Goal: Information Seeking & Learning: Learn about a topic

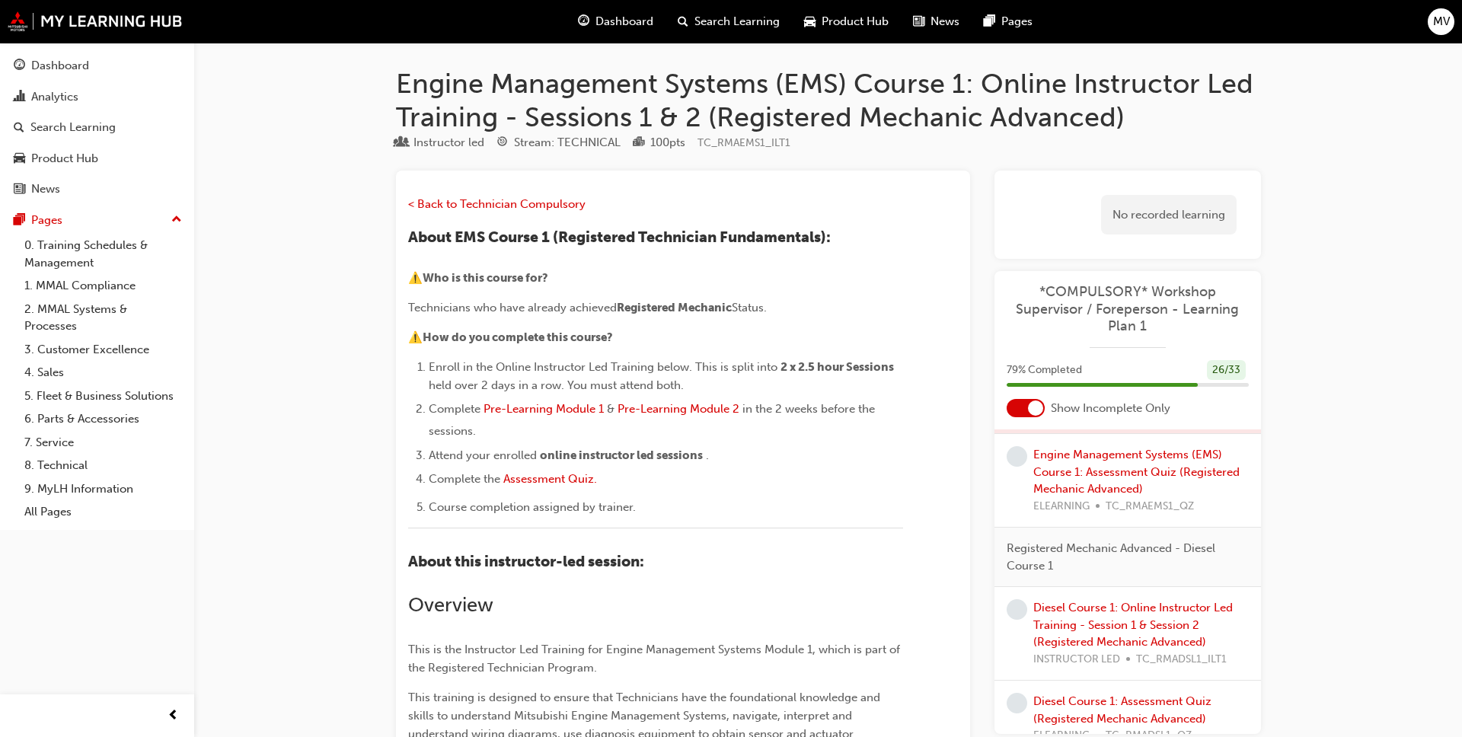
scroll to position [823, 0]
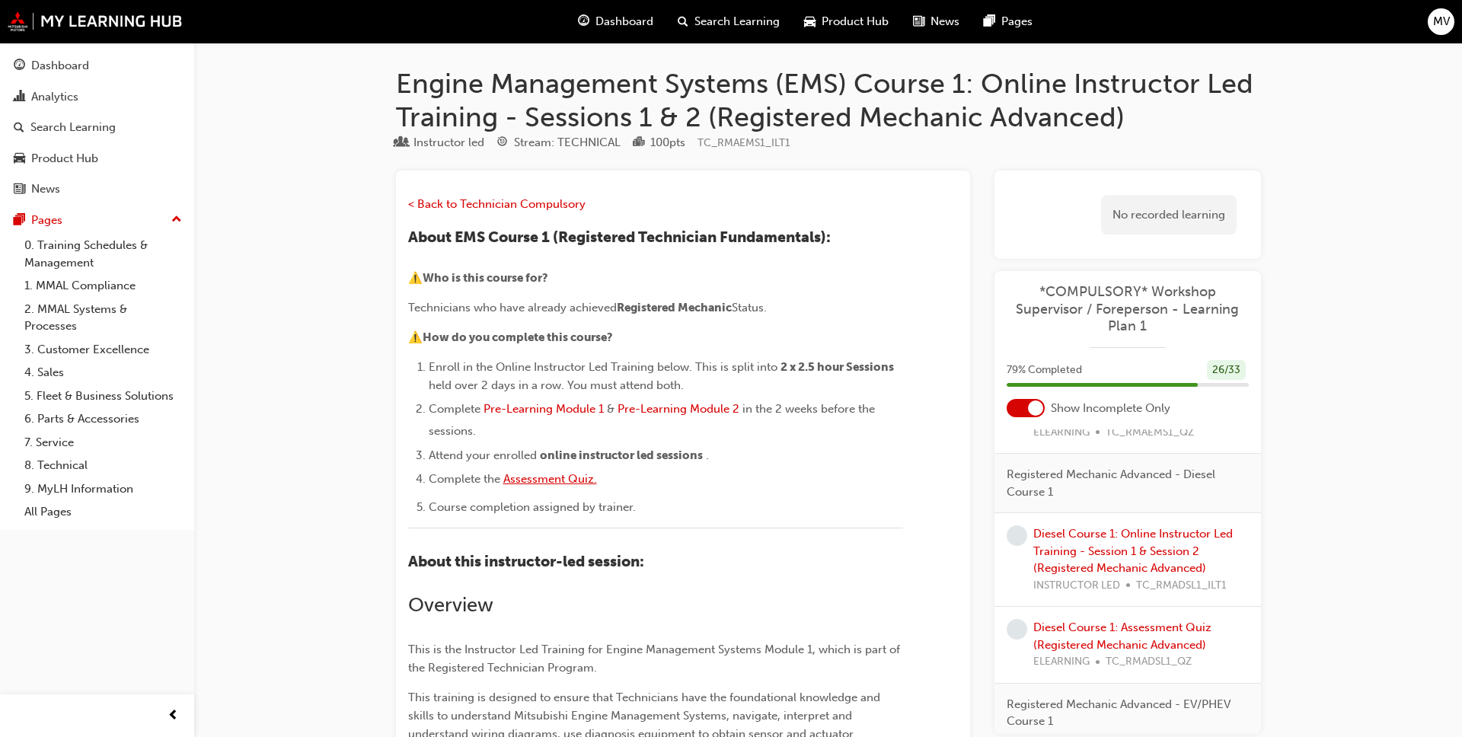
click at [531, 480] on span "Assessment Quiz." at bounding box center [550, 479] width 94 height 14
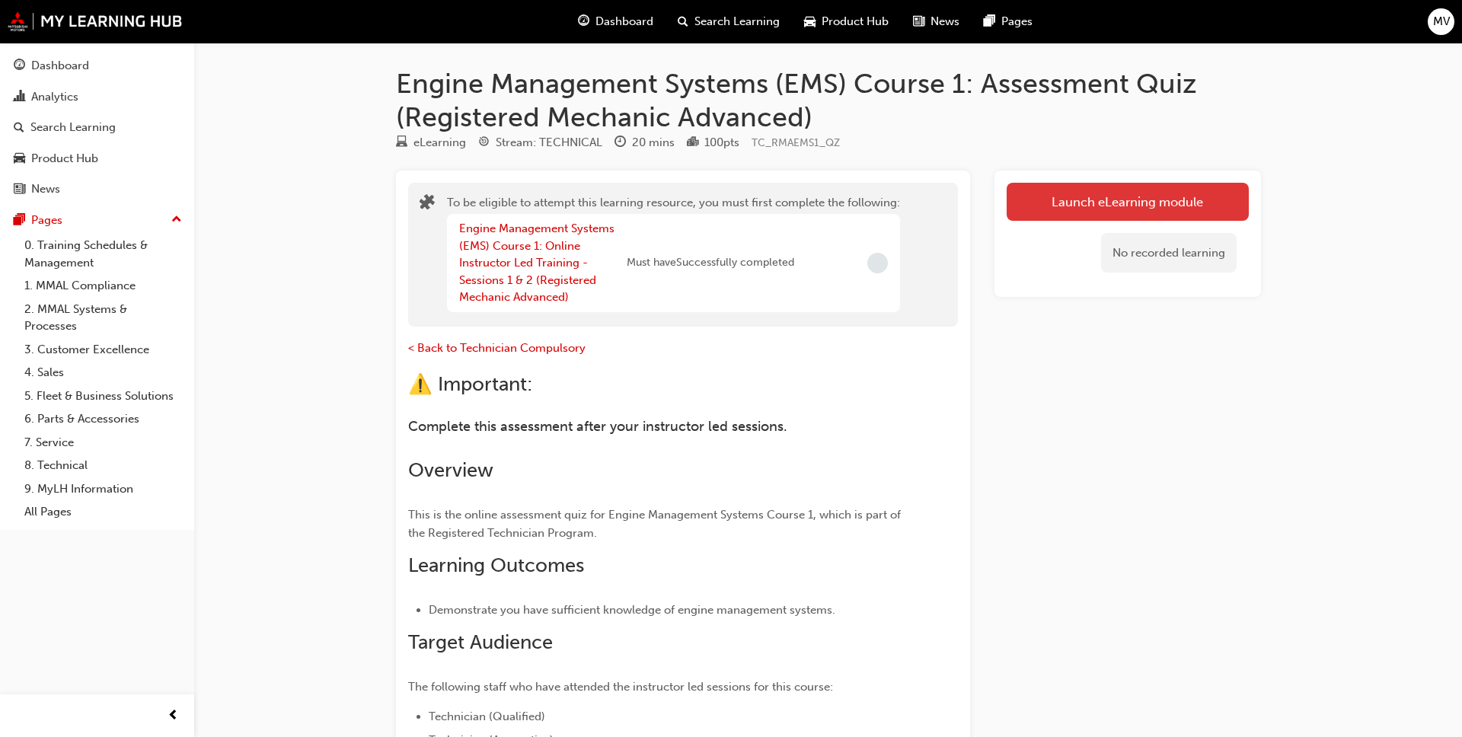
click at [1085, 209] on button "Launch eLearning module" at bounding box center [1128, 202] width 242 height 38
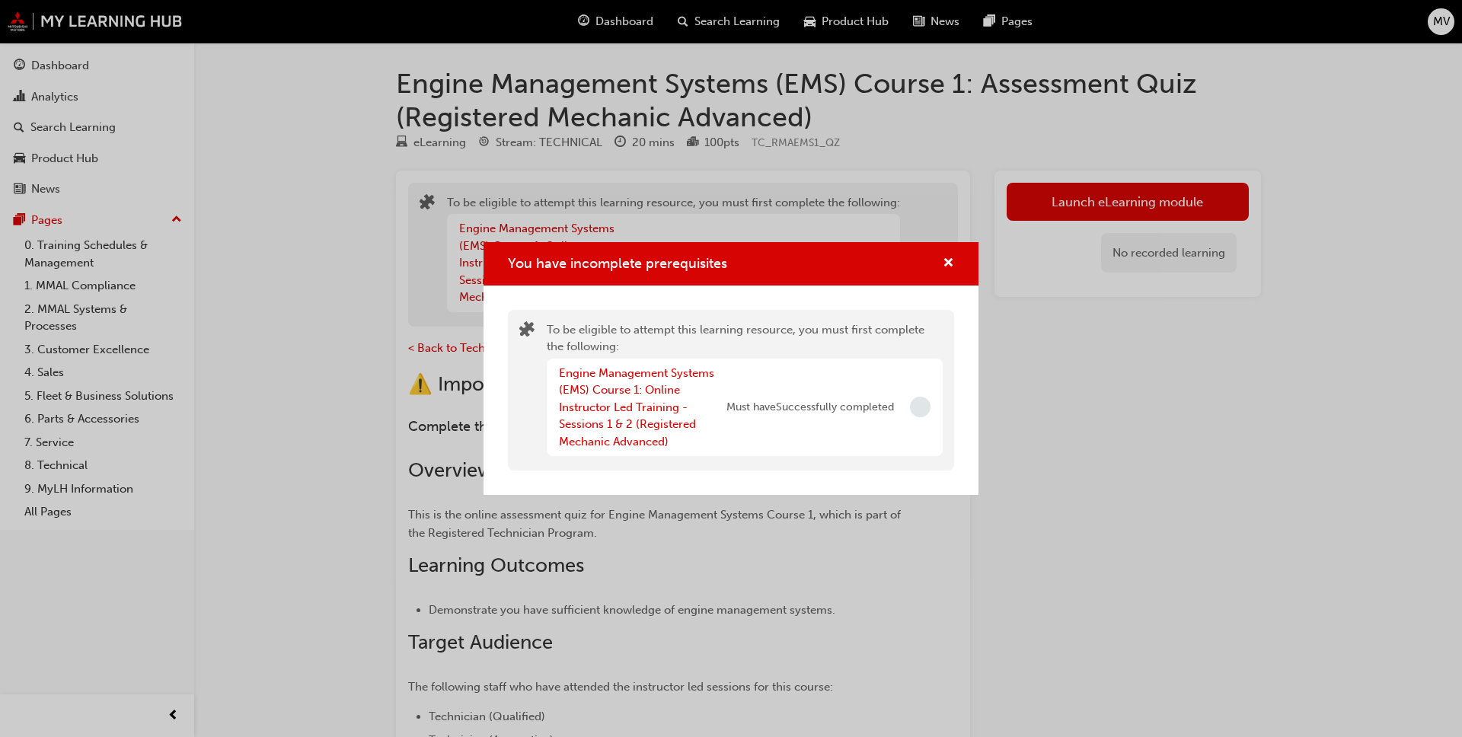
click at [929, 413] on span "Incomplete" at bounding box center [920, 407] width 21 height 21
click at [919, 408] on span "Incomplete" at bounding box center [920, 407] width 21 height 21
click at [945, 265] on span "cross-icon" at bounding box center [948, 264] width 11 height 14
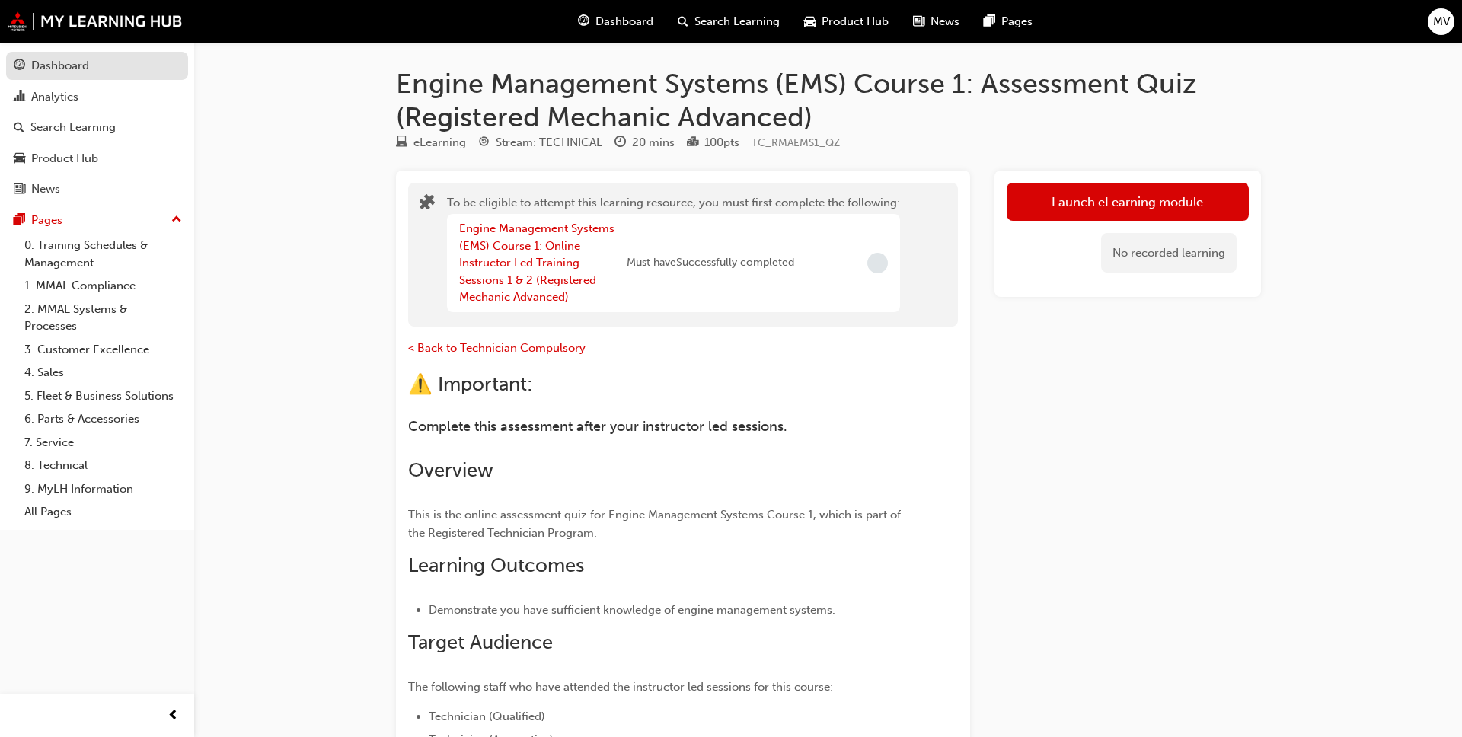
click at [88, 69] on div "Dashboard" at bounding box center [60, 66] width 58 height 18
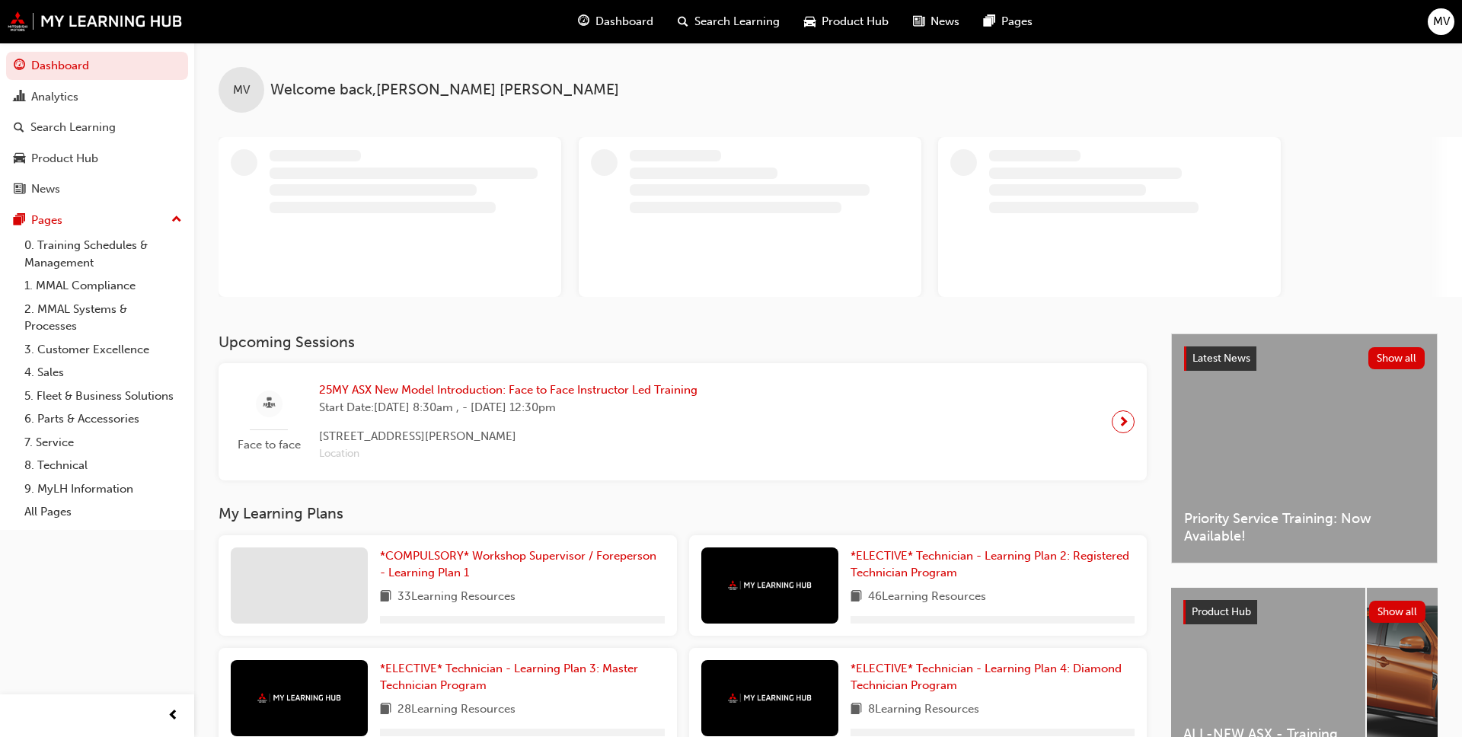
scroll to position [199, 0]
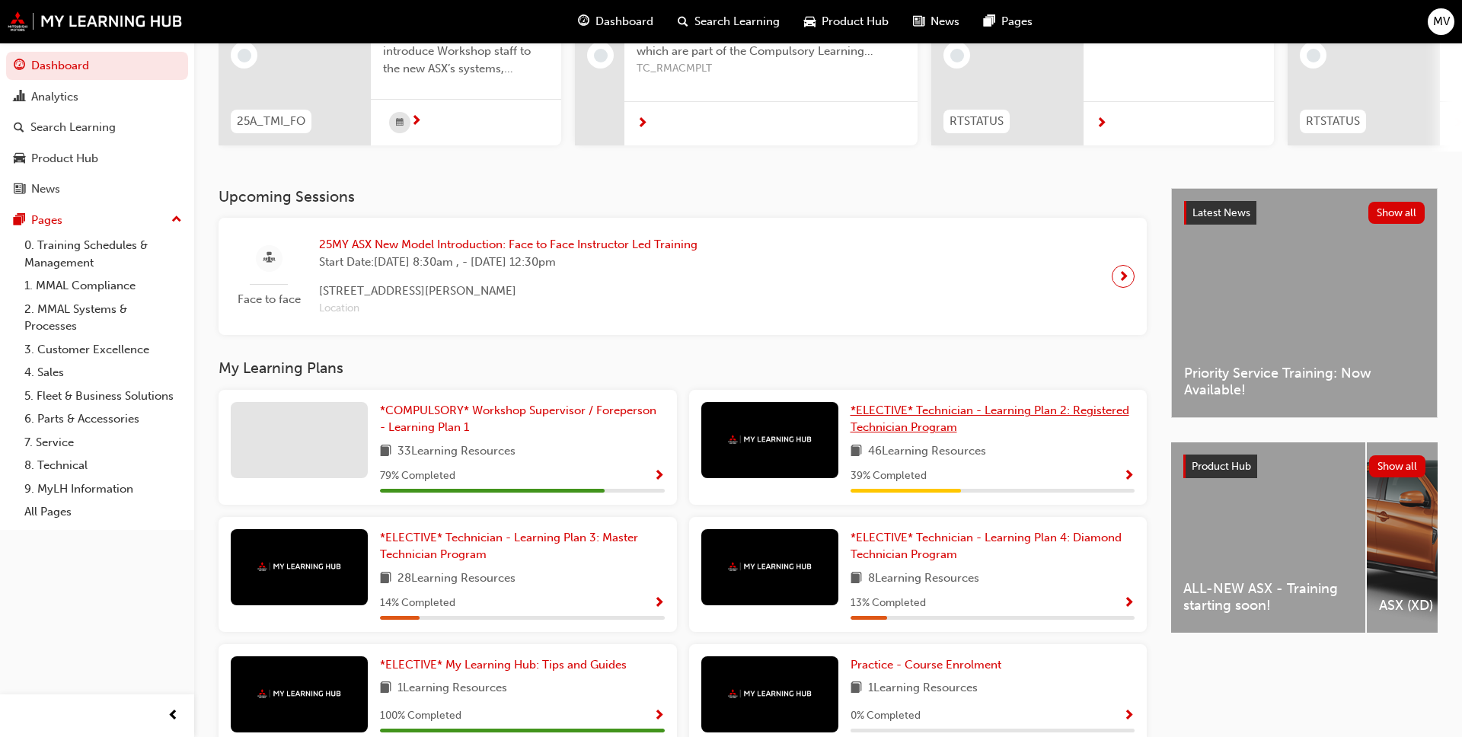
click at [933, 427] on span "*ELECTIVE* Technician - Learning Plan 2: Registered Technician Program" at bounding box center [990, 419] width 279 height 31
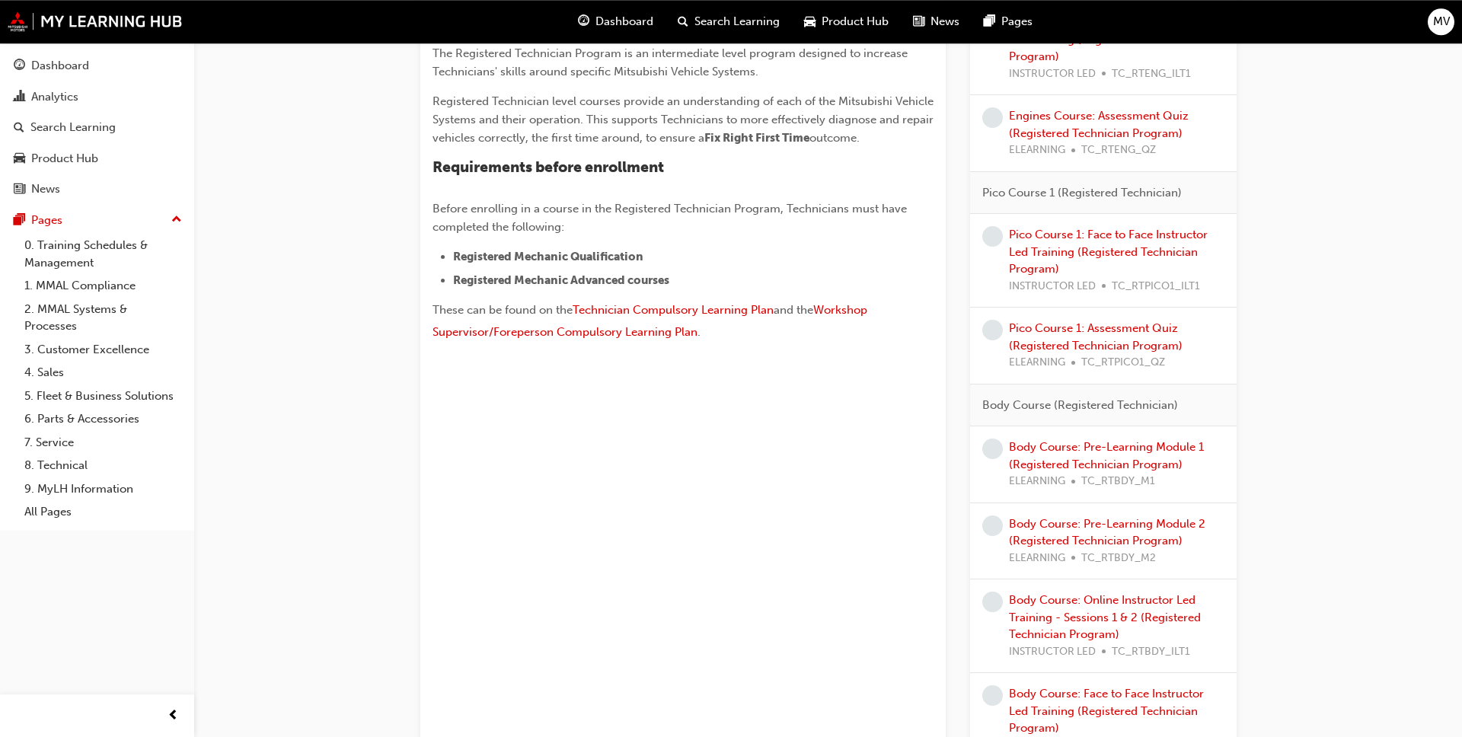
scroll to position [388, 0]
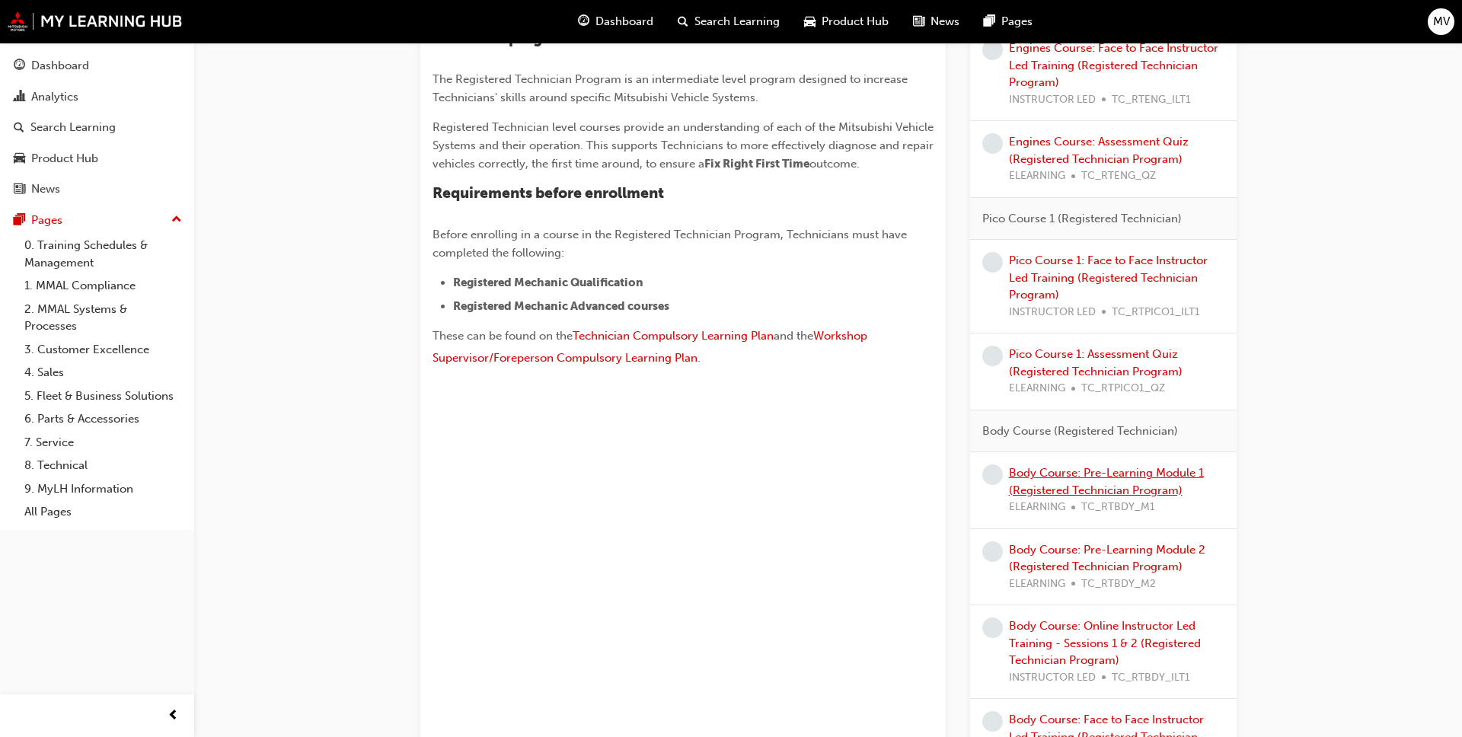
click at [1057, 487] on link "Body Course: Pre-Learning Module 1 (Registered Technician Program)" at bounding box center [1106, 481] width 195 height 31
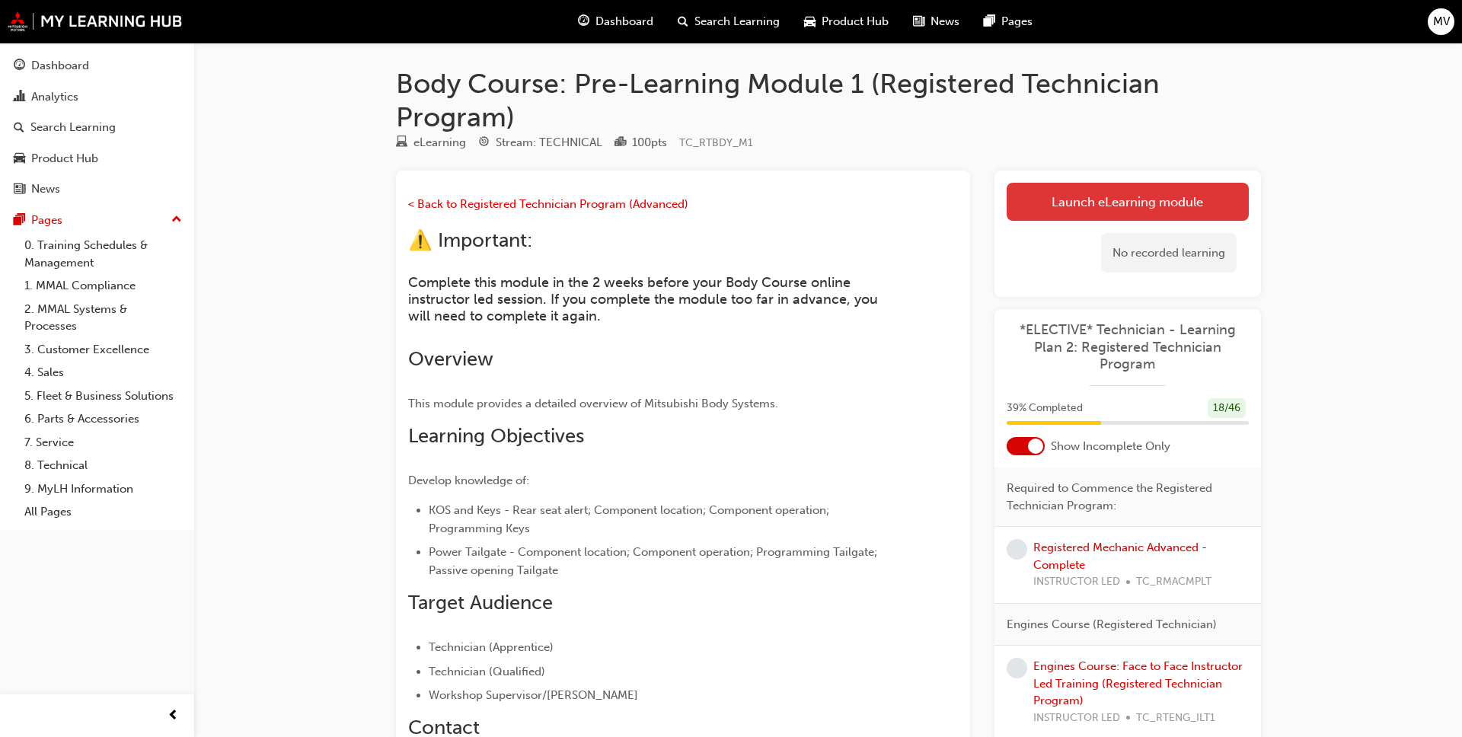
click at [1082, 216] on link "Launch eLearning module" at bounding box center [1128, 202] width 242 height 38
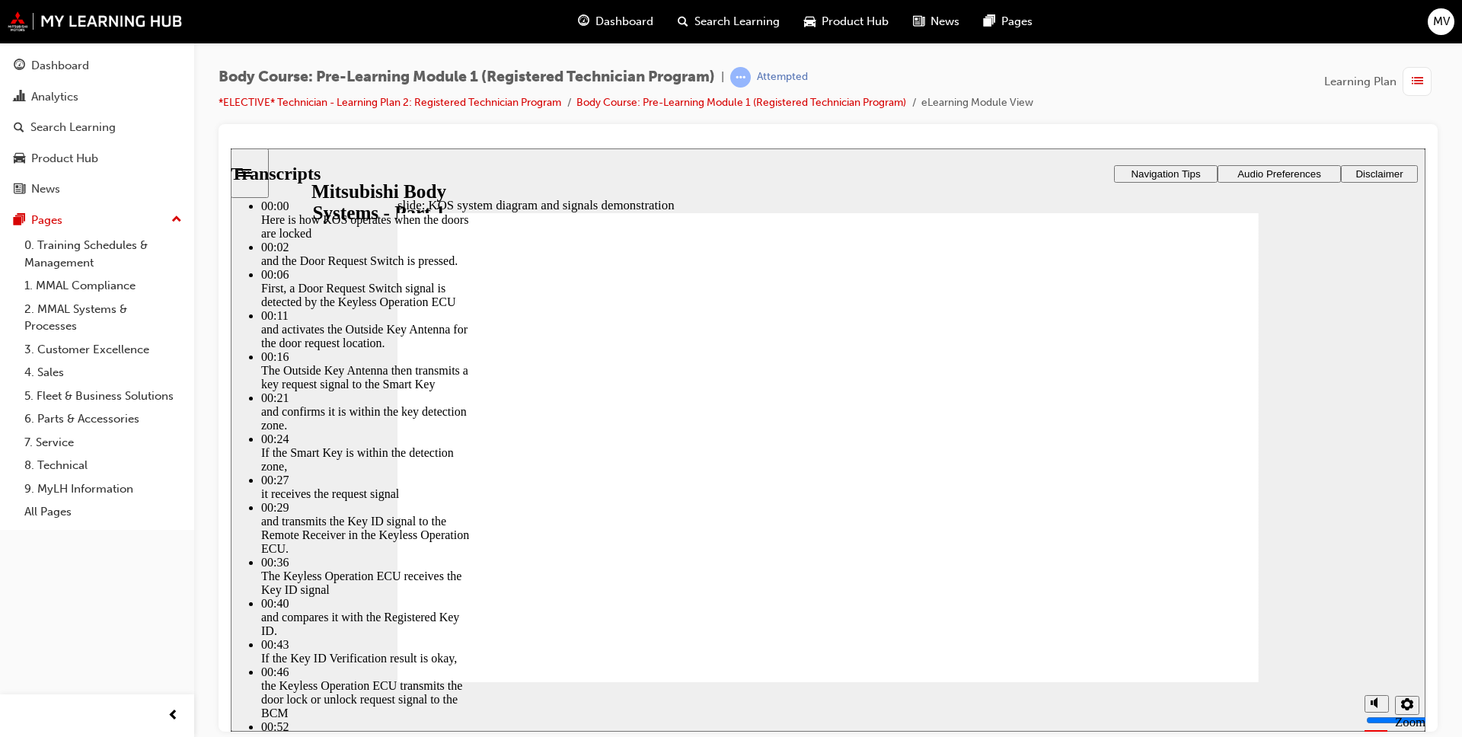
type input "65"
type input "6"
type input "9"
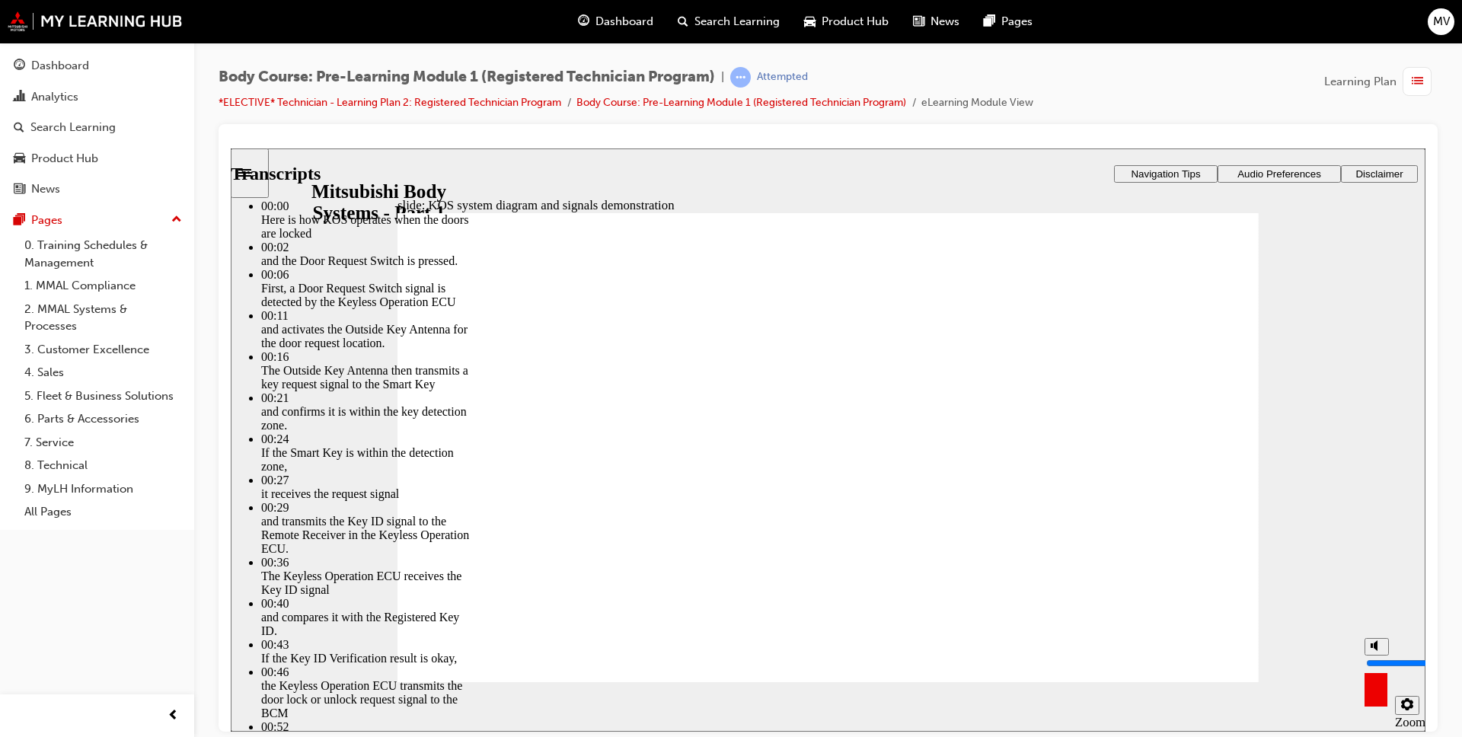
type input "65"
type input "9"
type input "6"
type input "9"
type input "10"
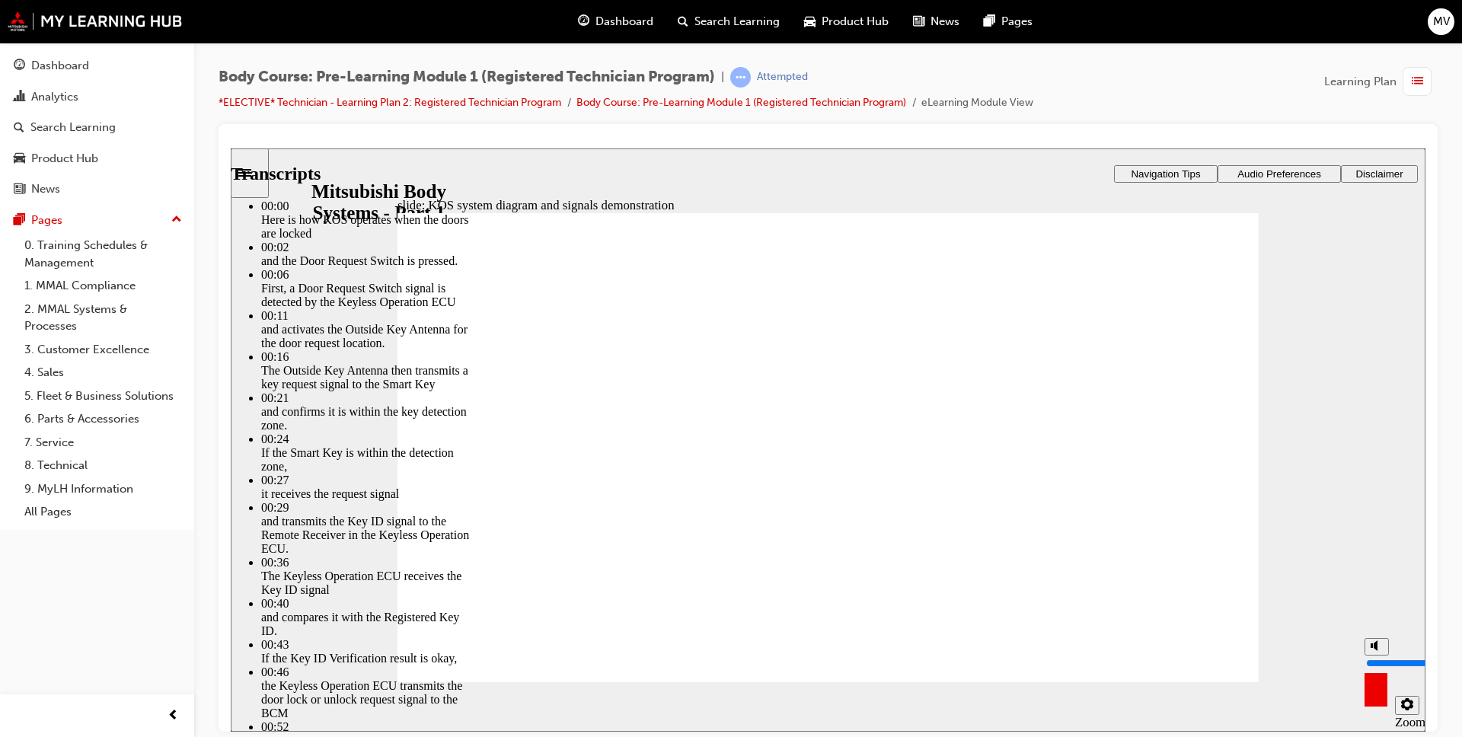
type input "65"
type input "10"
type input "6"
type input "10"
type input "6"
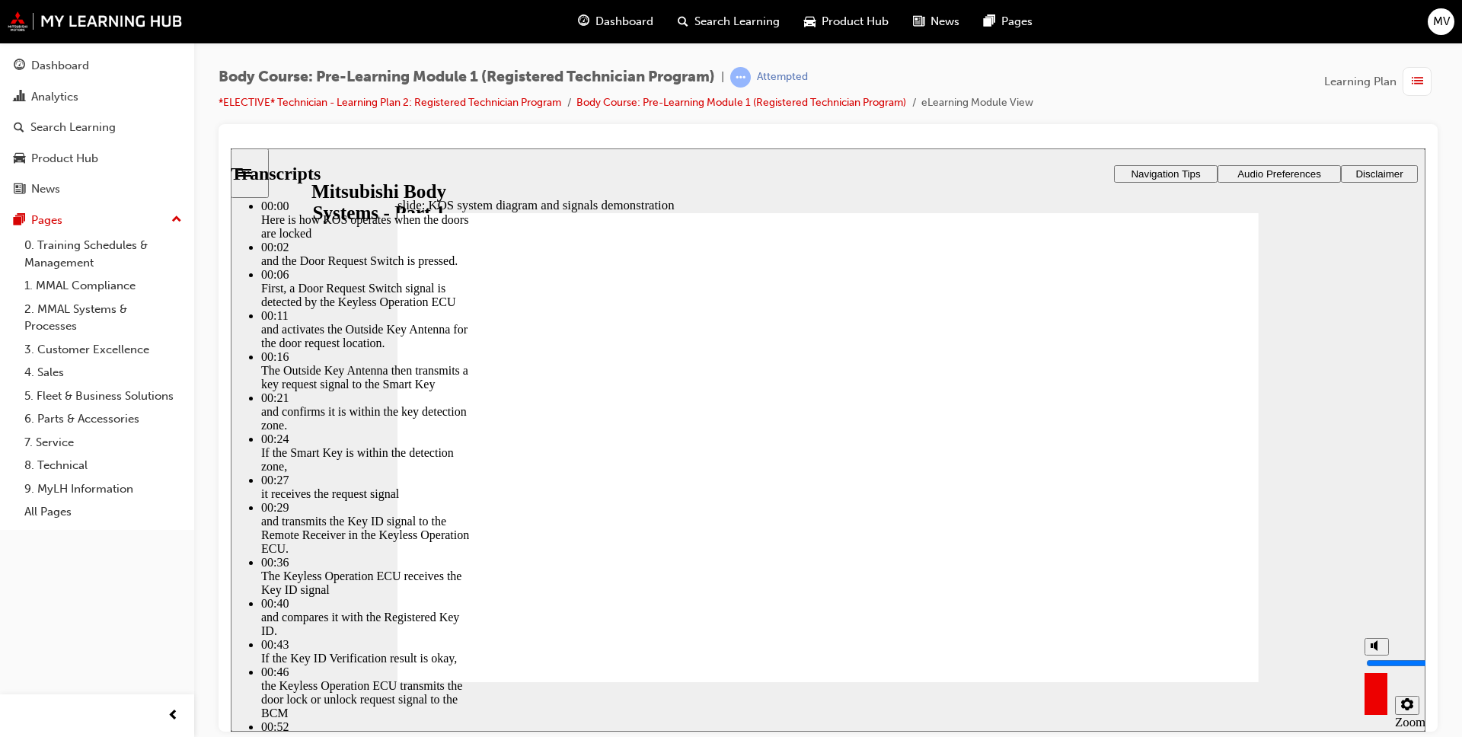
drag, startPoint x: 1373, startPoint y: 649, endPoint x: 1374, endPoint y: 626, distance: 22.9
type input "10"
click at [1374, 657] on input "volume" at bounding box center [1415, 663] width 98 height 12
type input "37"
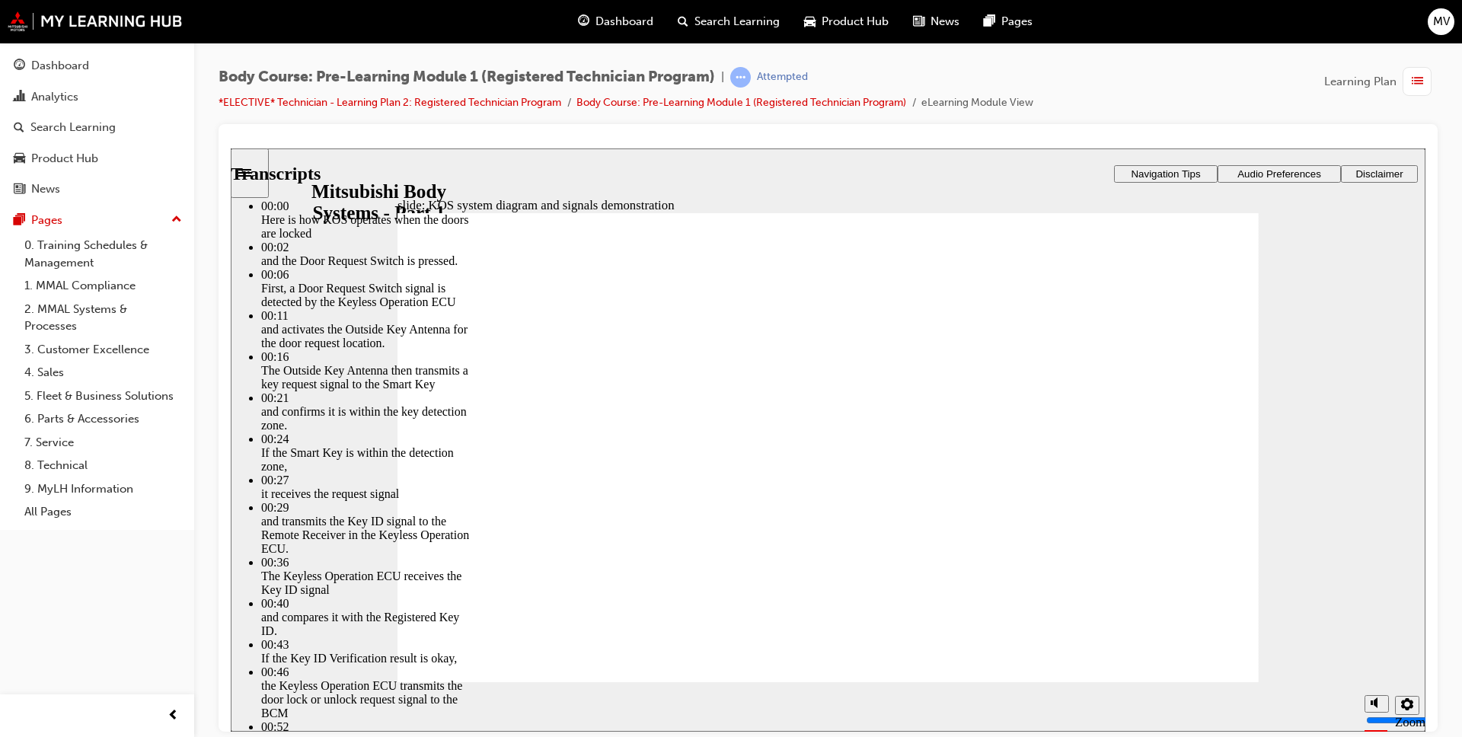
type input "65"
type input "37"
type input "65"
type input "37"
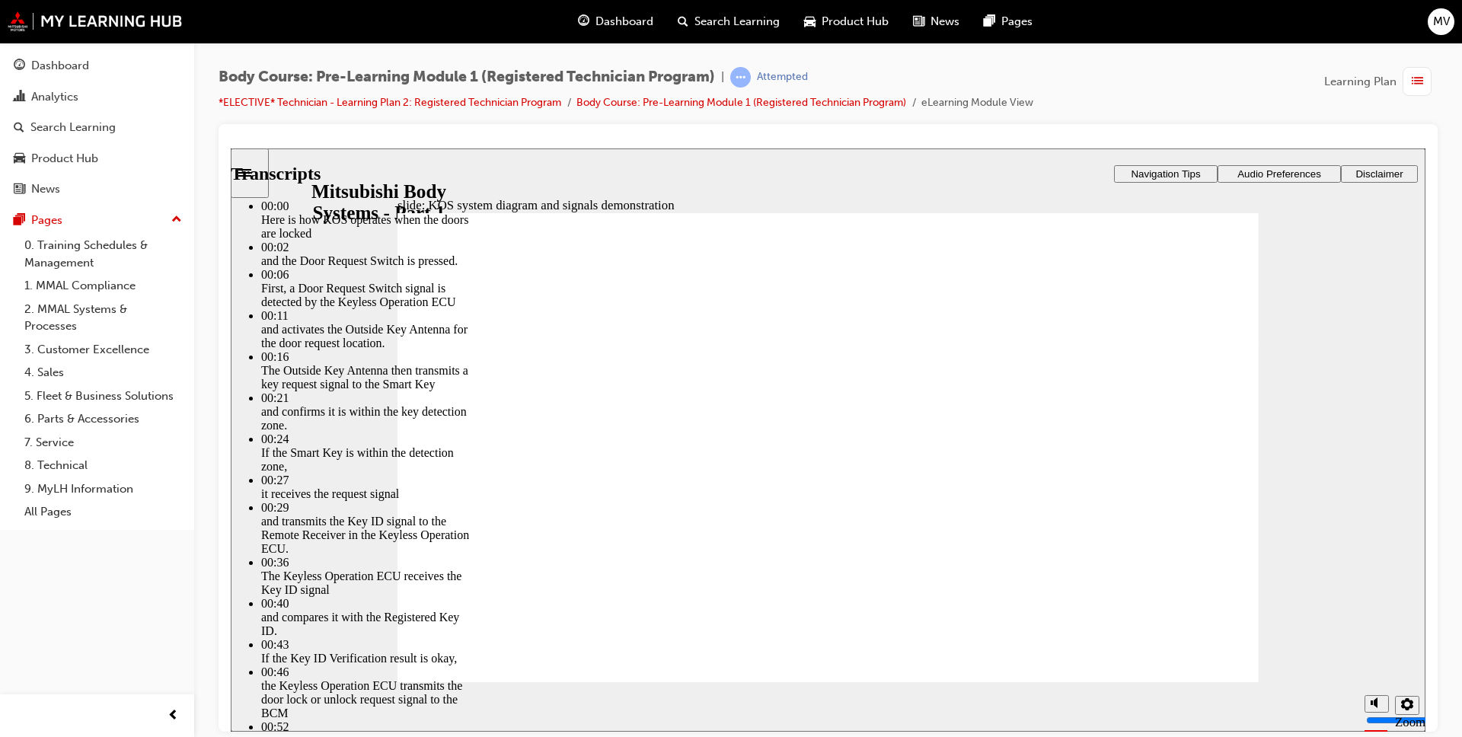
type input "73"
type input "65"
type input "37"
type input "73"
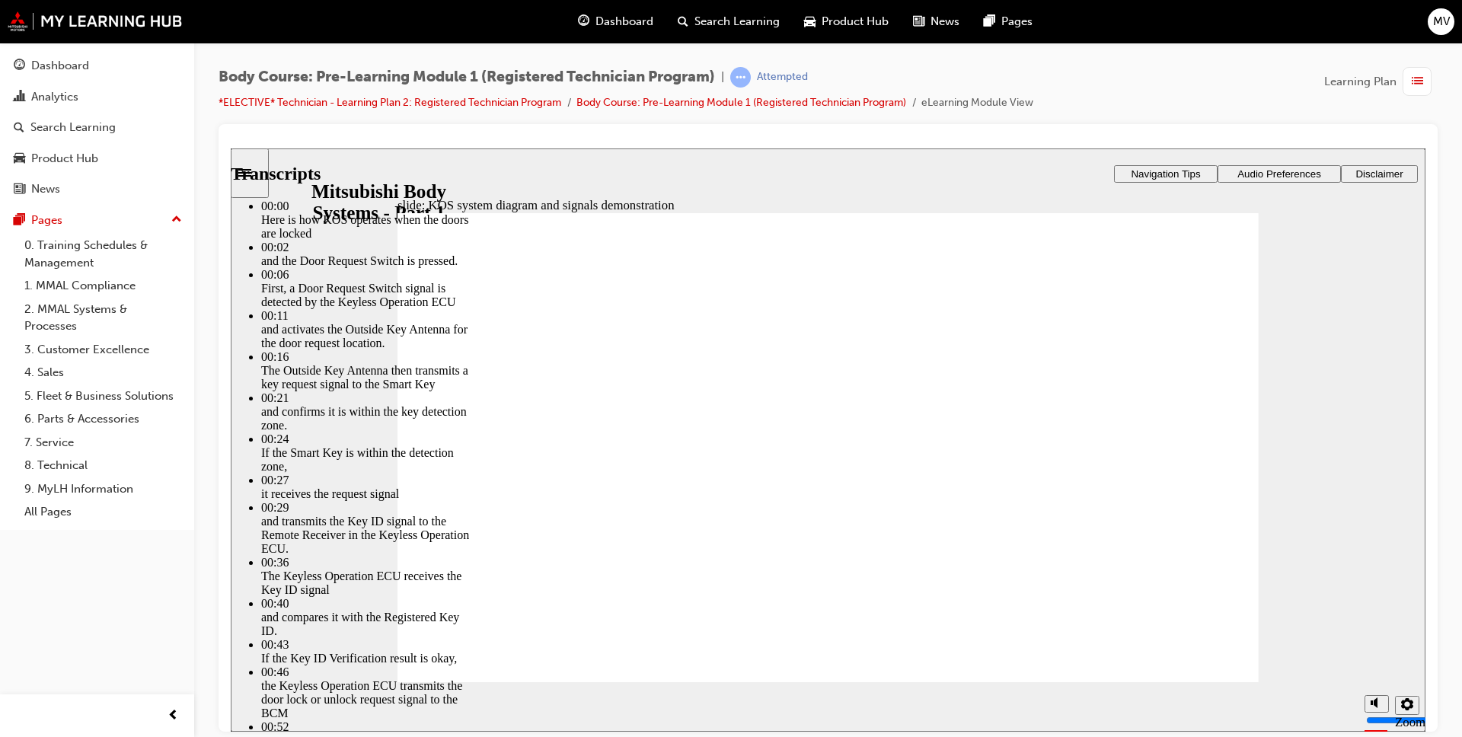
type input "65"
type input "37"
type input "73"
type input "55"
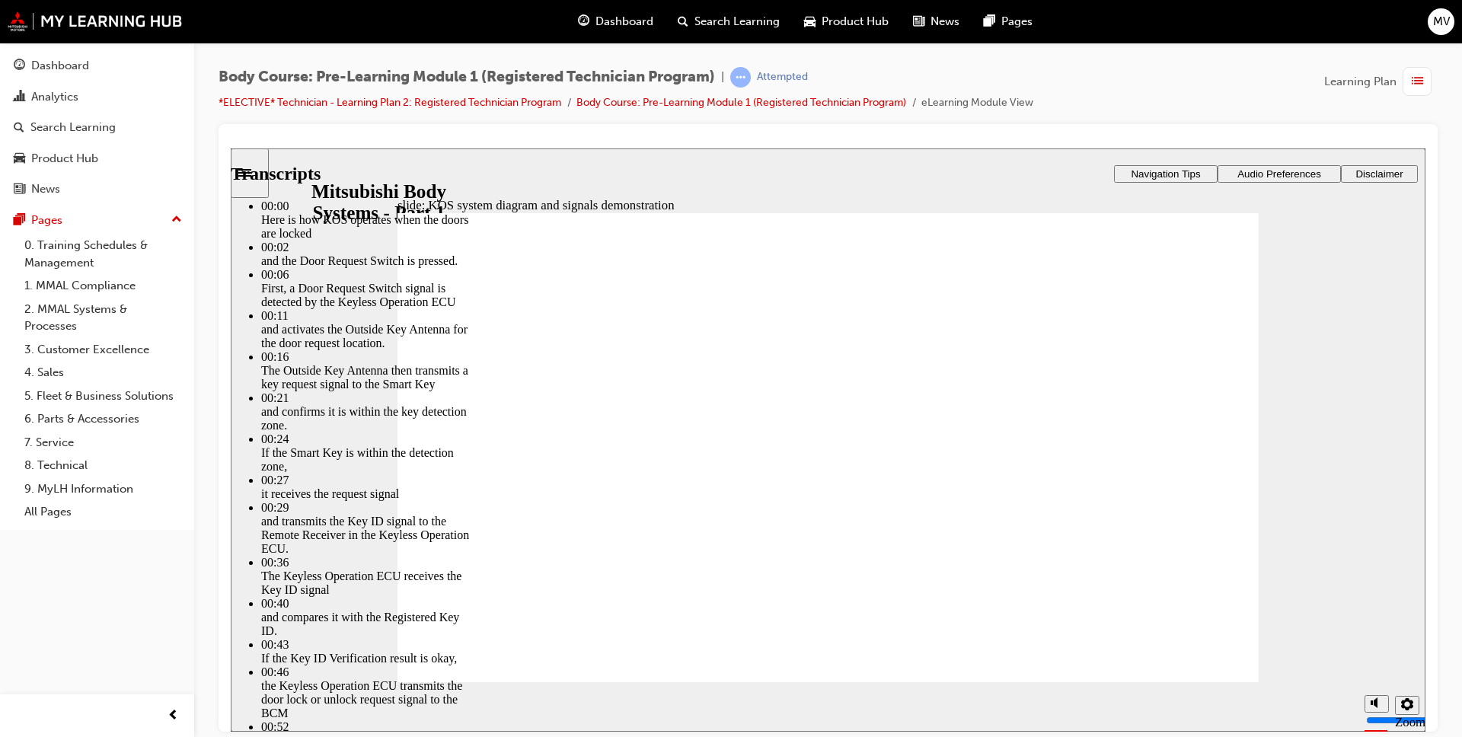
type input "65"
type input "37"
type input "73"
type input "55"
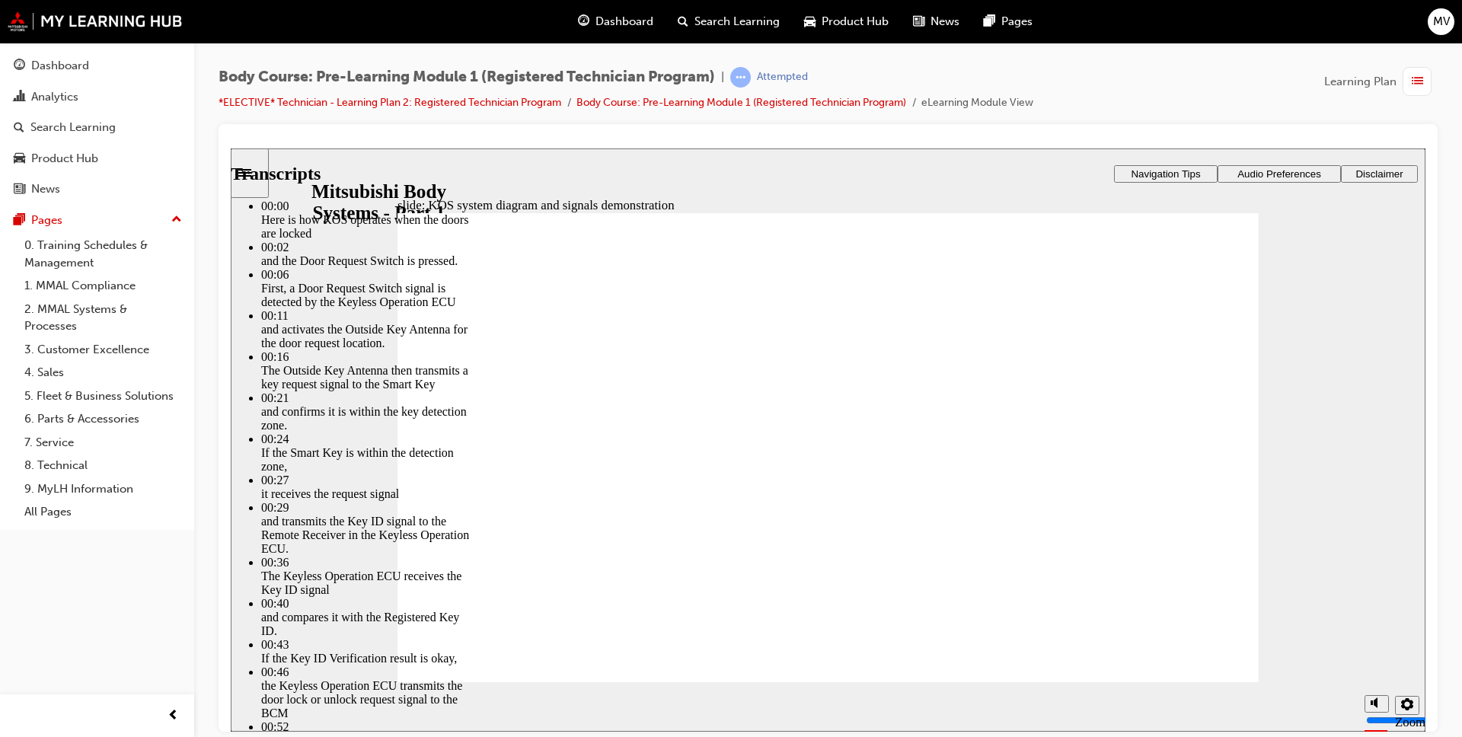
type input "65"
type input "37"
type input "73"
type input "55"
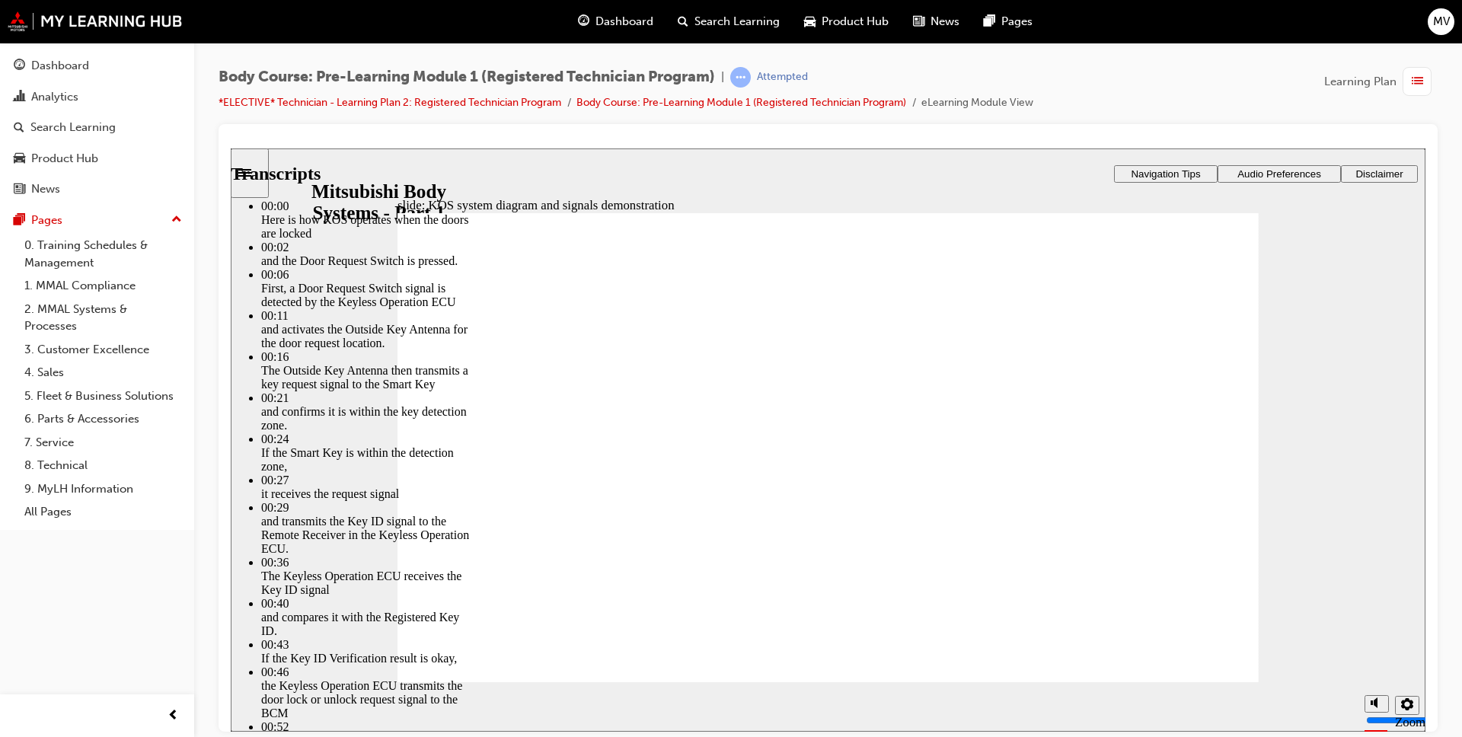
type input "69"
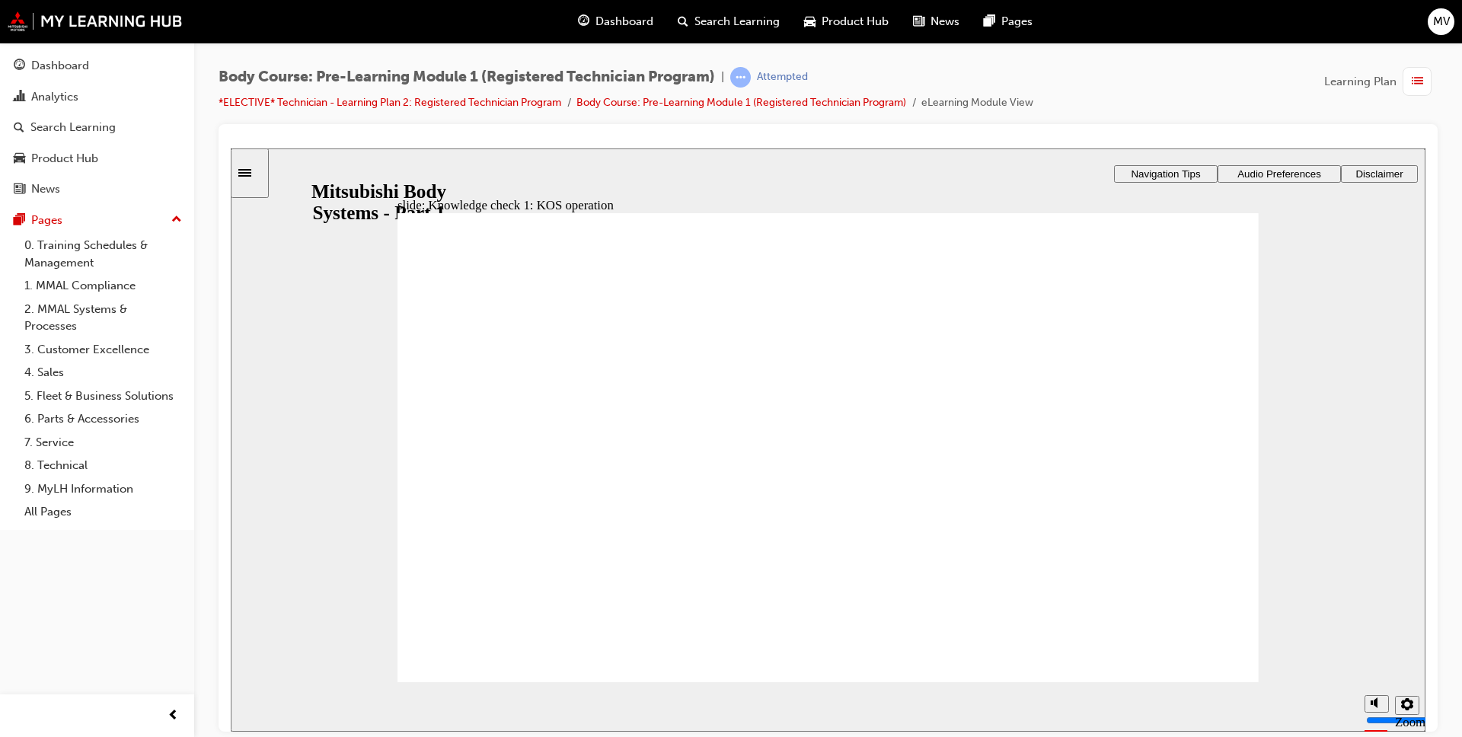
radio input "true"
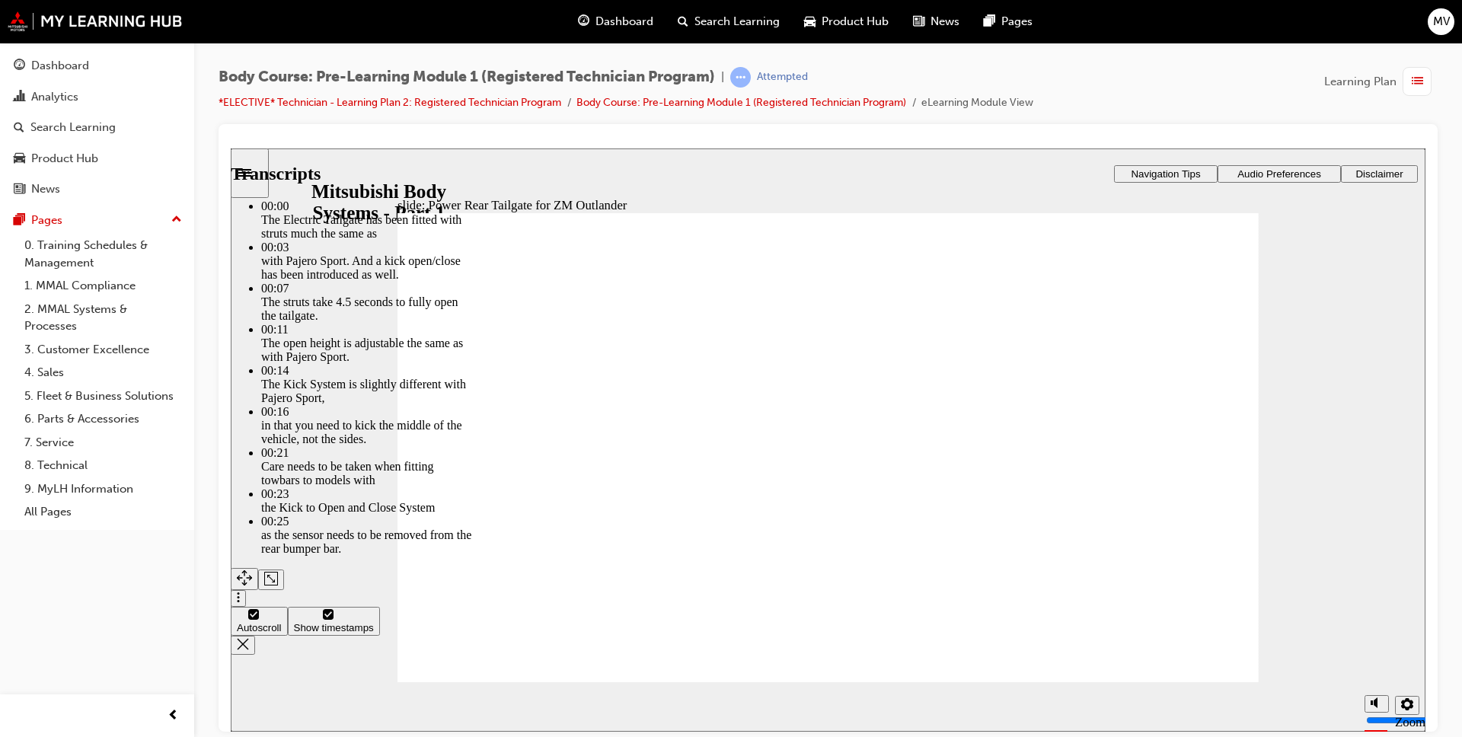
type input "30"
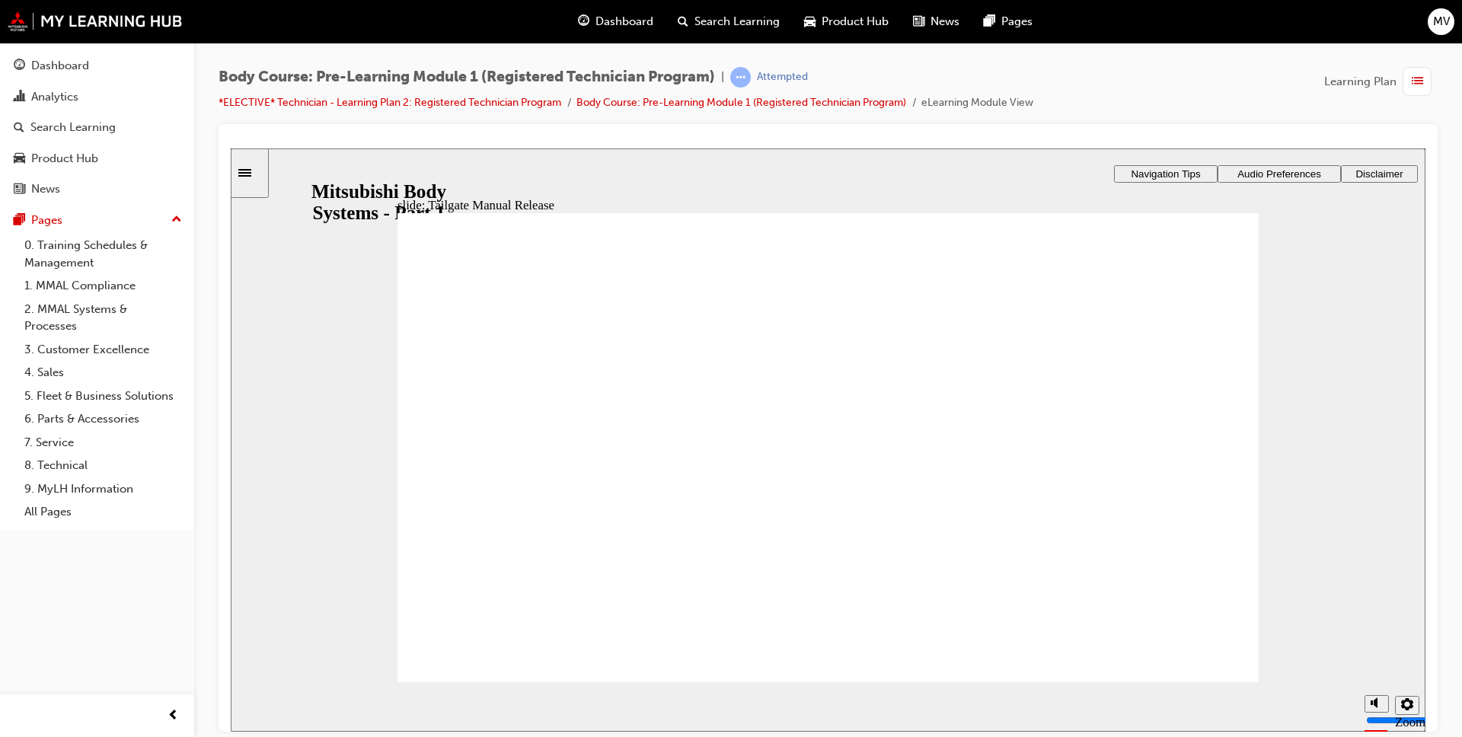
radio input "true"
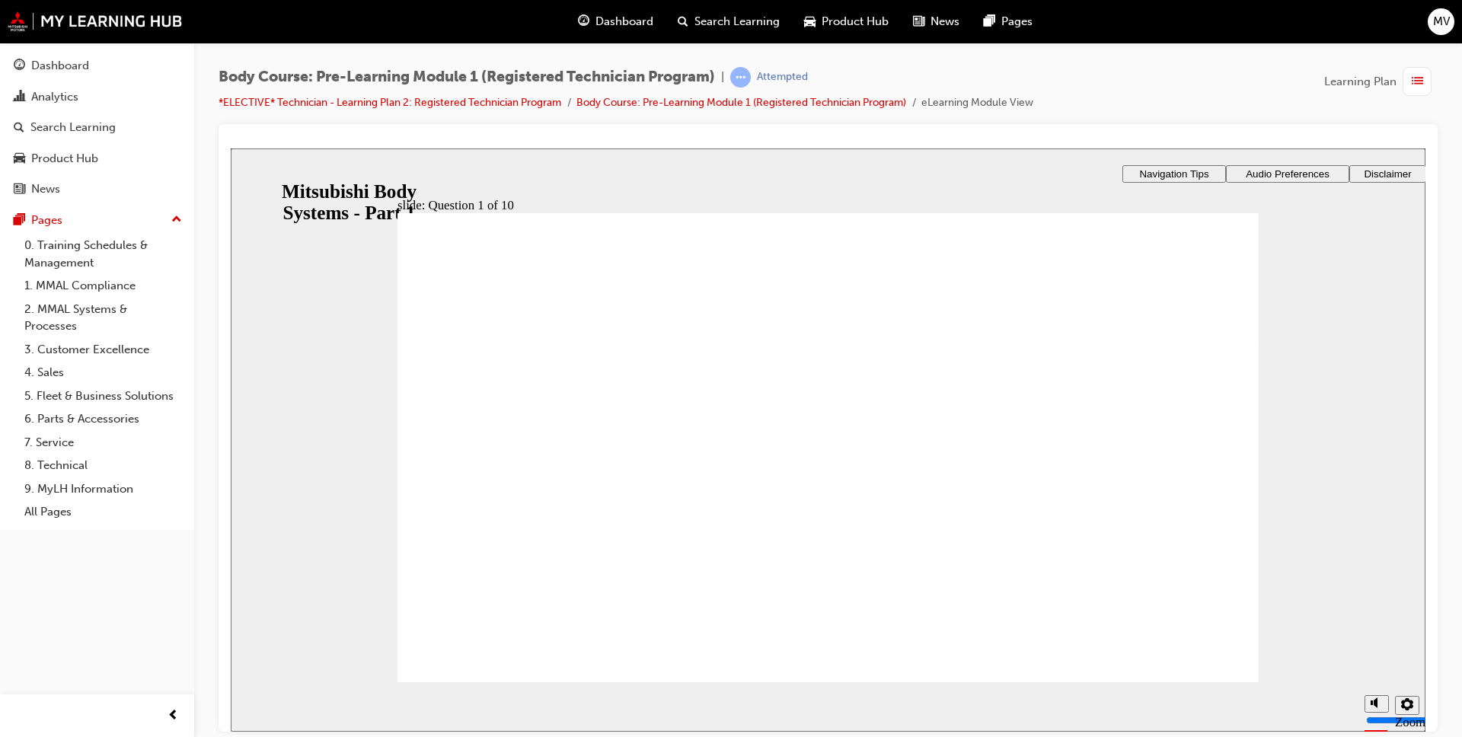
checkbox input "true"
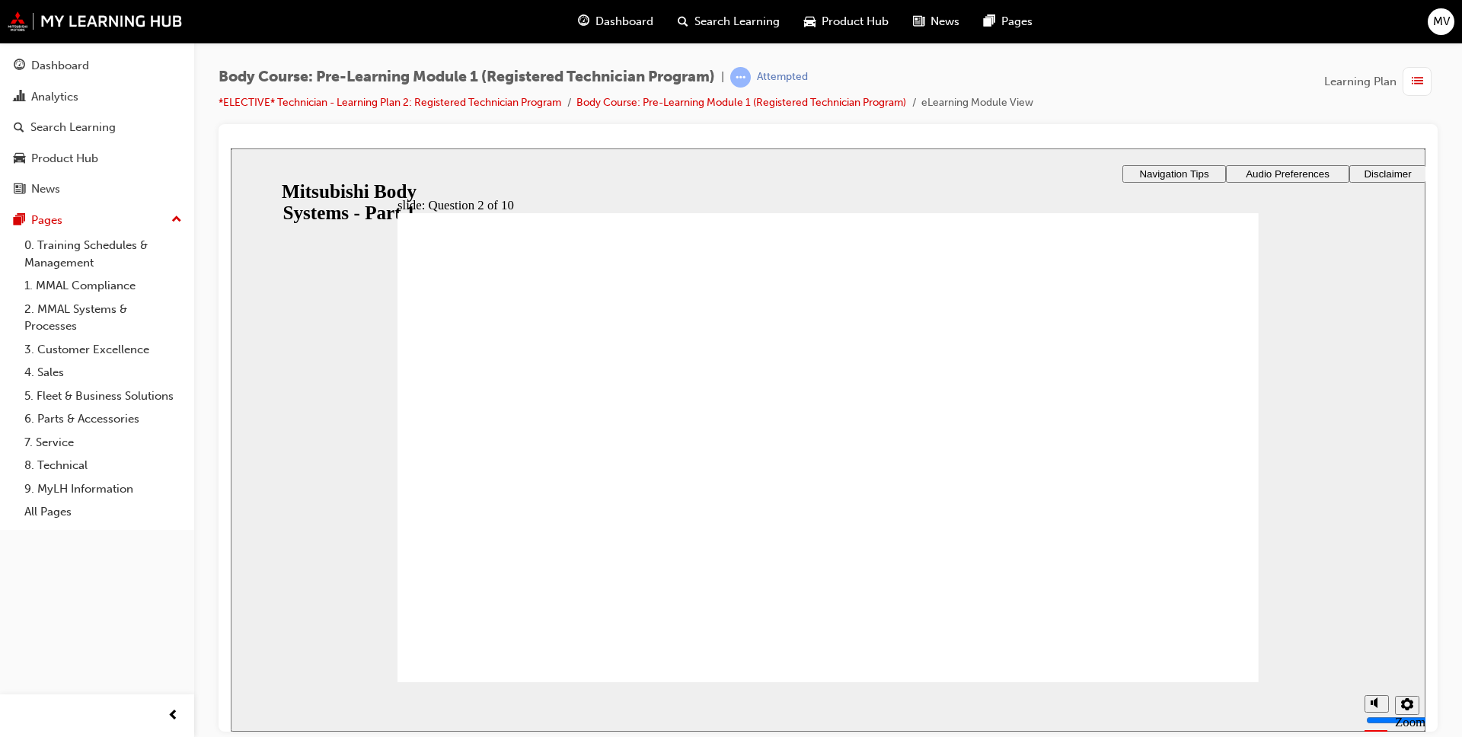
radio input "true"
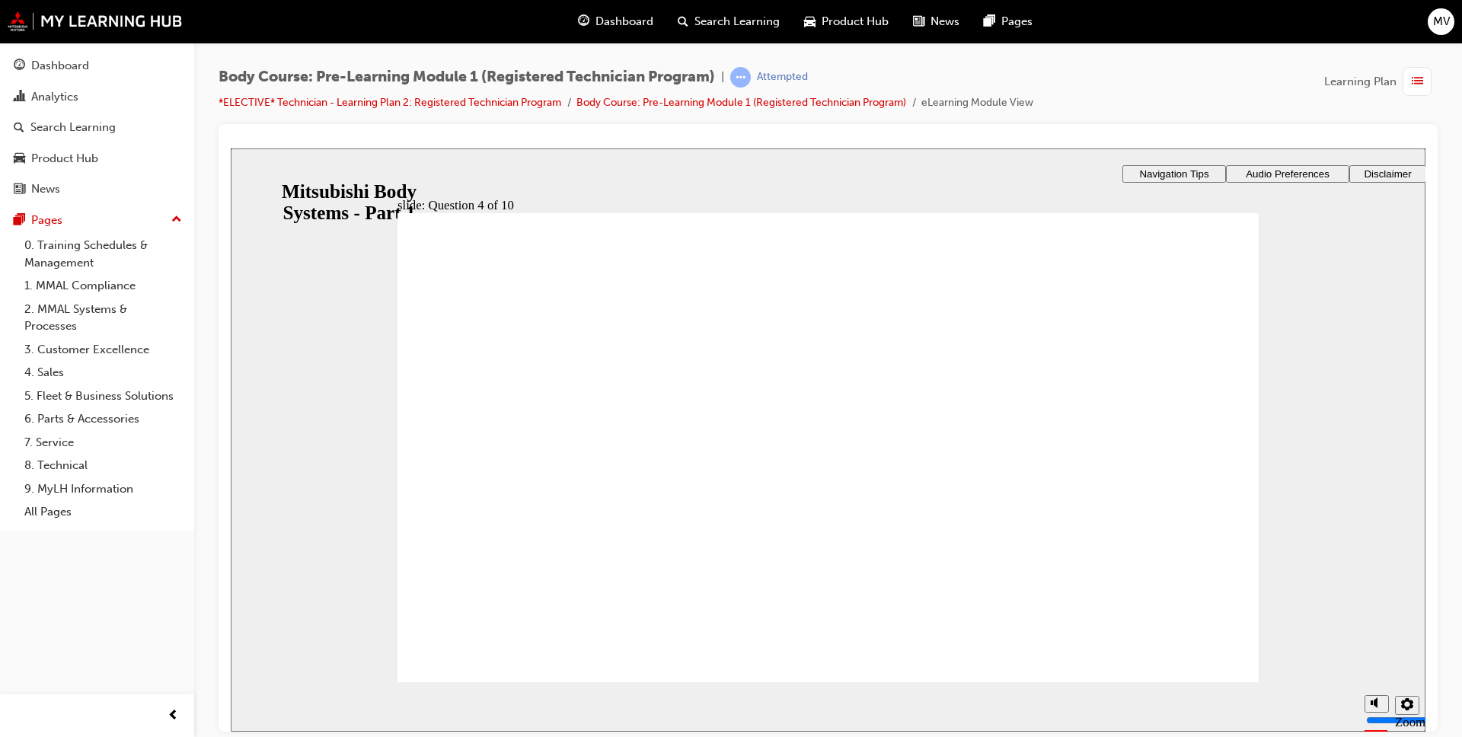
drag, startPoint x: 906, startPoint y: 587, endPoint x: 859, endPoint y: 585, distance: 46.5
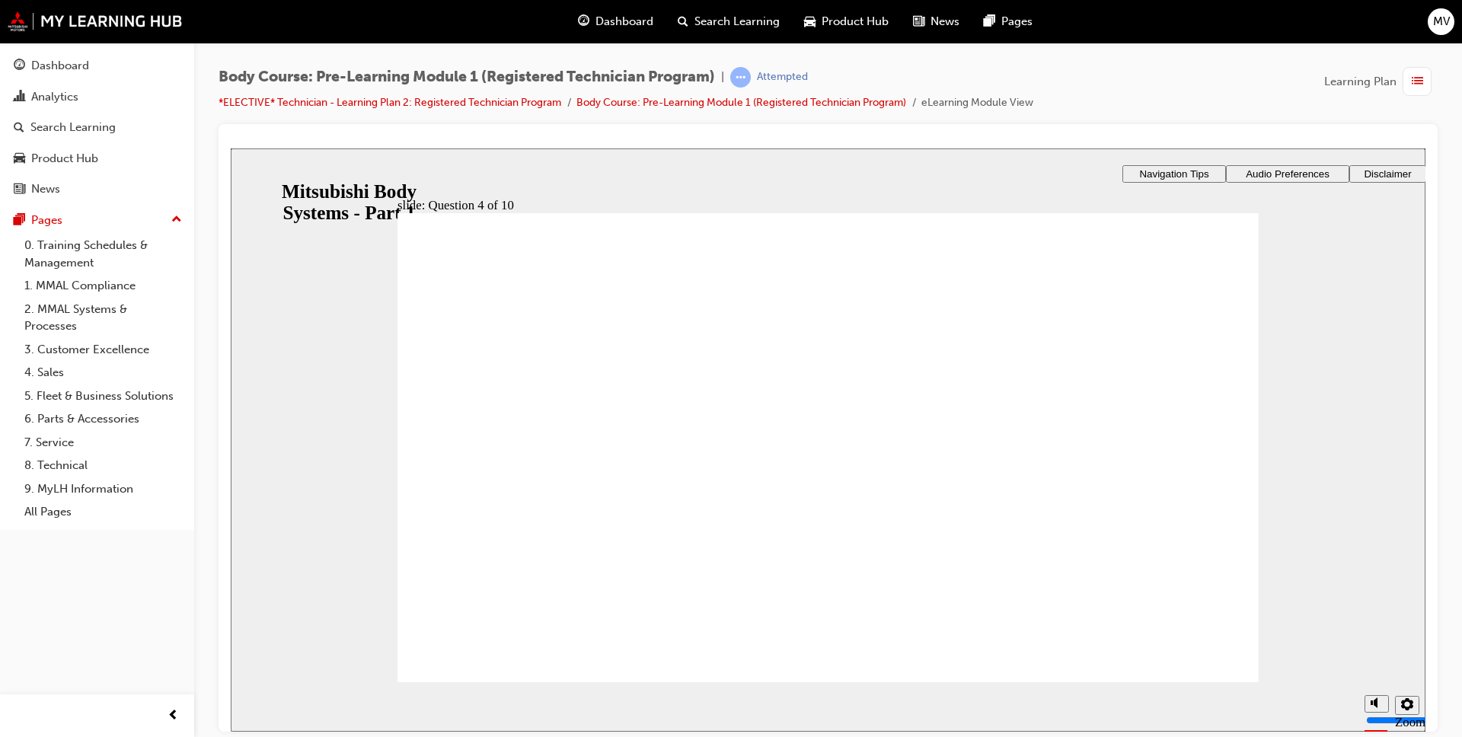
radio input "true"
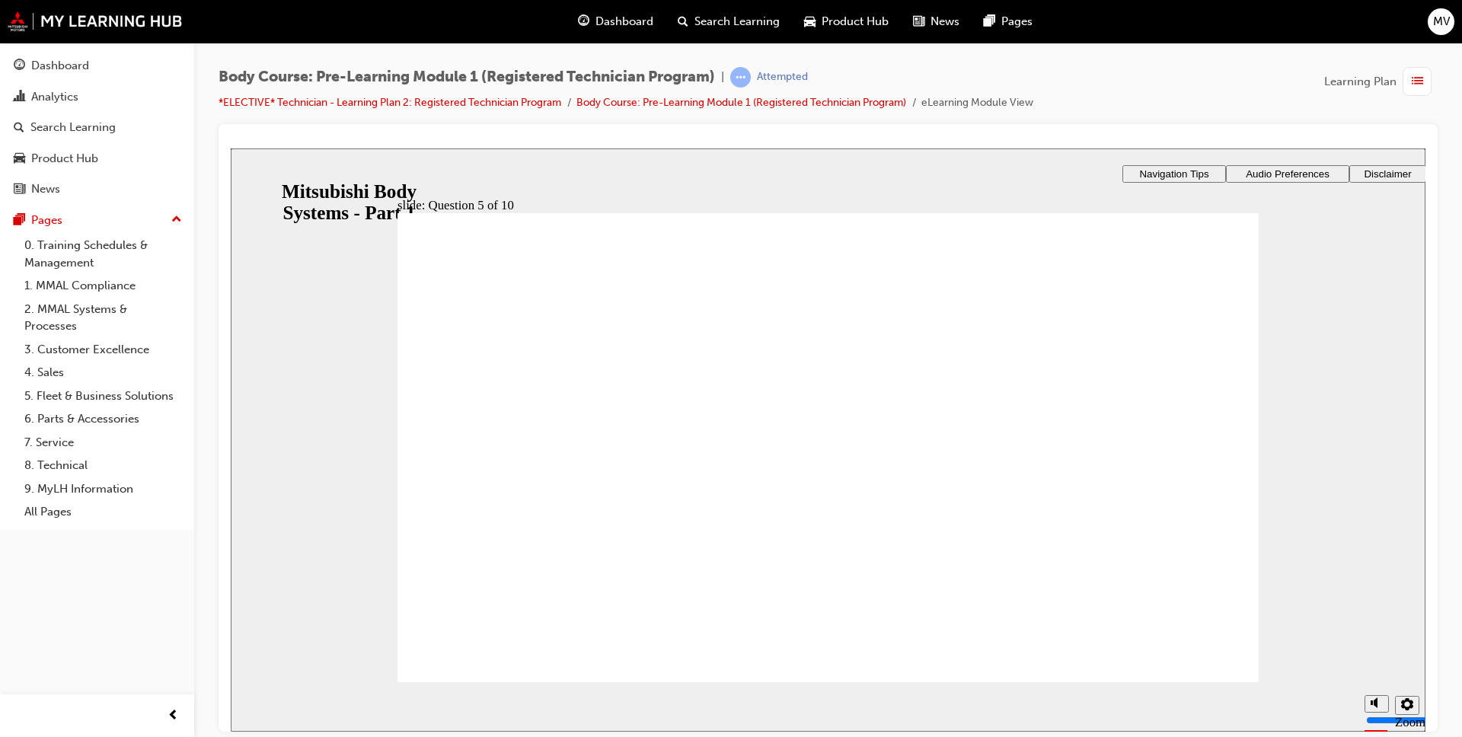
radio input "true"
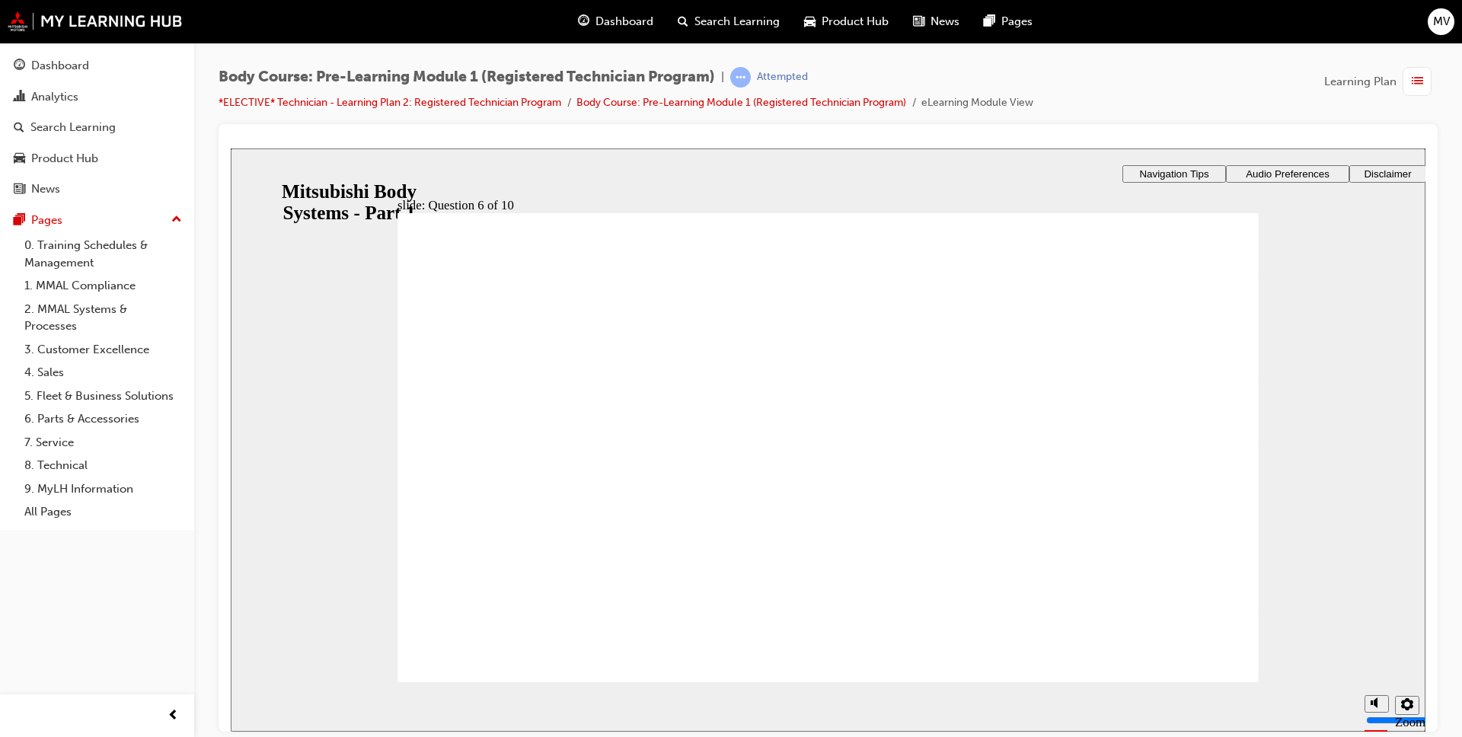
radio input "true"
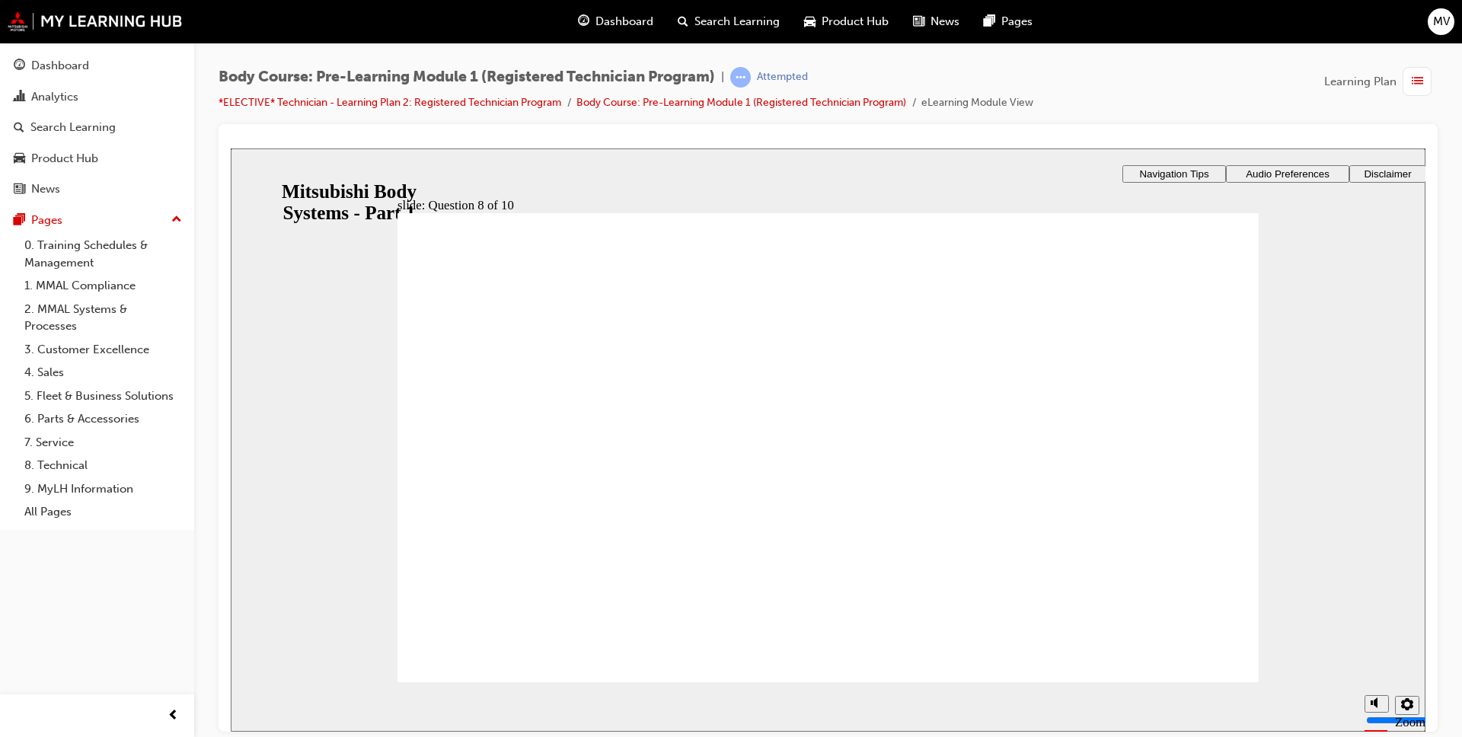
radio input "true"
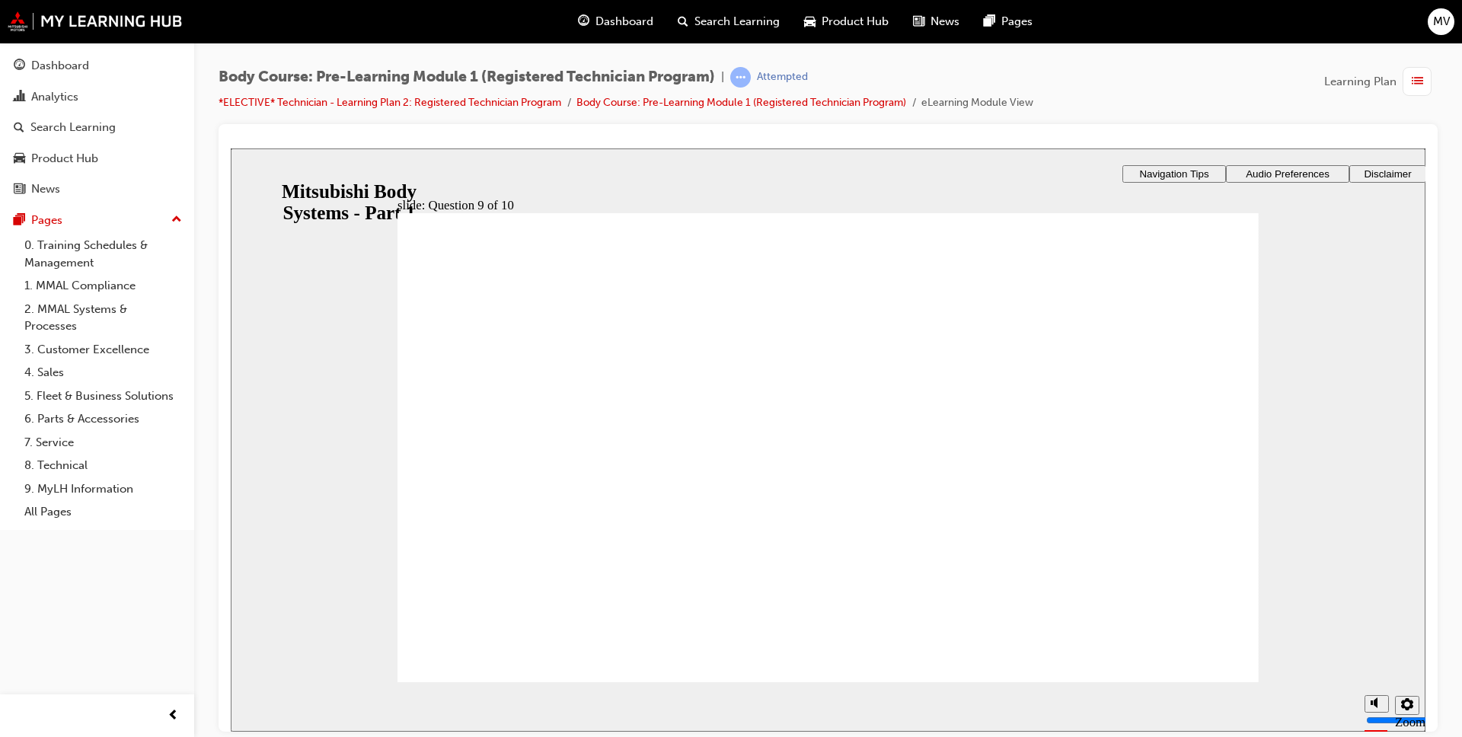
radio input "true"
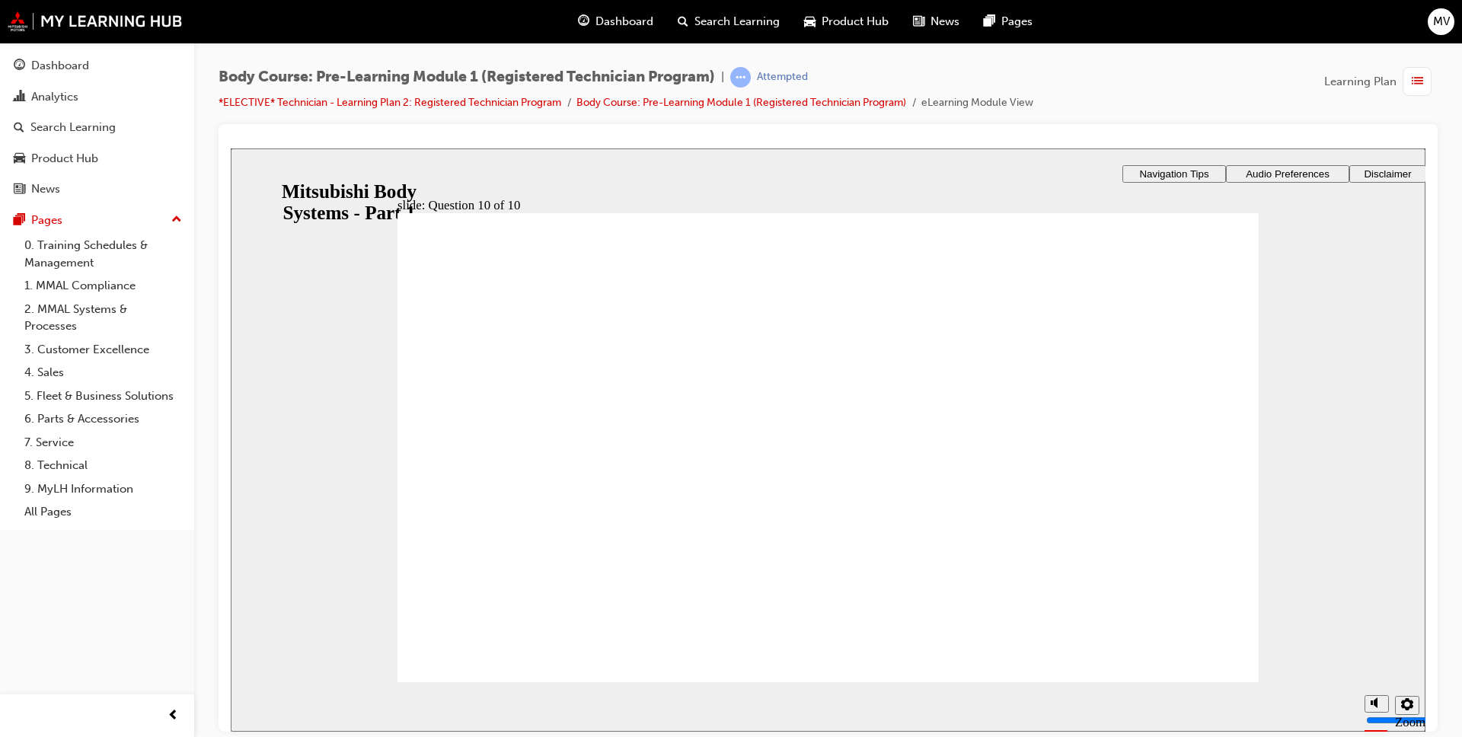
radio input "true"
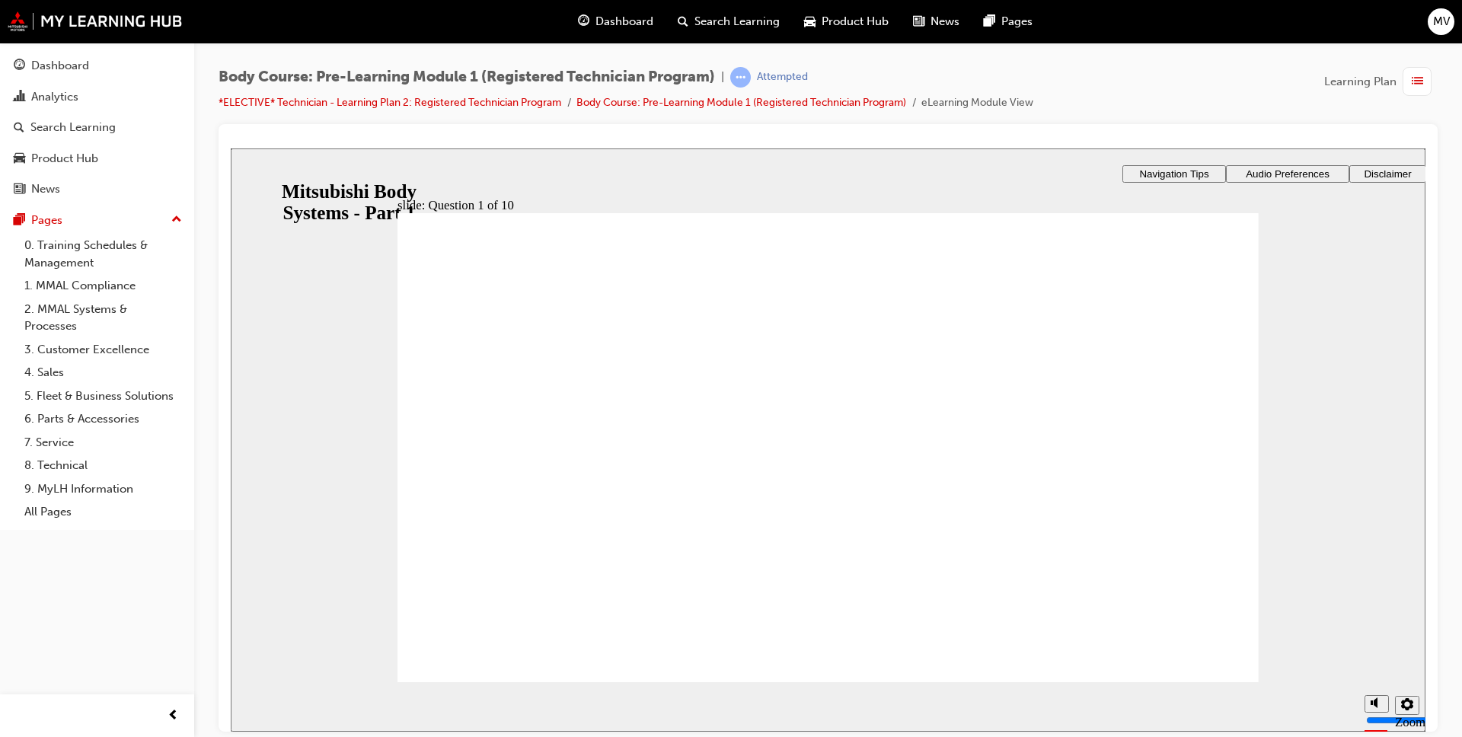
checkbox input "true"
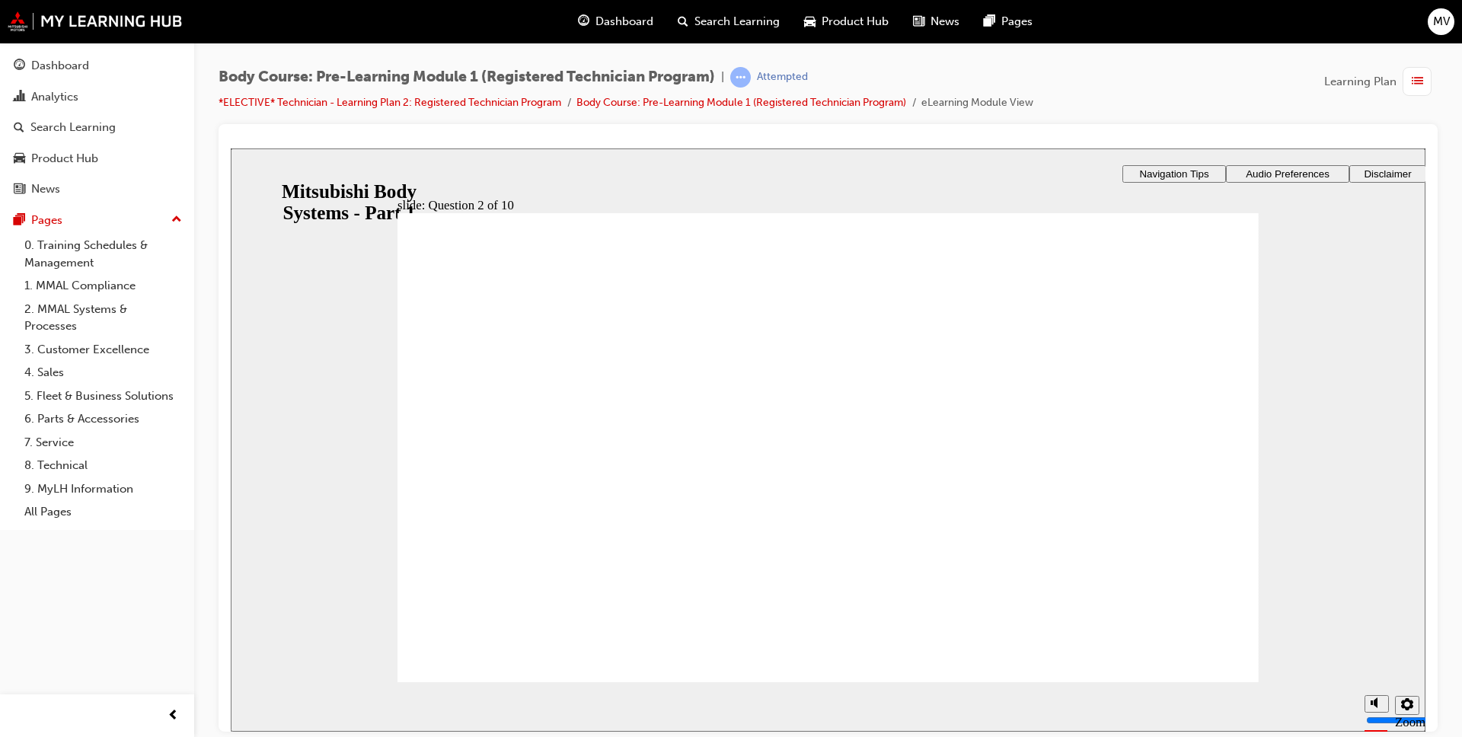
checkbox input "false"
checkbox input "true"
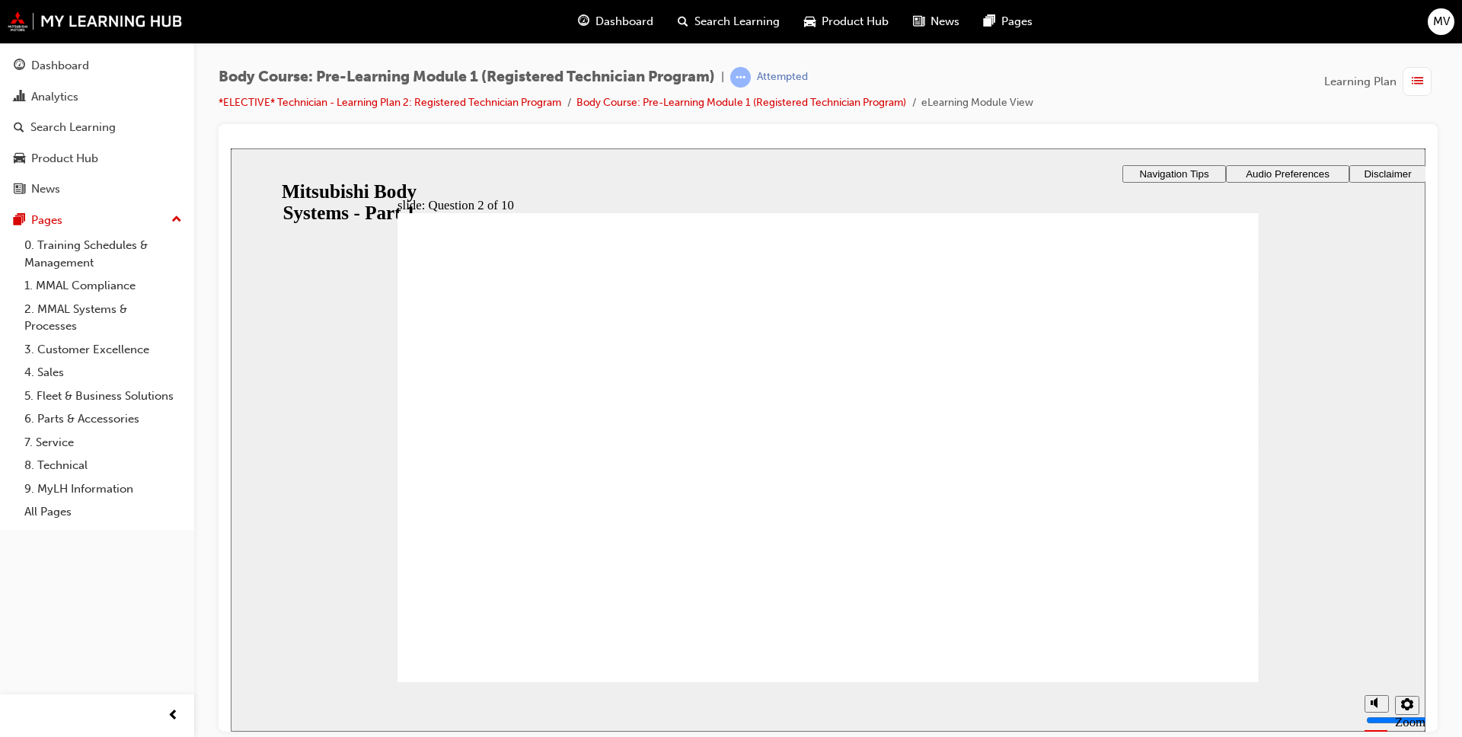
radio input "true"
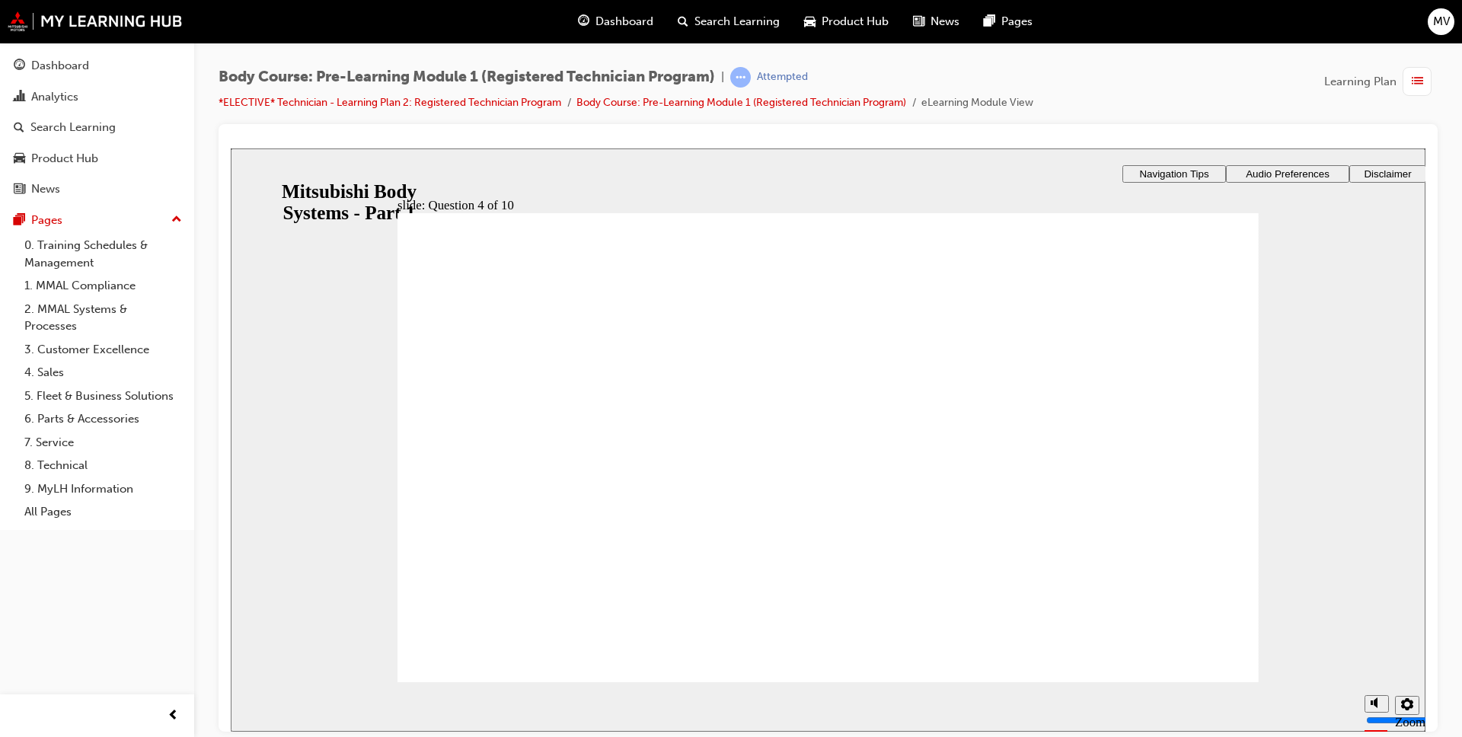
drag, startPoint x: 1187, startPoint y: 671, endPoint x: 1185, endPoint y: 661, distance: 10.2
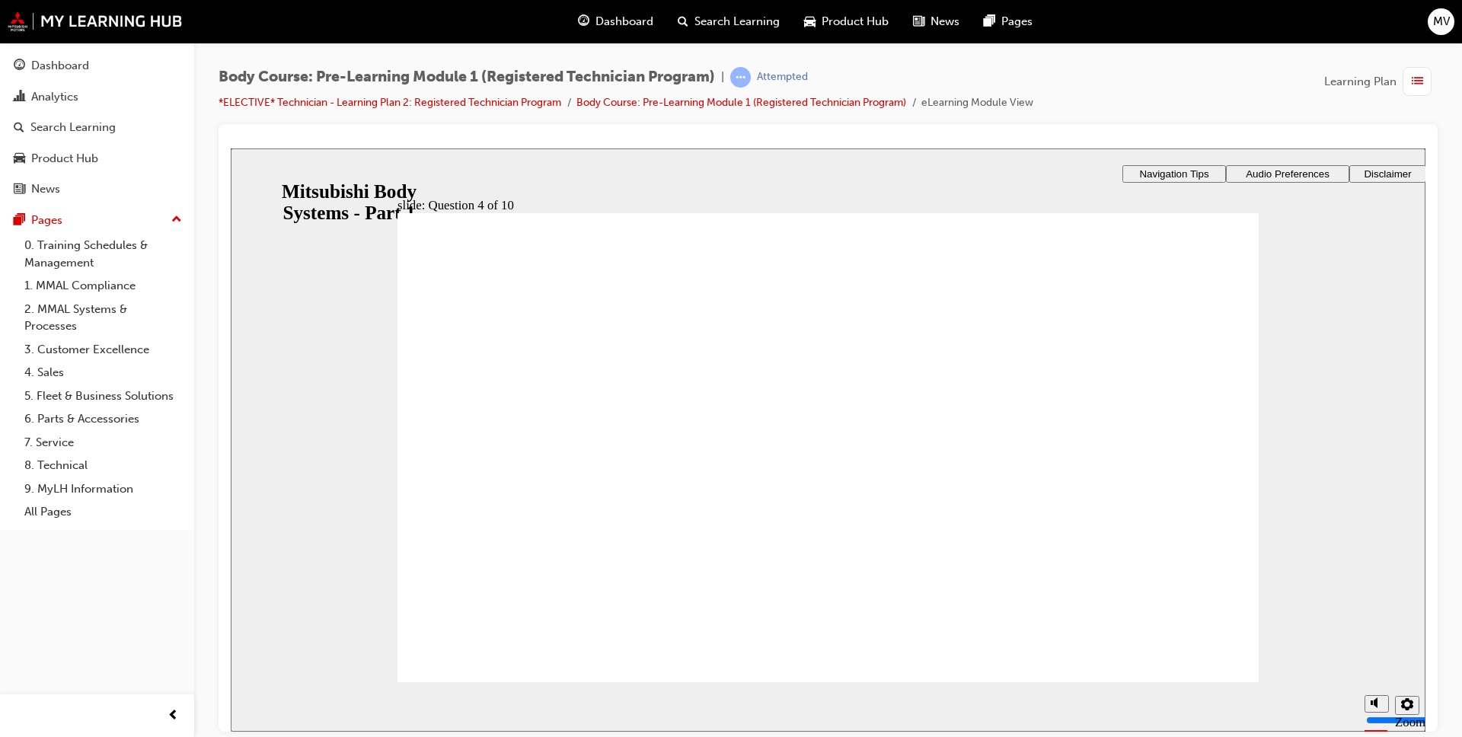
radio input "true"
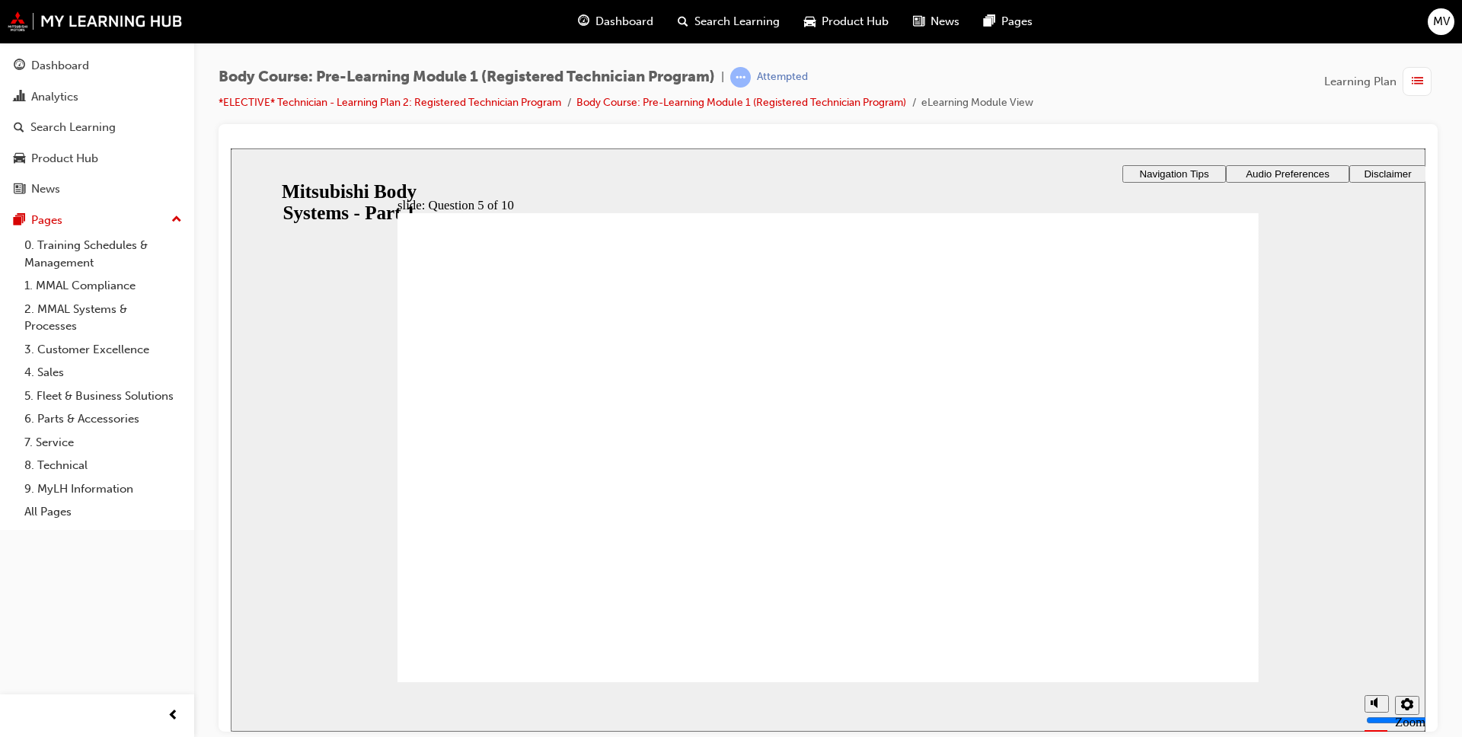
radio input "true"
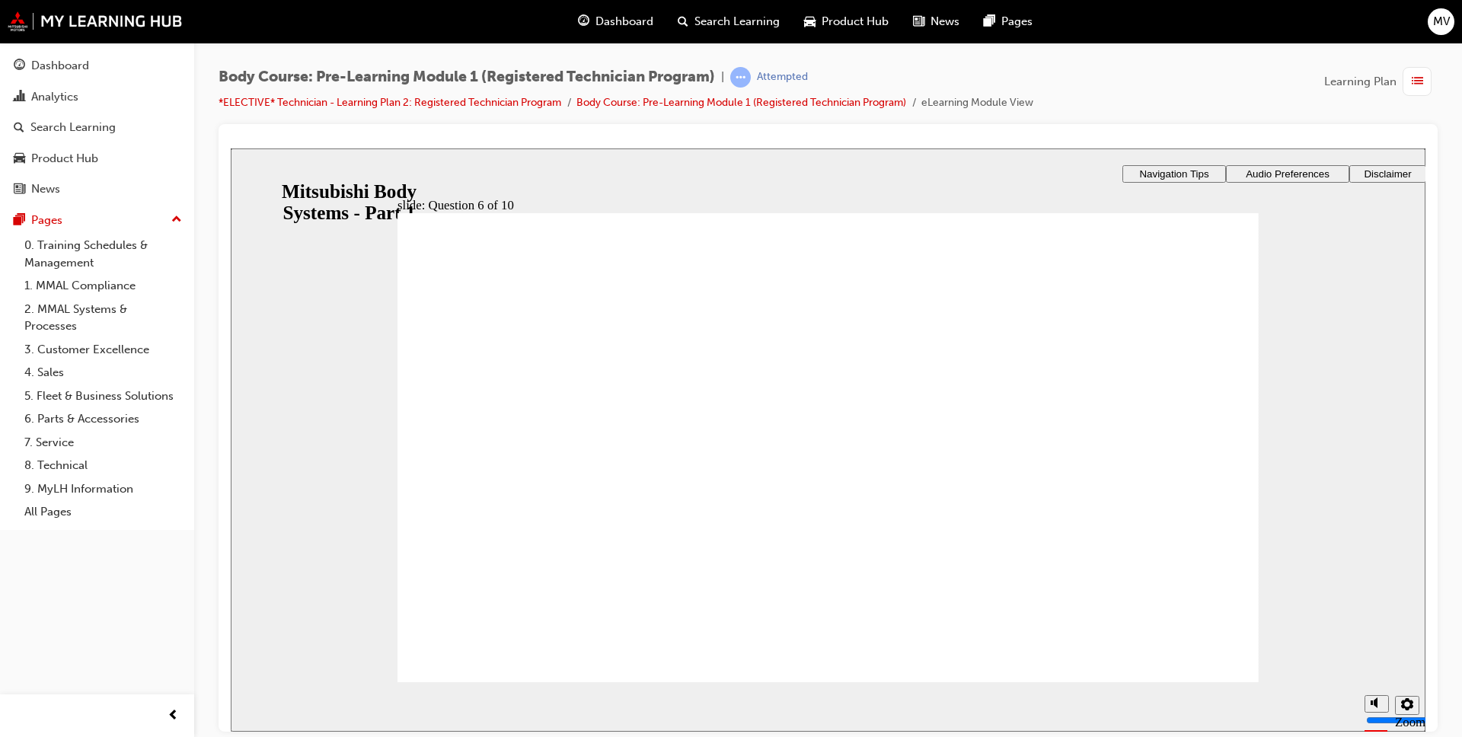
radio input "true"
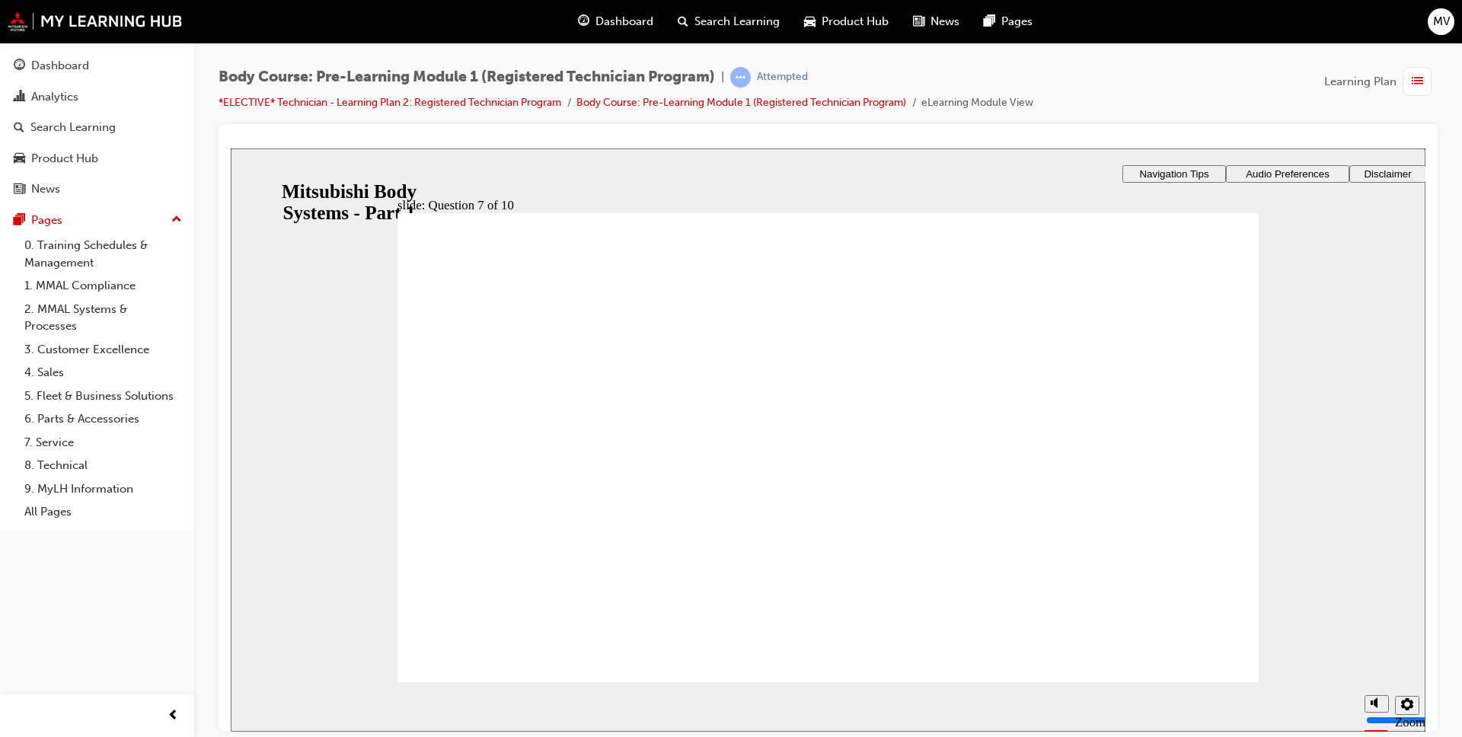
drag, startPoint x: 525, startPoint y: 502, endPoint x: 545, endPoint y: 500, distance: 20.6
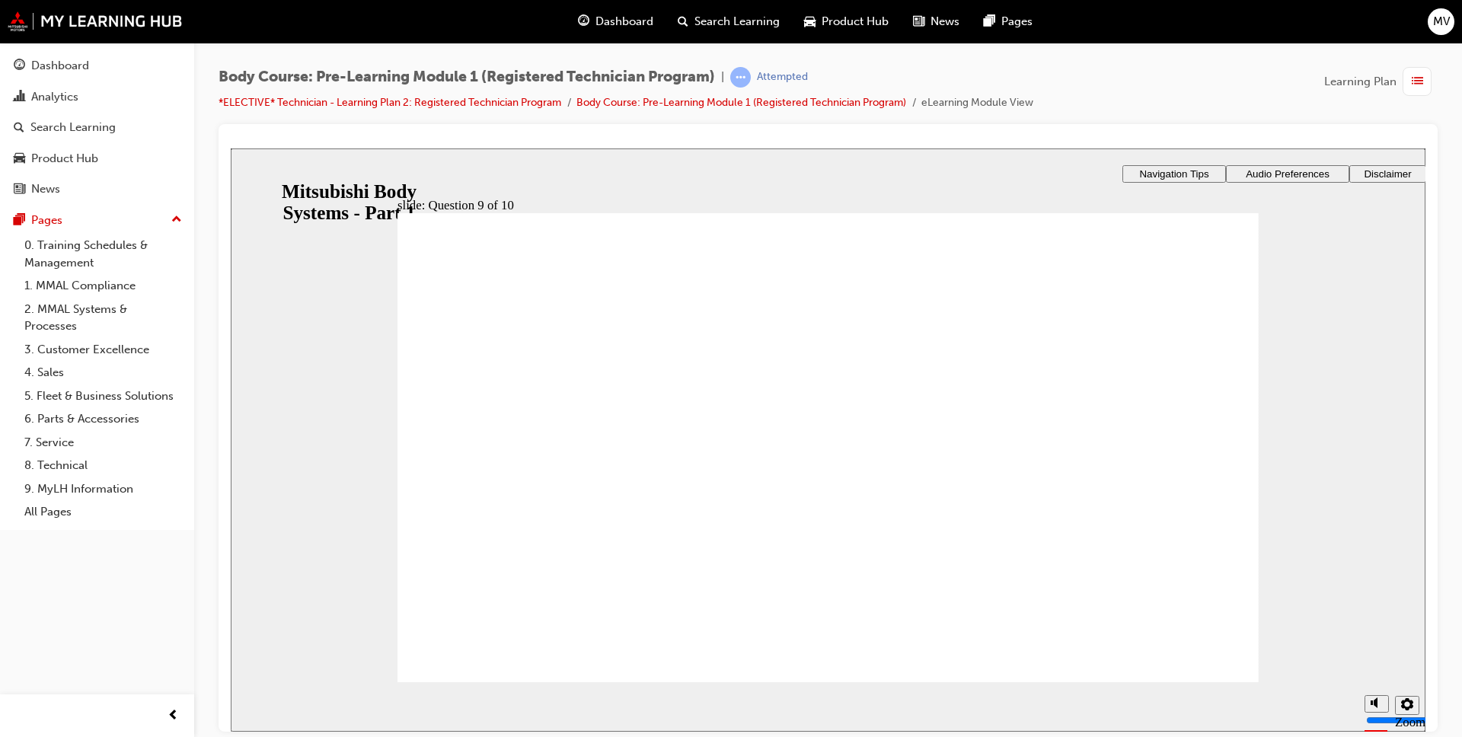
radio input "true"
drag, startPoint x: 462, startPoint y: 473, endPoint x: 490, endPoint y: 547, distance: 79.3
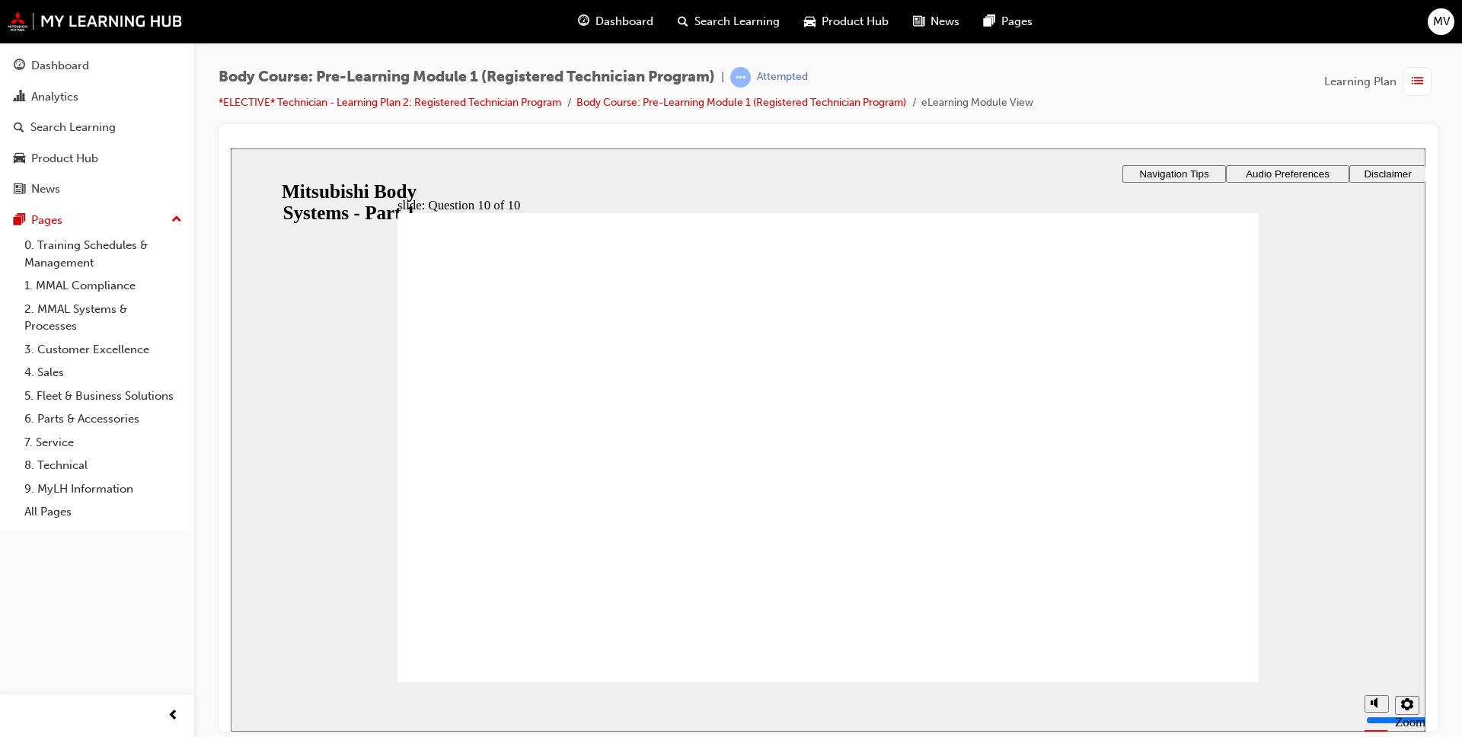
radio input "true"
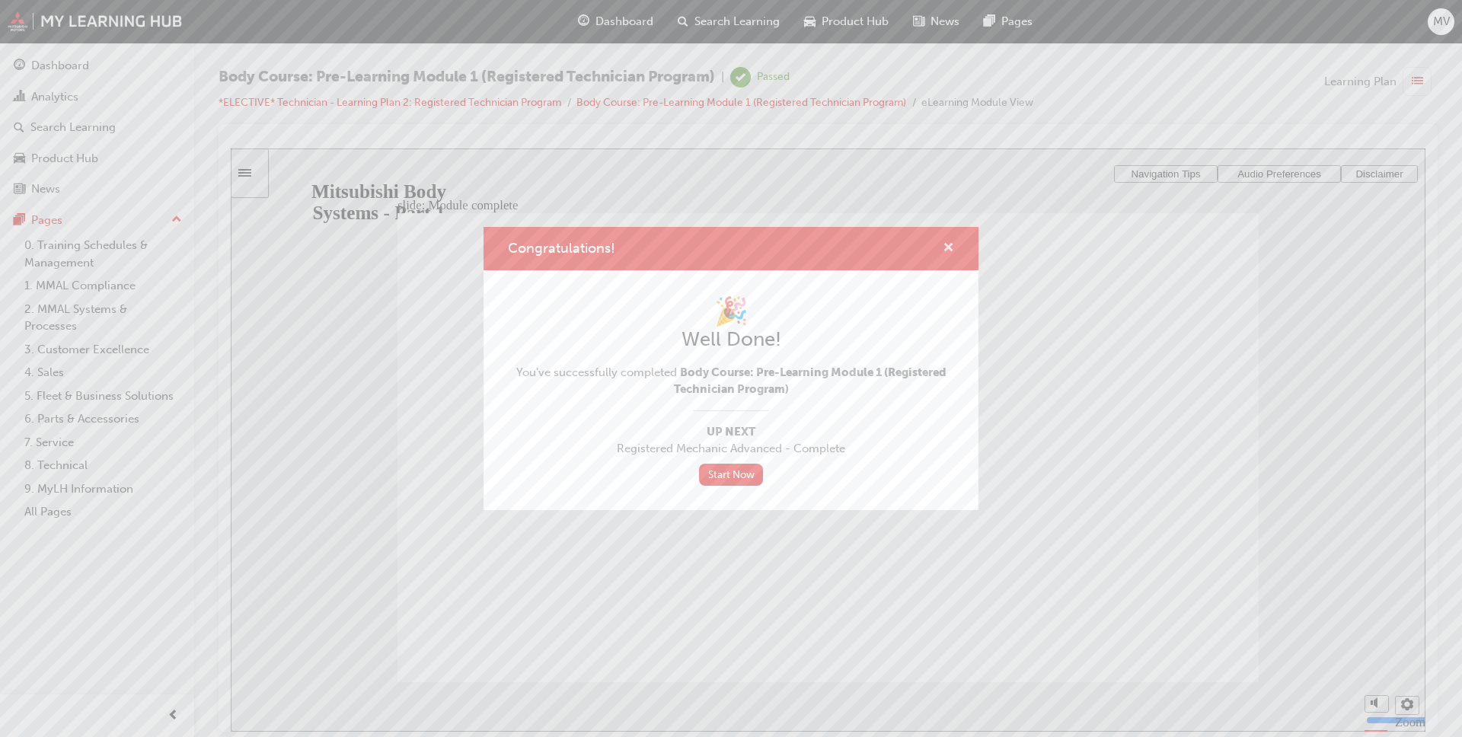
click at [952, 251] on span "cross-icon" at bounding box center [948, 249] width 11 height 14
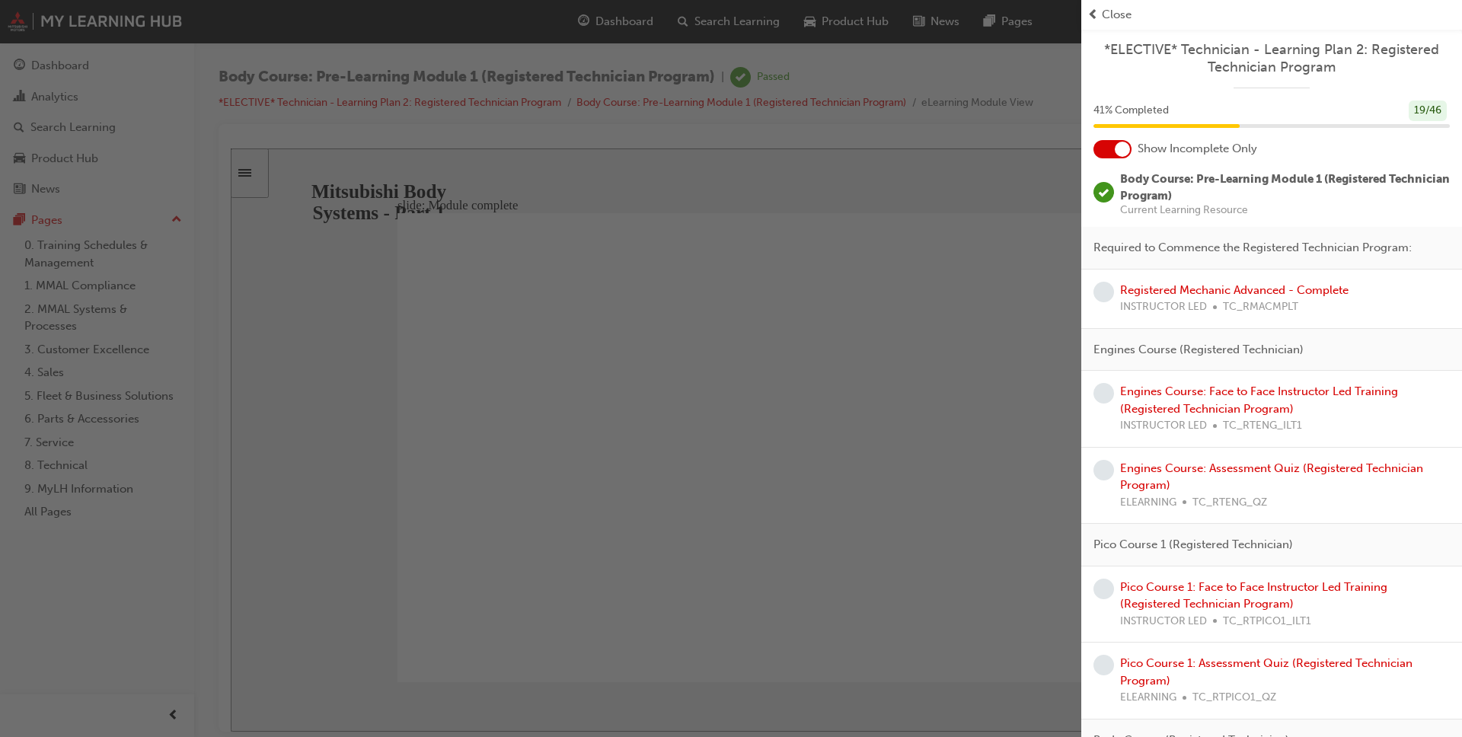
click at [62, 63] on div "button" at bounding box center [540, 368] width 1081 height 737
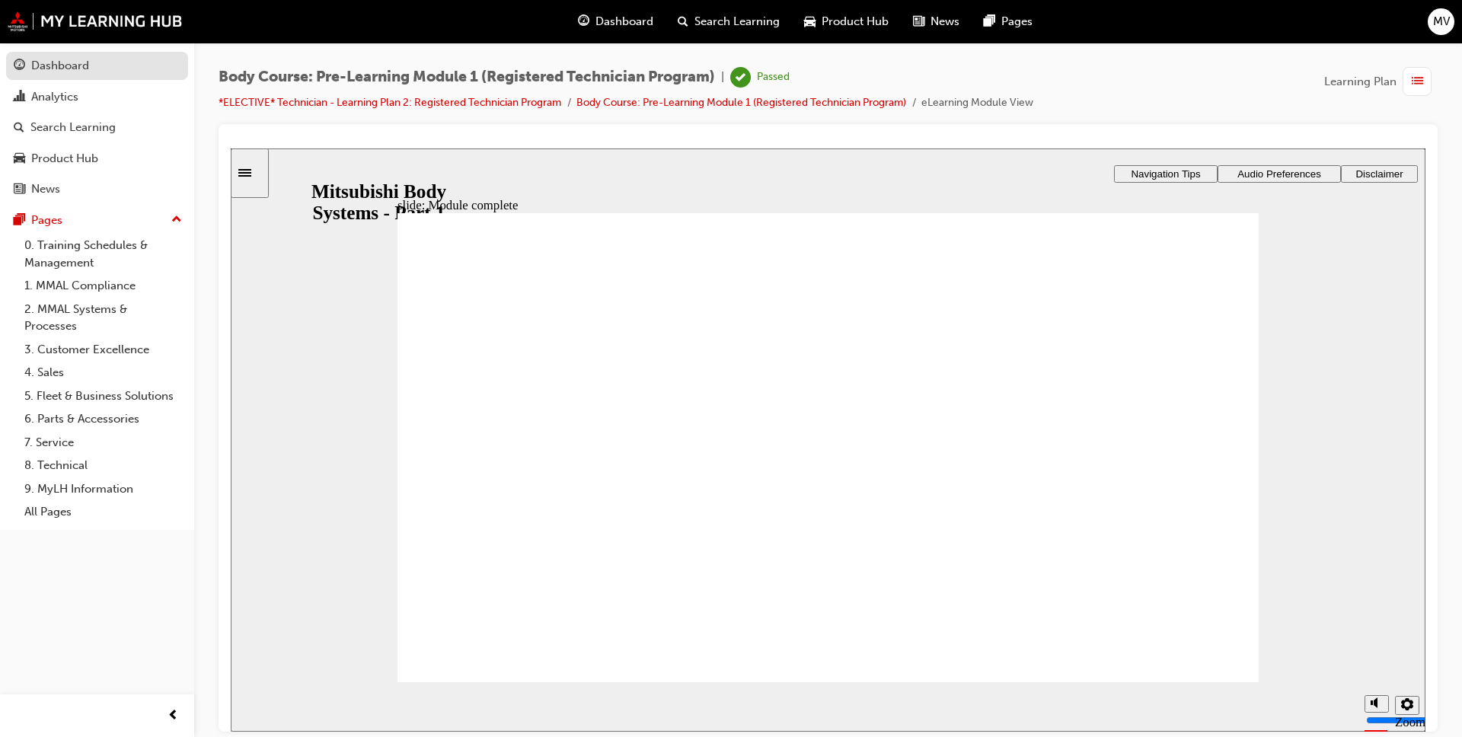
click at [83, 69] on div "Dashboard" at bounding box center [60, 66] width 58 height 18
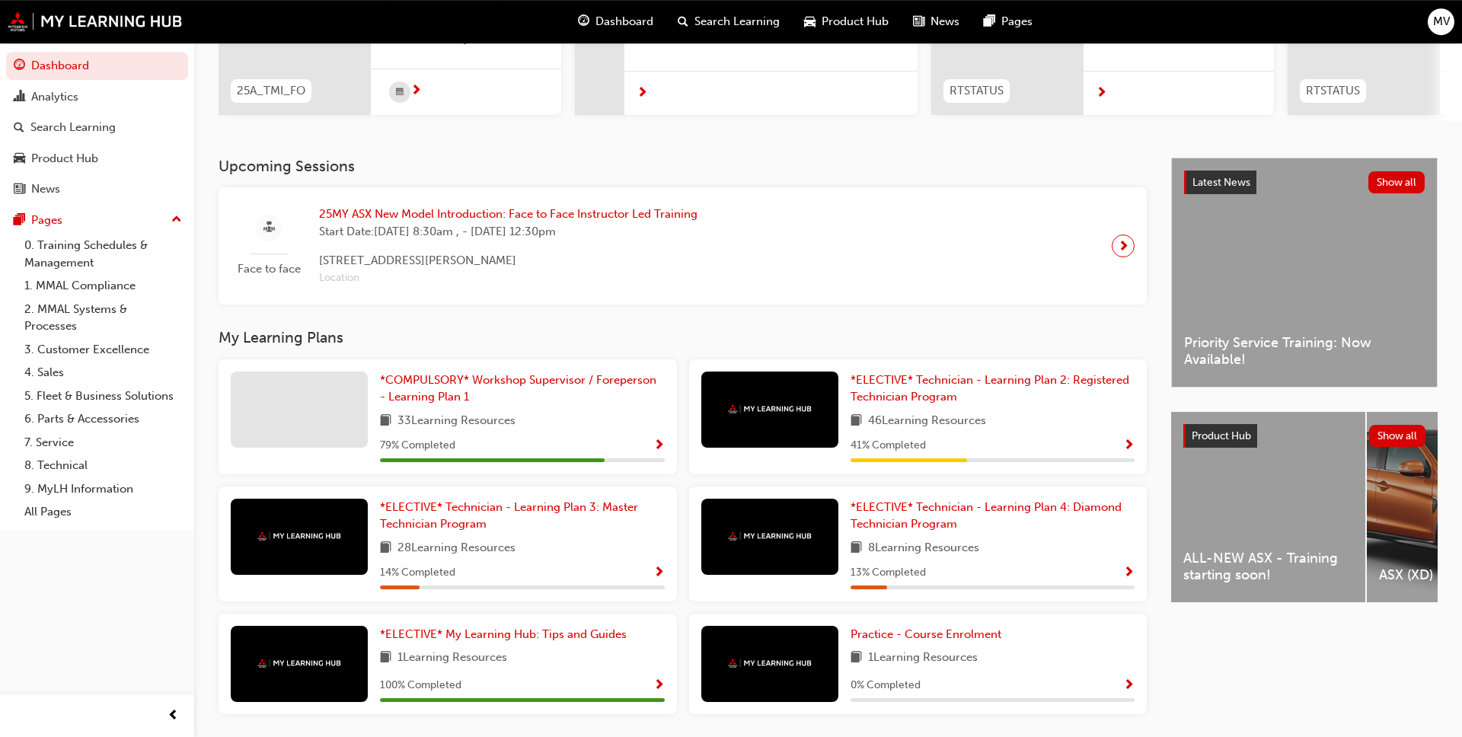
scroll to position [233, 0]
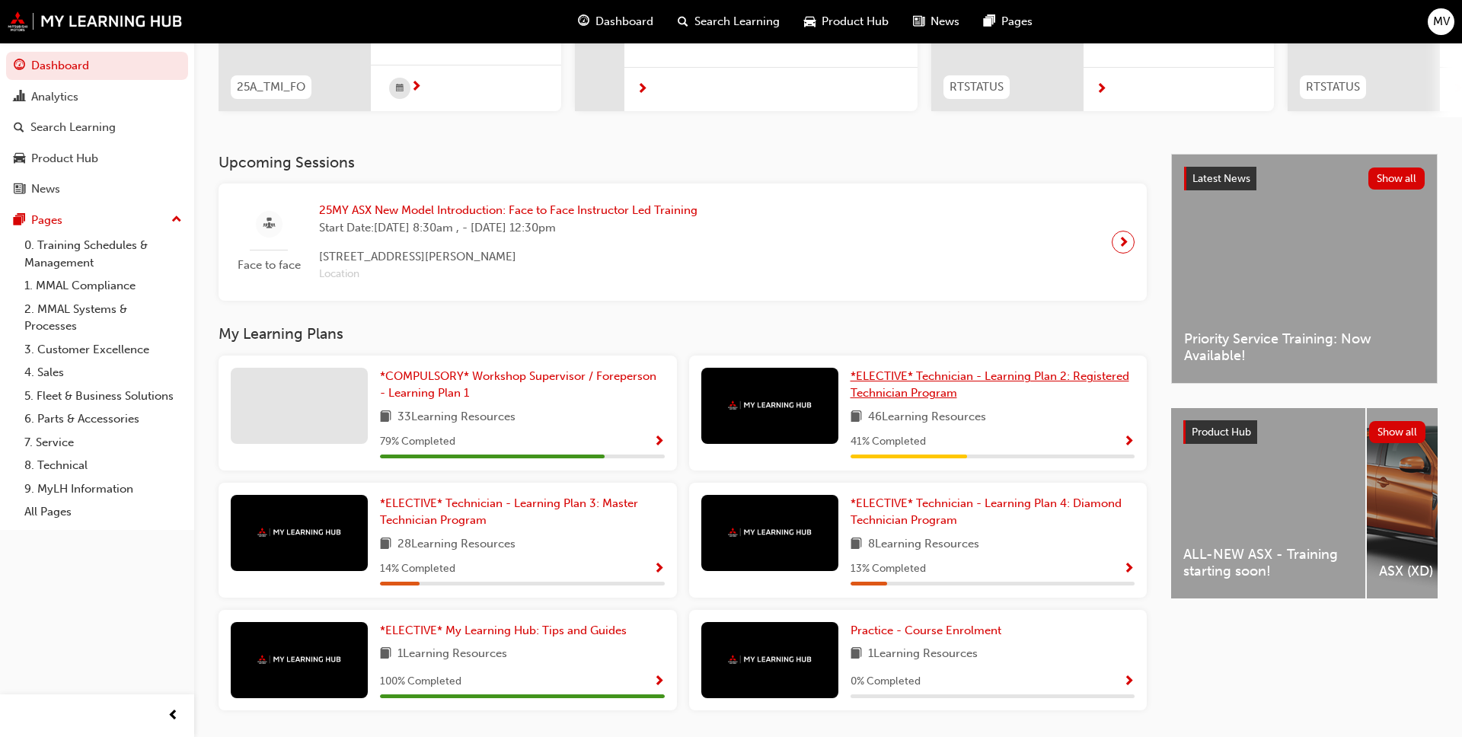
click at [921, 384] on link "*ELECTIVE* Technician - Learning Plan 2: Registered Technician Program" at bounding box center [993, 385] width 285 height 34
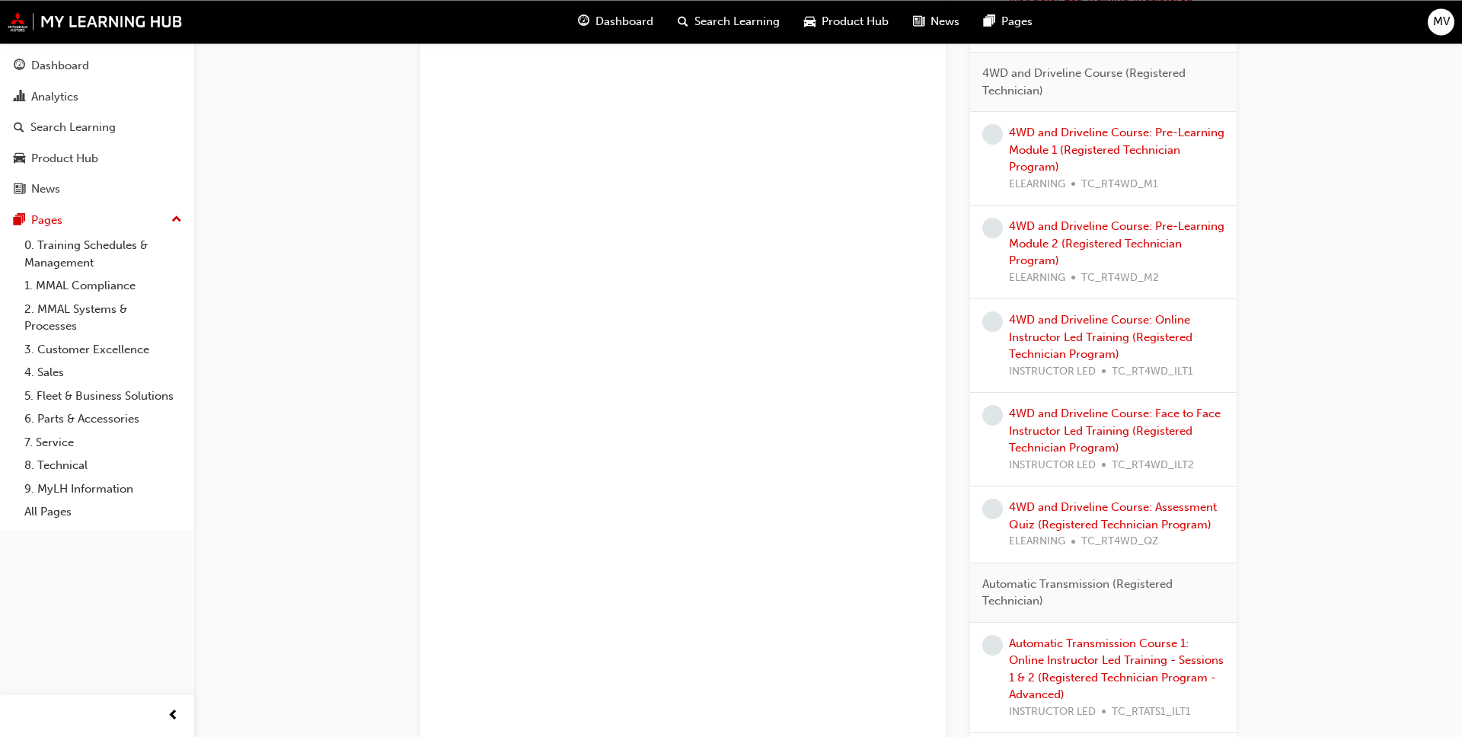
scroll to position [2097, 0]
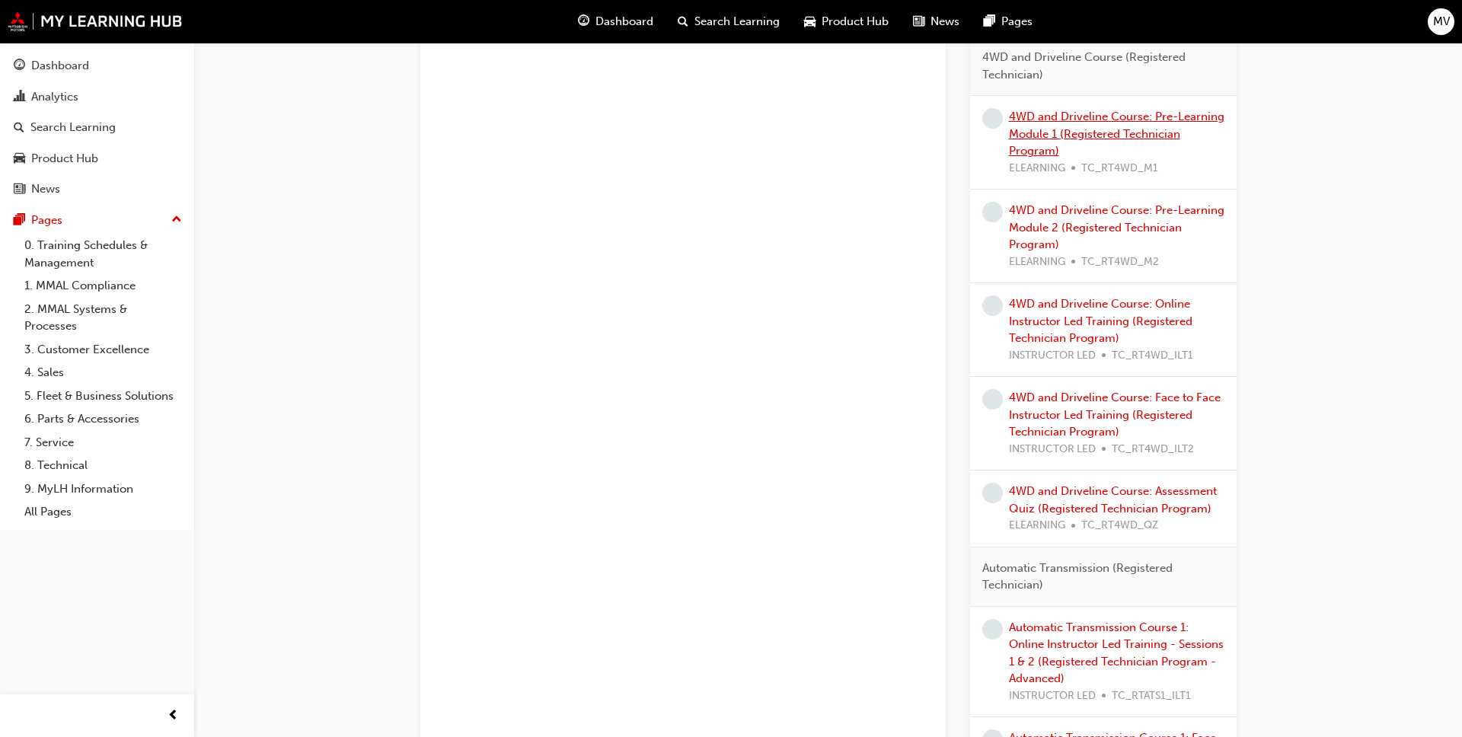
click at [1044, 133] on link "4WD and Driveline Course: Pre-Learning Module 1 (Registered Technician Program)" at bounding box center [1117, 134] width 216 height 48
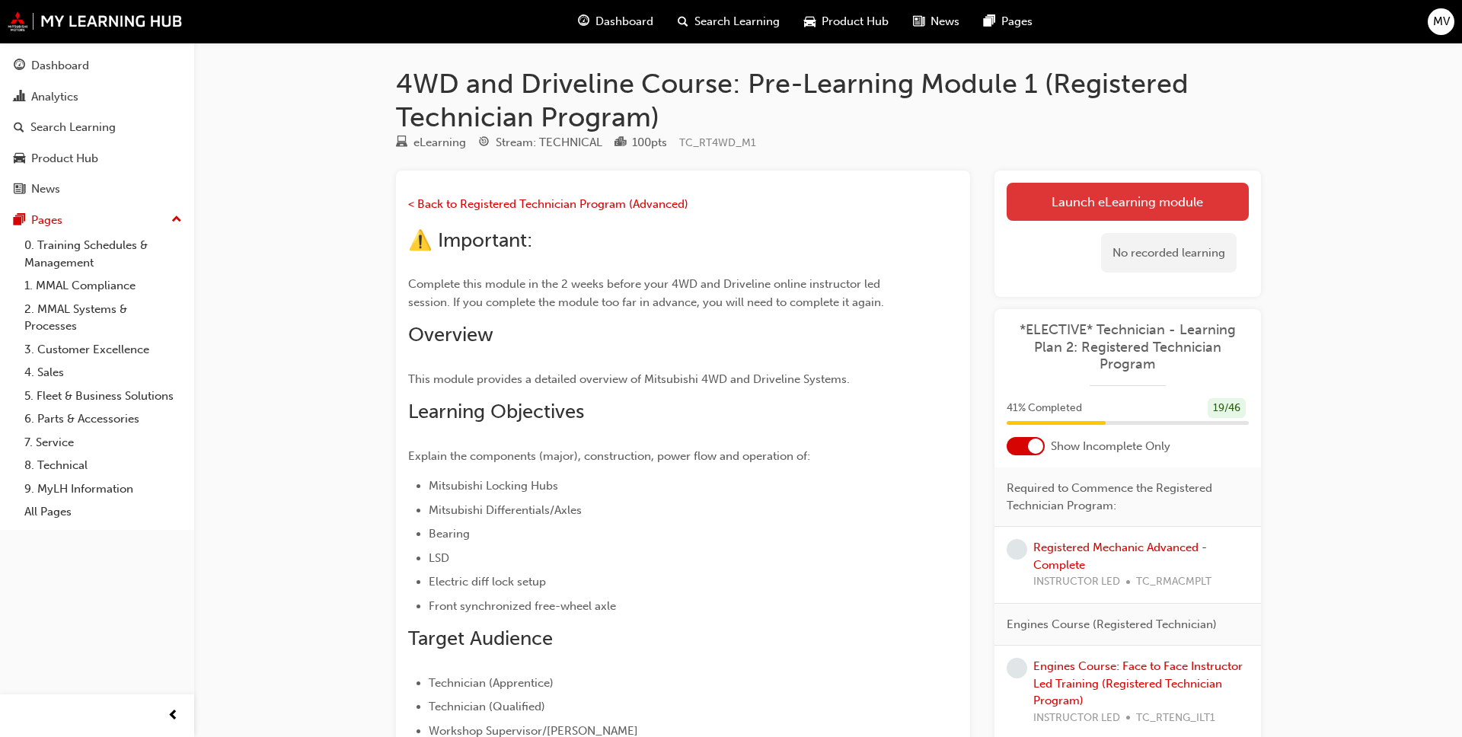
click at [1056, 193] on link "Launch eLearning module" at bounding box center [1128, 202] width 242 height 38
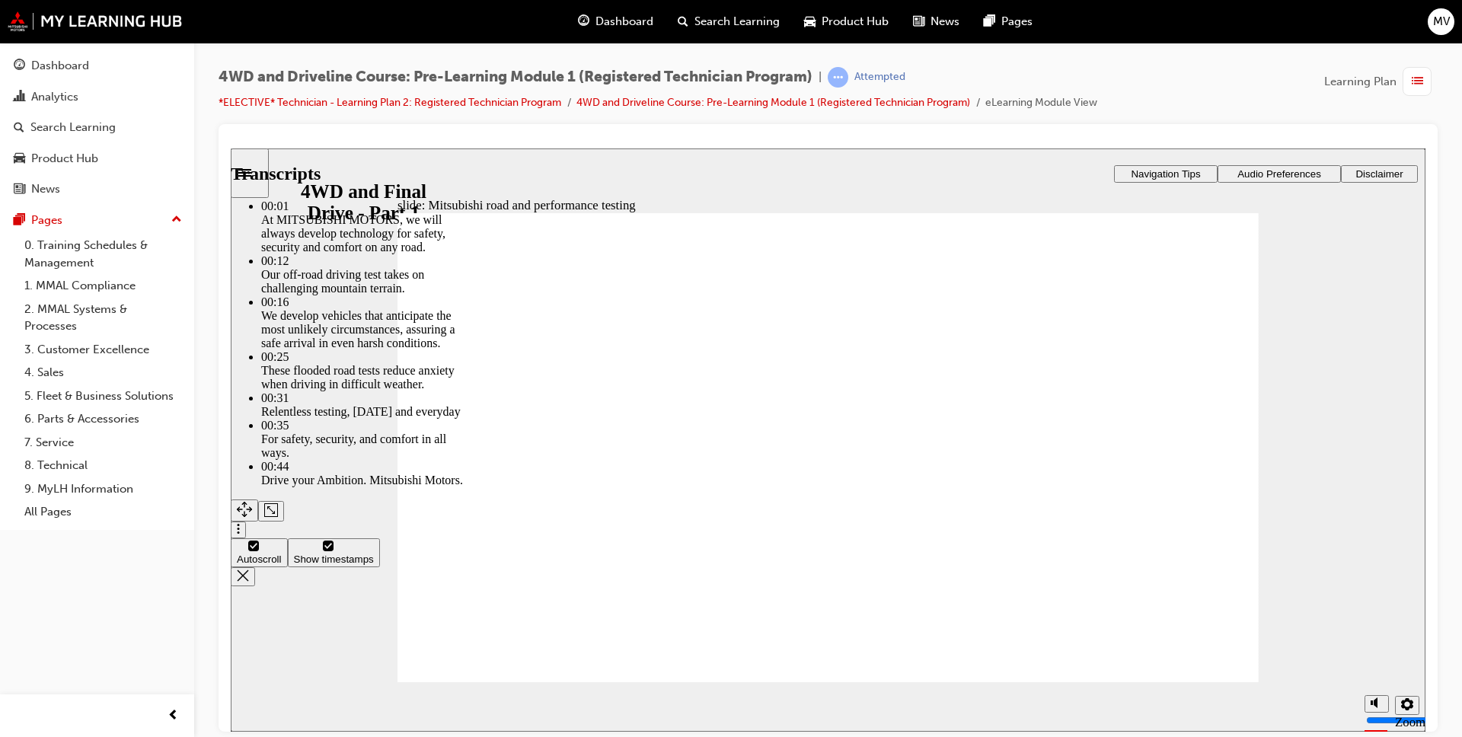
type input "47"
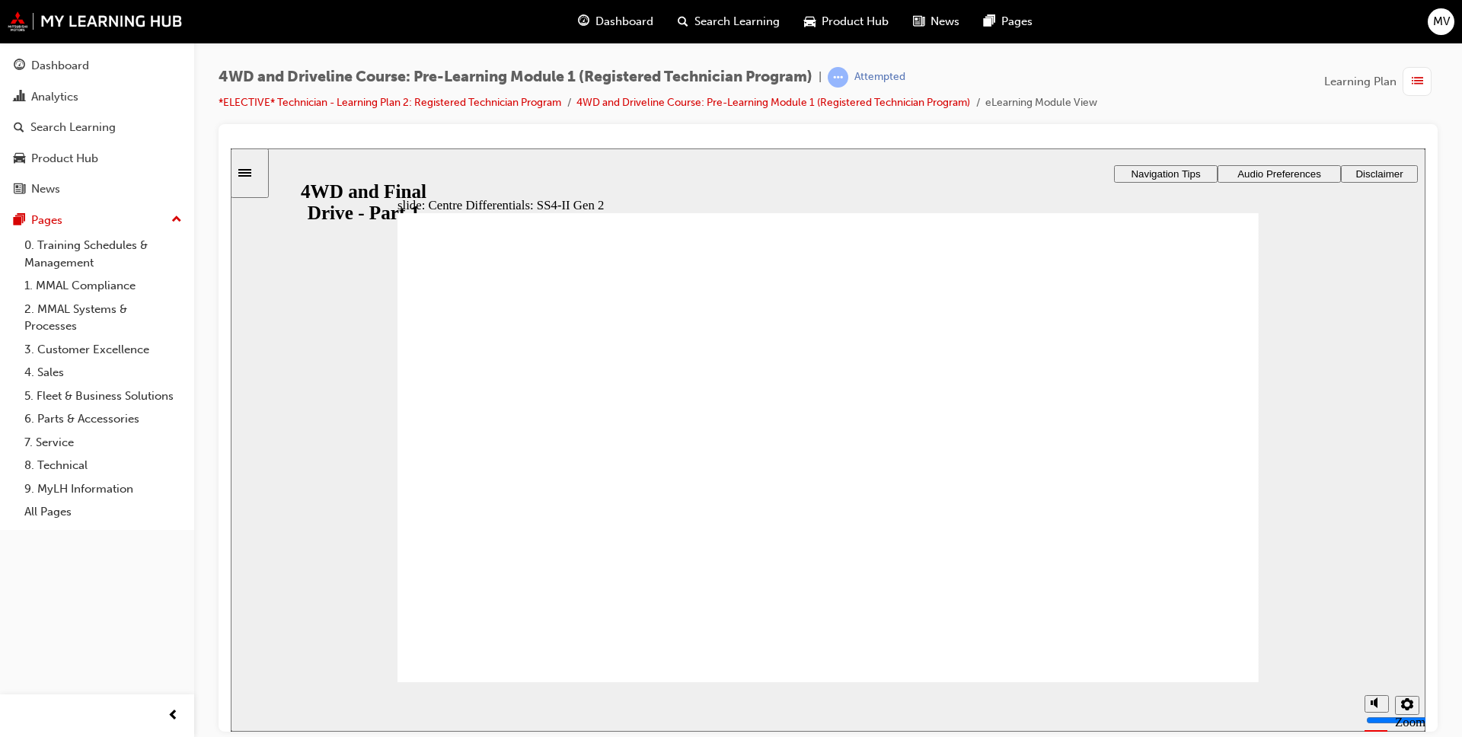
click at [1211, 683] on section "Playback Speed 2 1.75 1.5 1.25" at bounding box center [828, 707] width 1195 height 50
drag, startPoint x: 1219, startPoint y: 348, endPoint x: 1216, endPoint y: 358, distance: 10.2
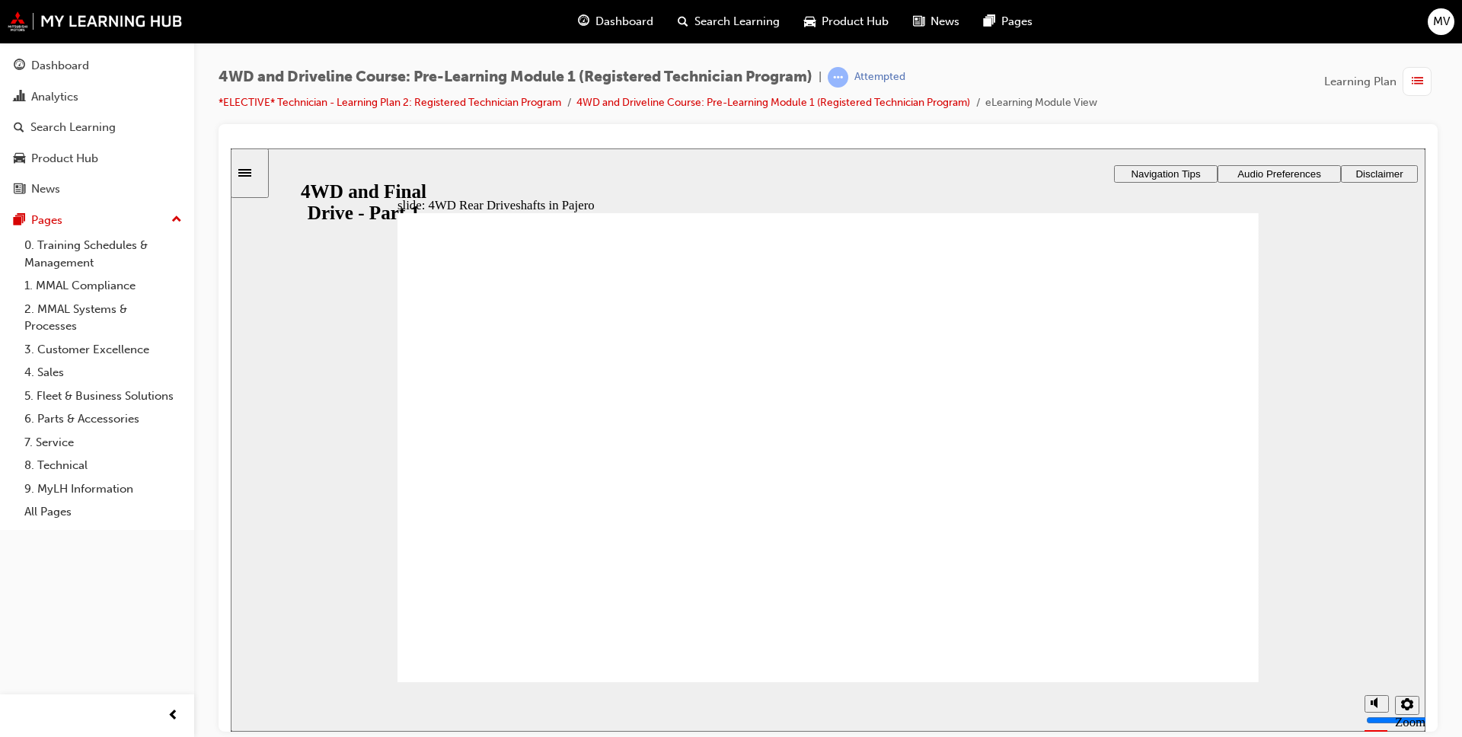
radio input "true"
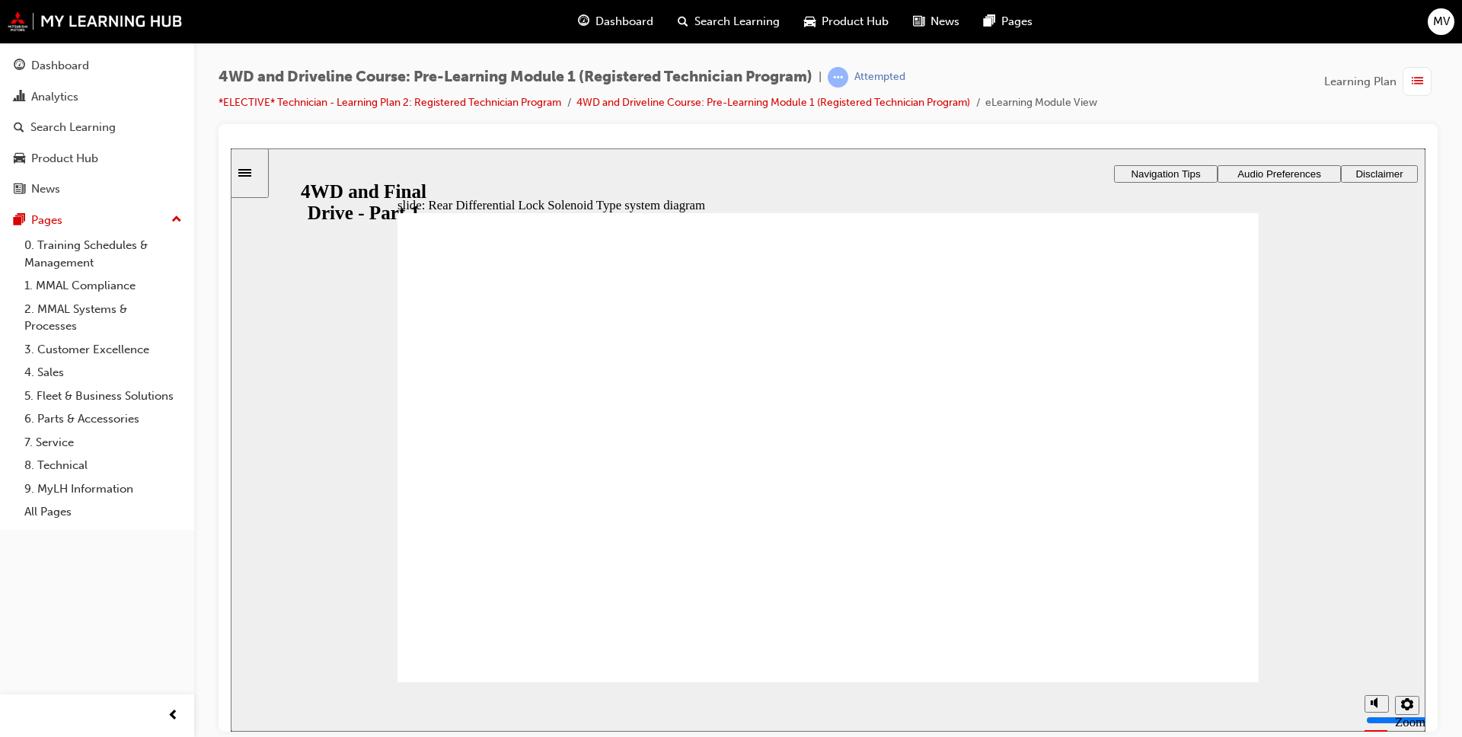
drag, startPoint x: 1134, startPoint y: 430, endPoint x: 1170, endPoint y: 565, distance: 140.2
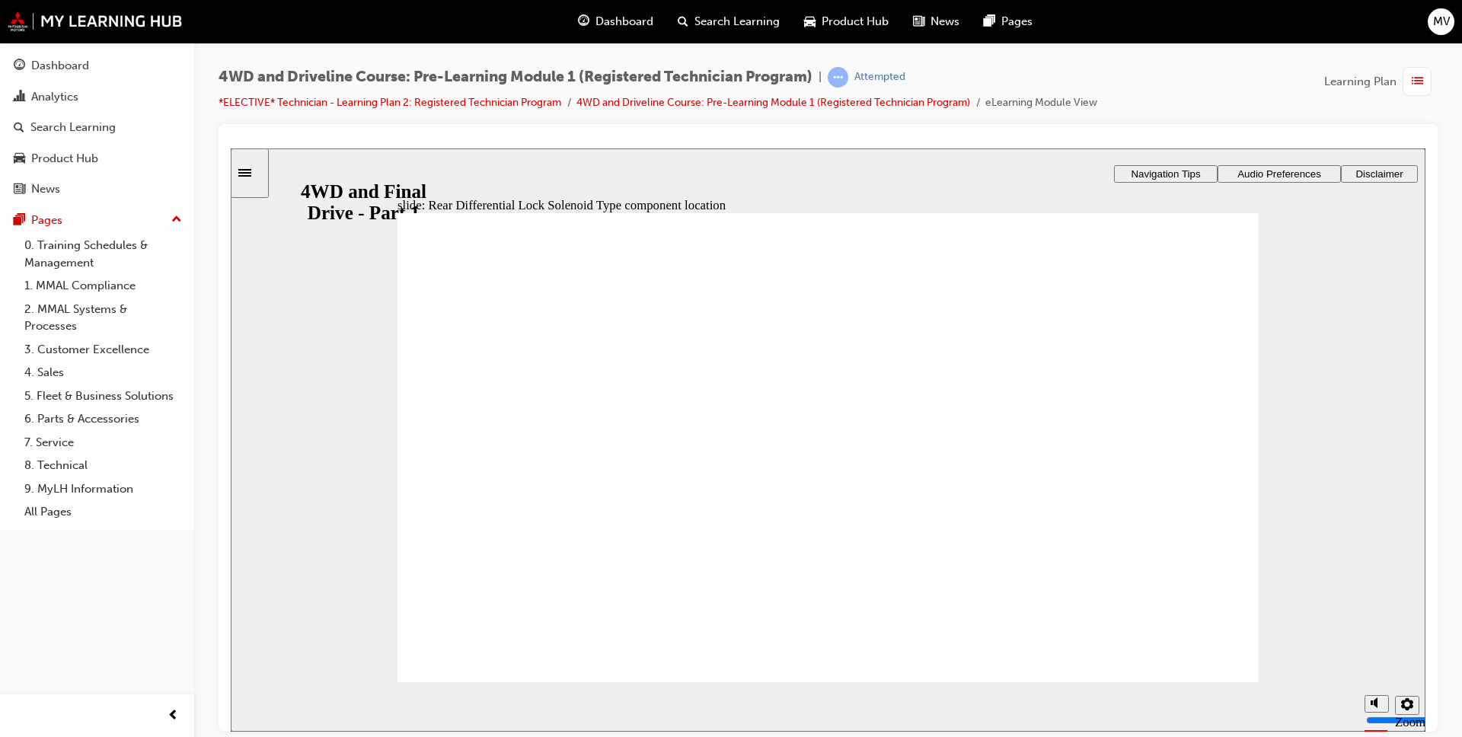
drag, startPoint x: 883, startPoint y: 538, endPoint x: 883, endPoint y: 546, distance: 8.4
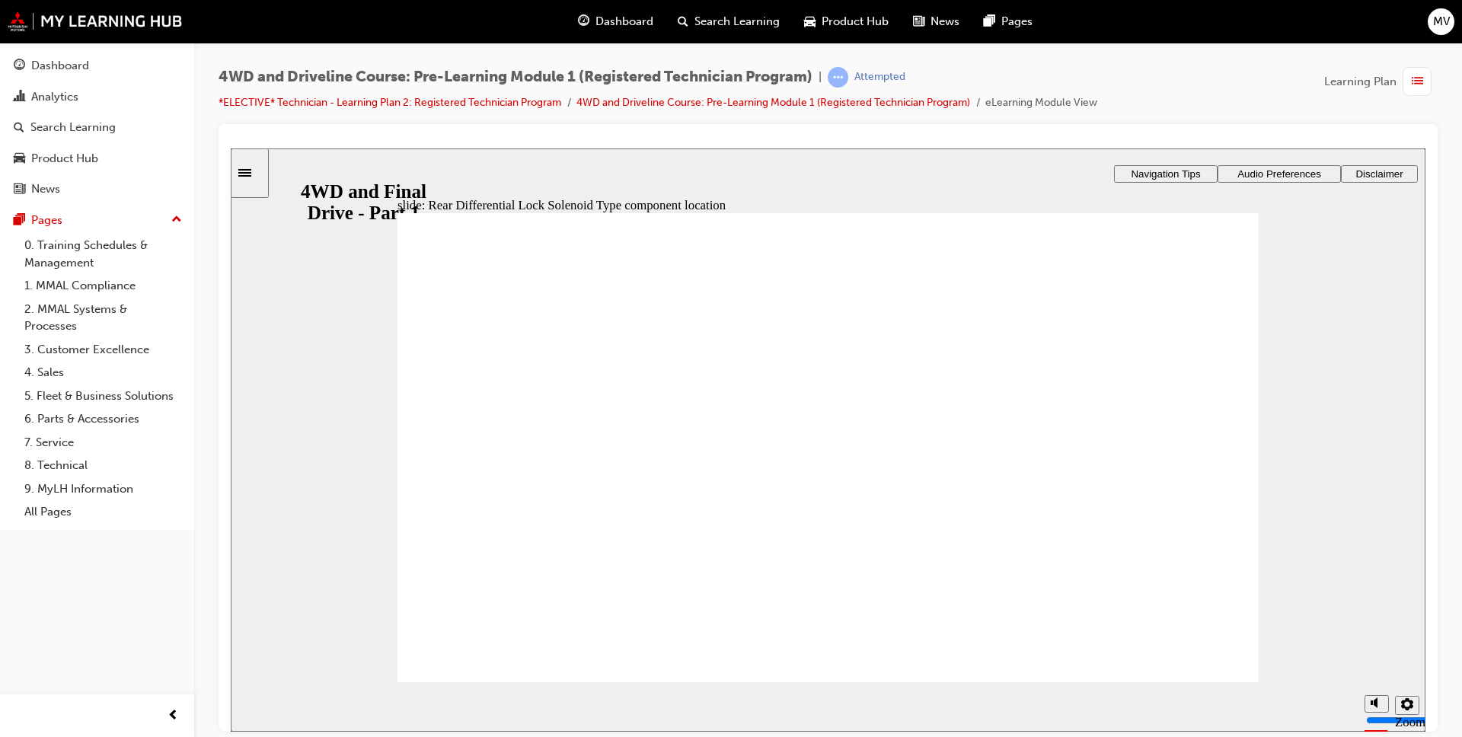
drag, startPoint x: 949, startPoint y: 627, endPoint x: 1011, endPoint y: 614, distance: 63.0
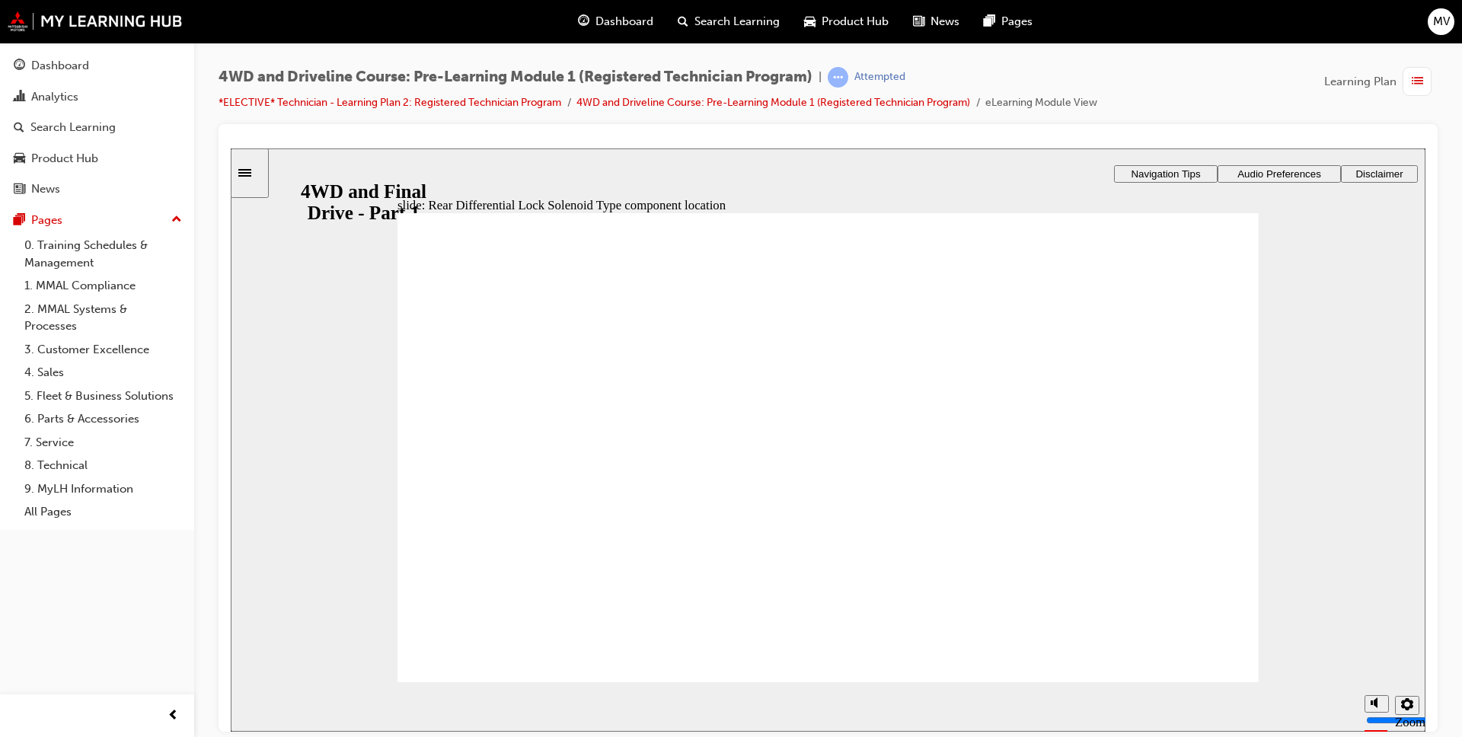
drag, startPoint x: 1181, startPoint y: 487, endPoint x: 1185, endPoint y: 494, distance: 8.2
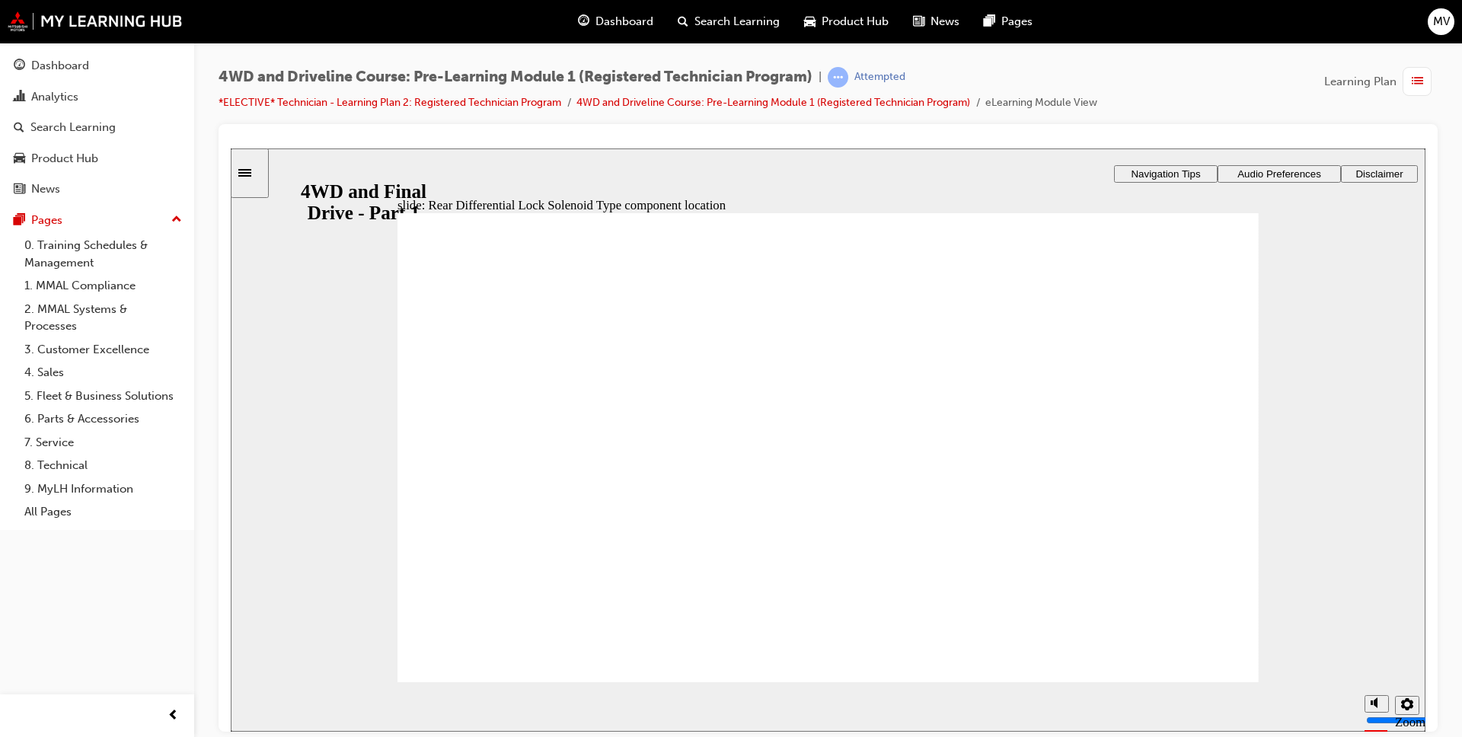
drag, startPoint x: 1184, startPoint y: 623, endPoint x: 1149, endPoint y: 605, distance: 39.2
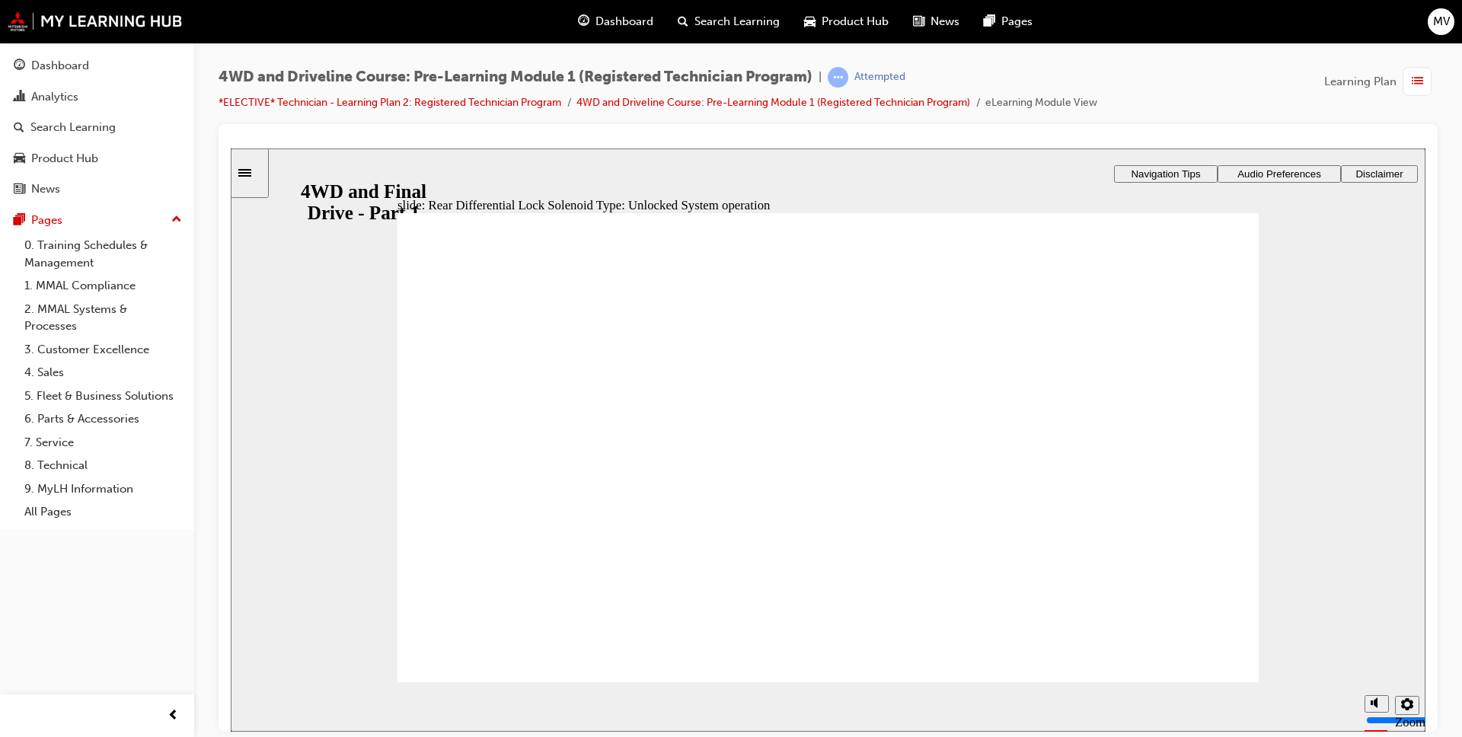
radio input "true"
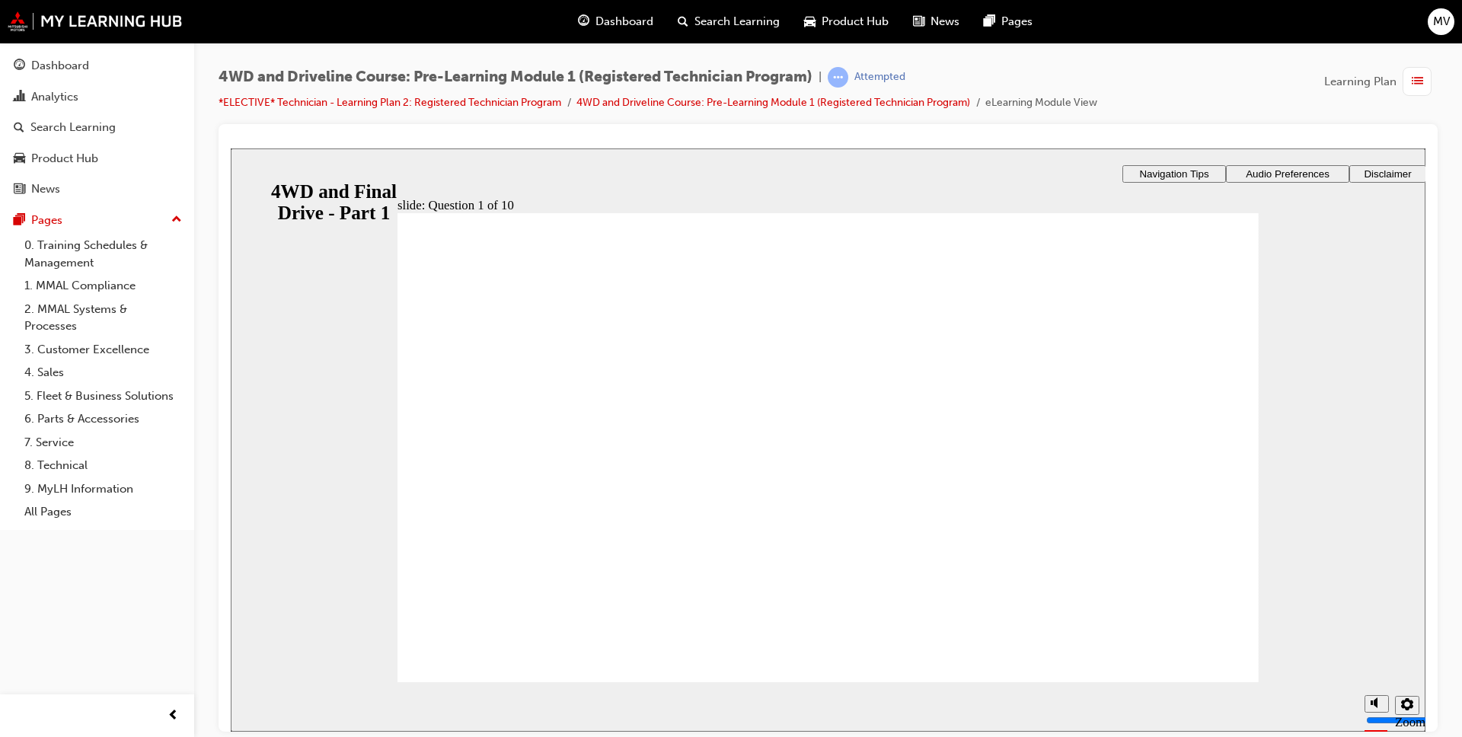
checkbox input "true"
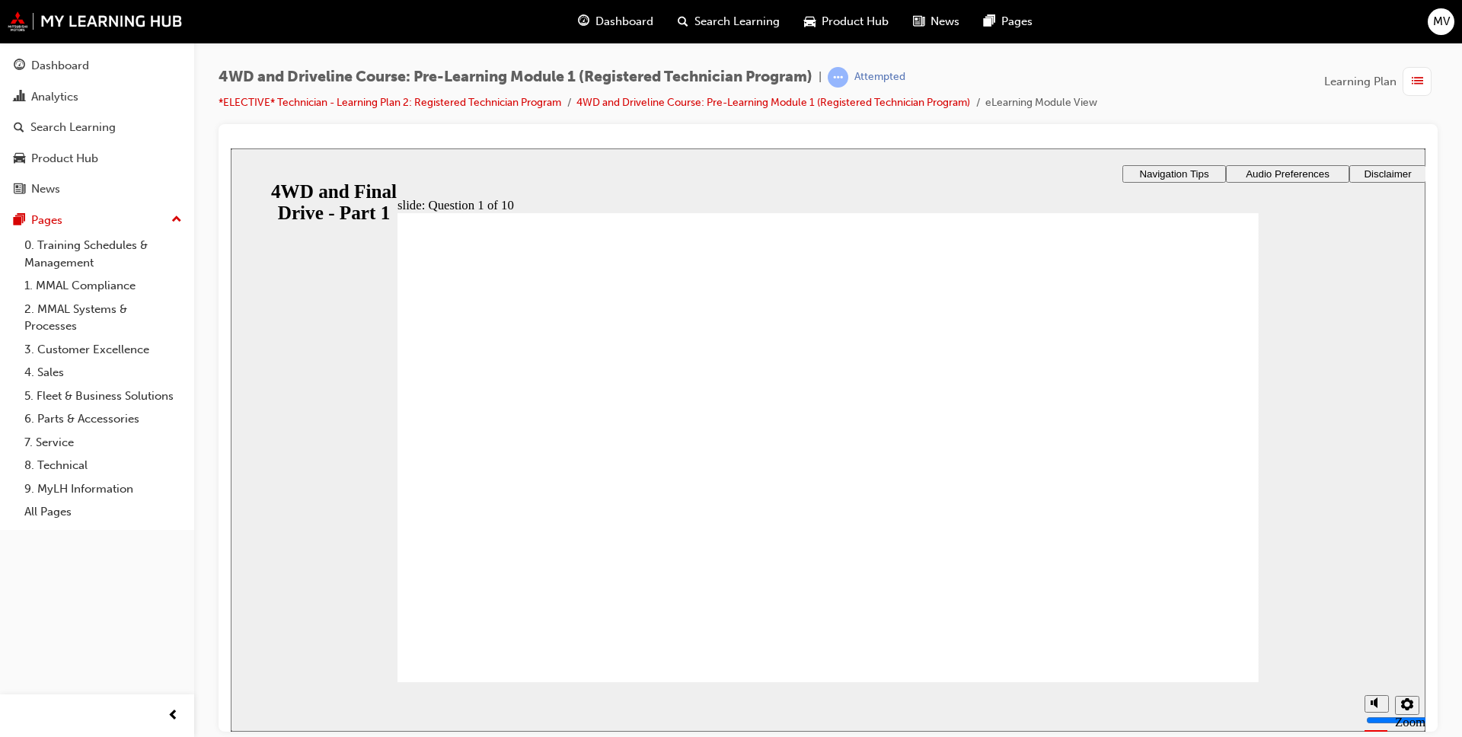
checkbox input "true"
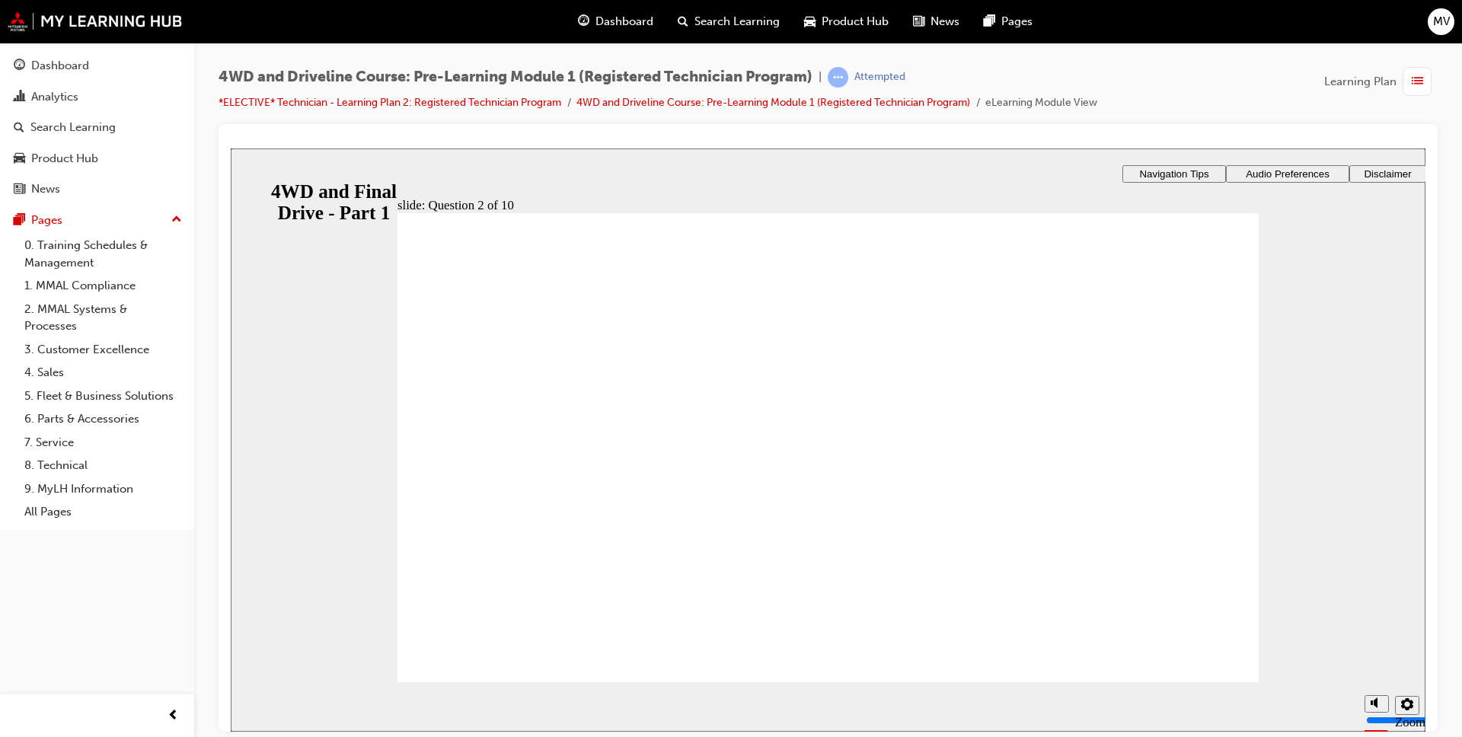
radio input "true"
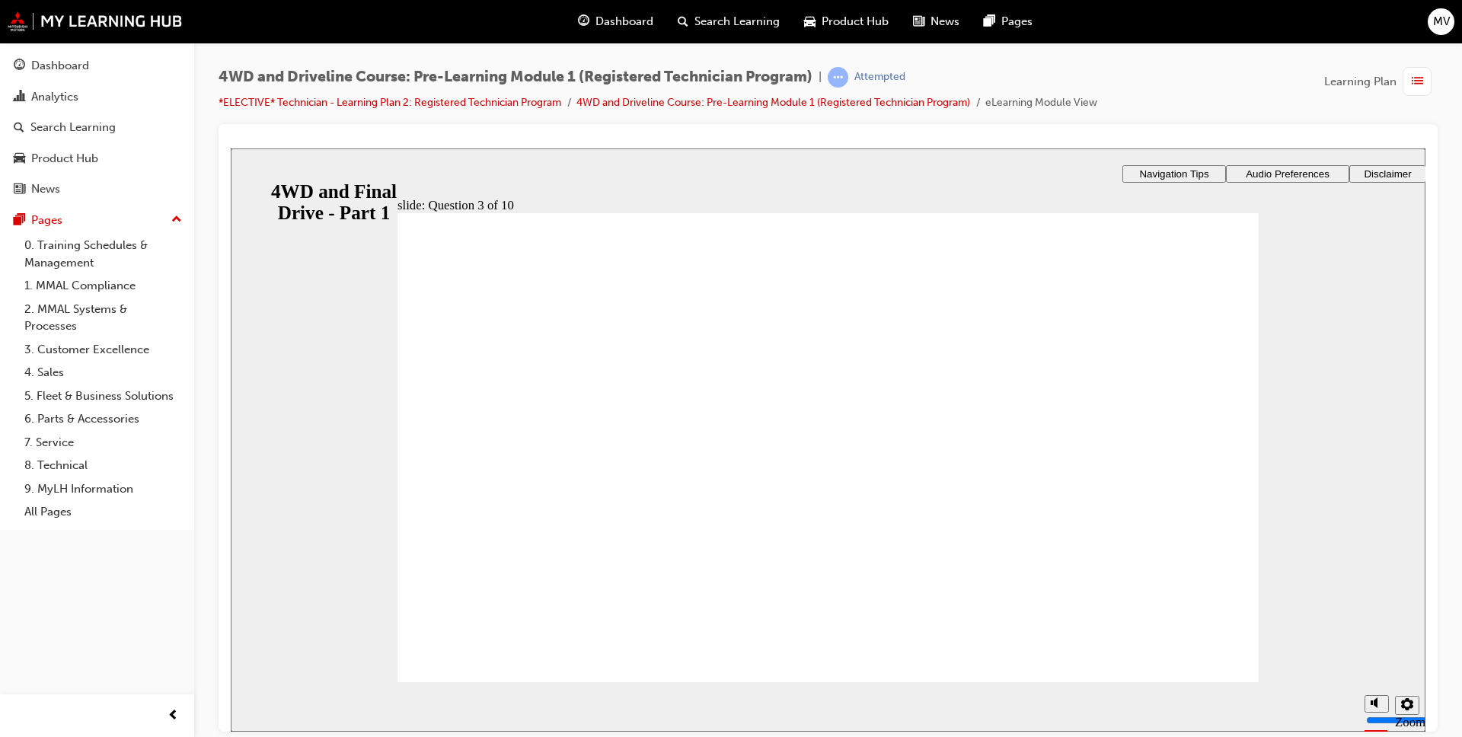
radio input "true"
drag, startPoint x: 868, startPoint y: 570, endPoint x: 841, endPoint y: 580, distance: 28.9
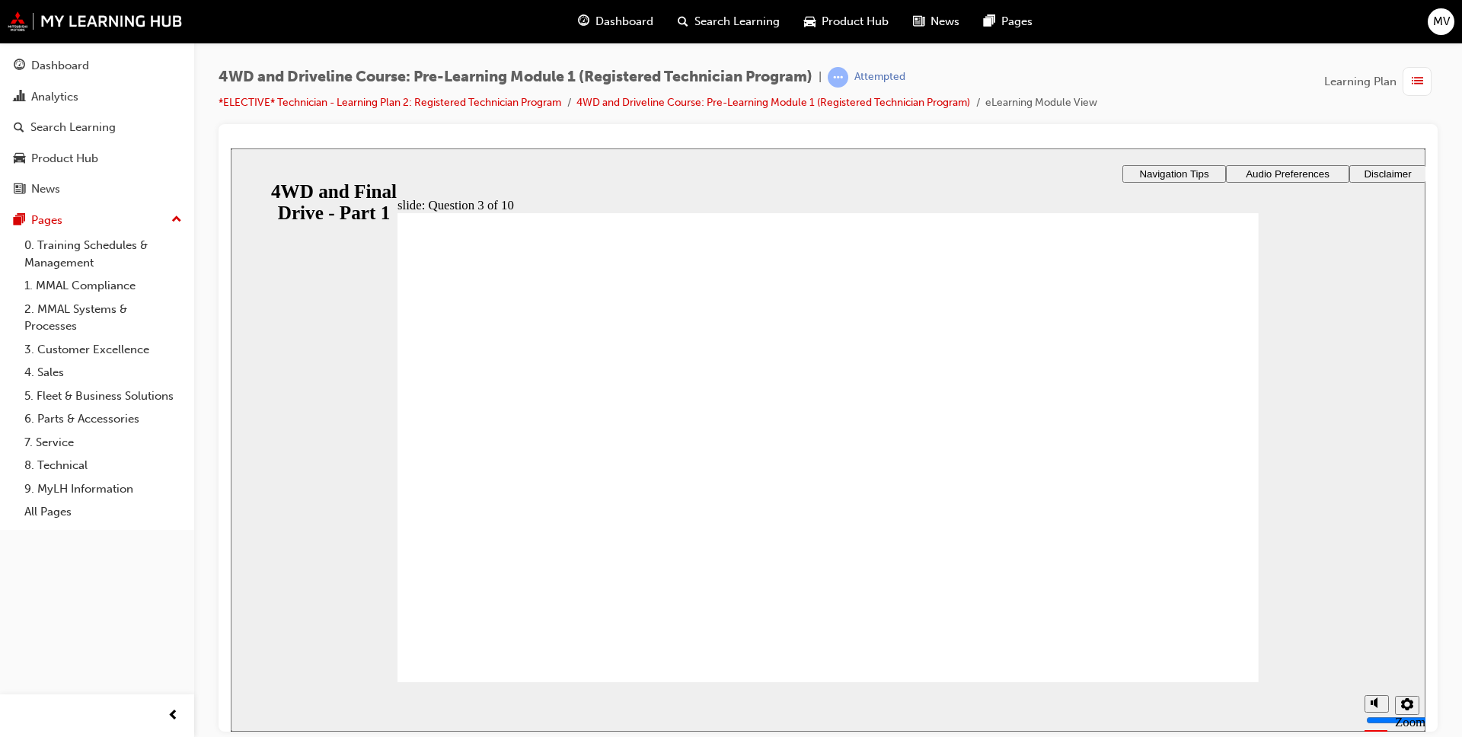
radio input "false"
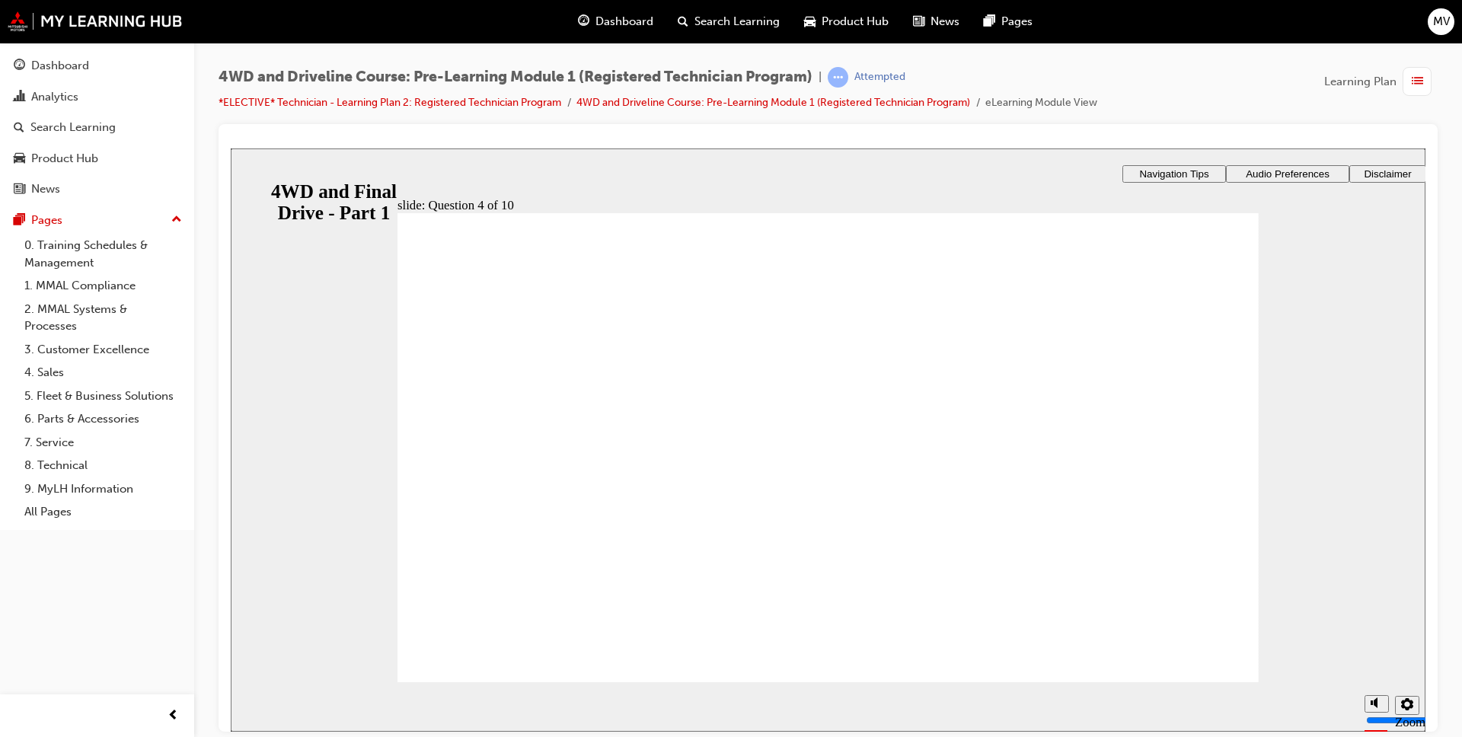
radio input "true"
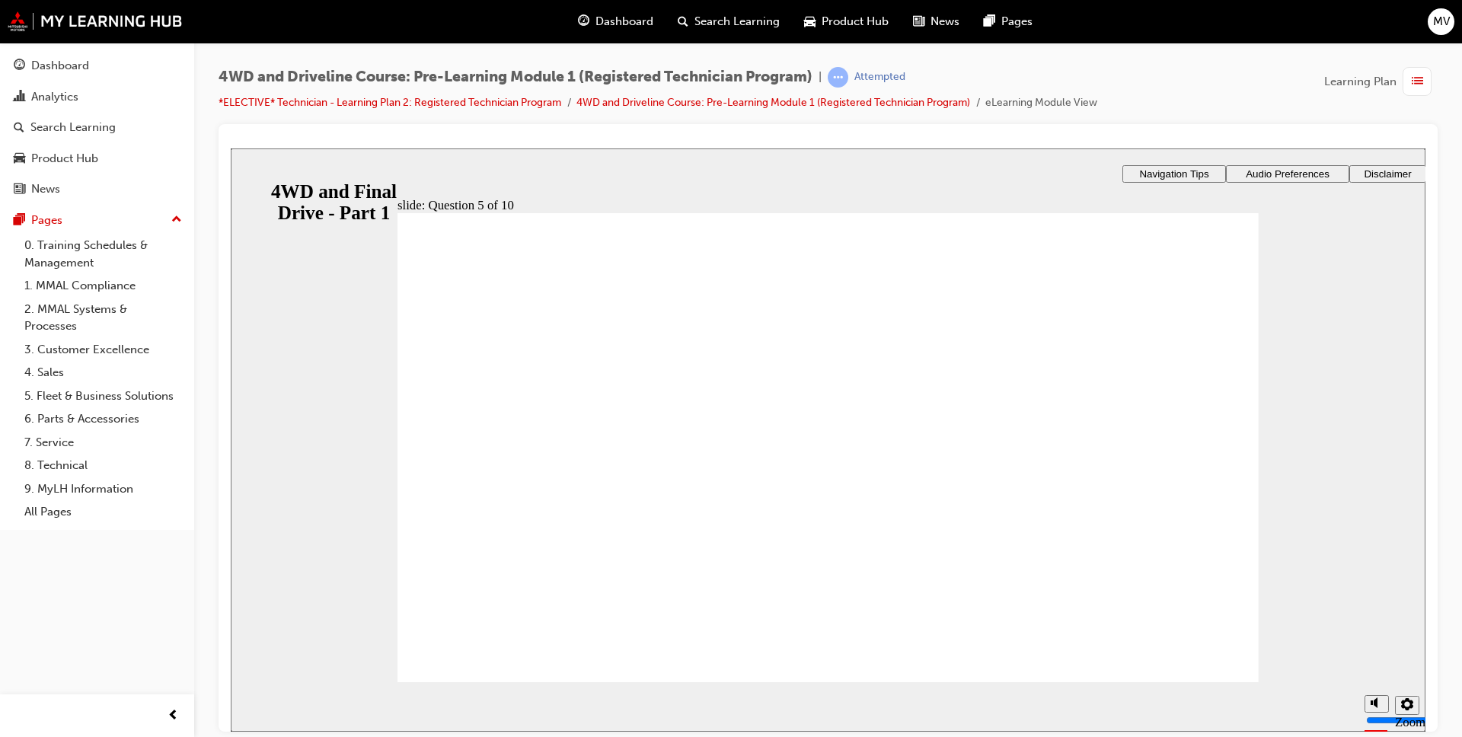
radio input "true"
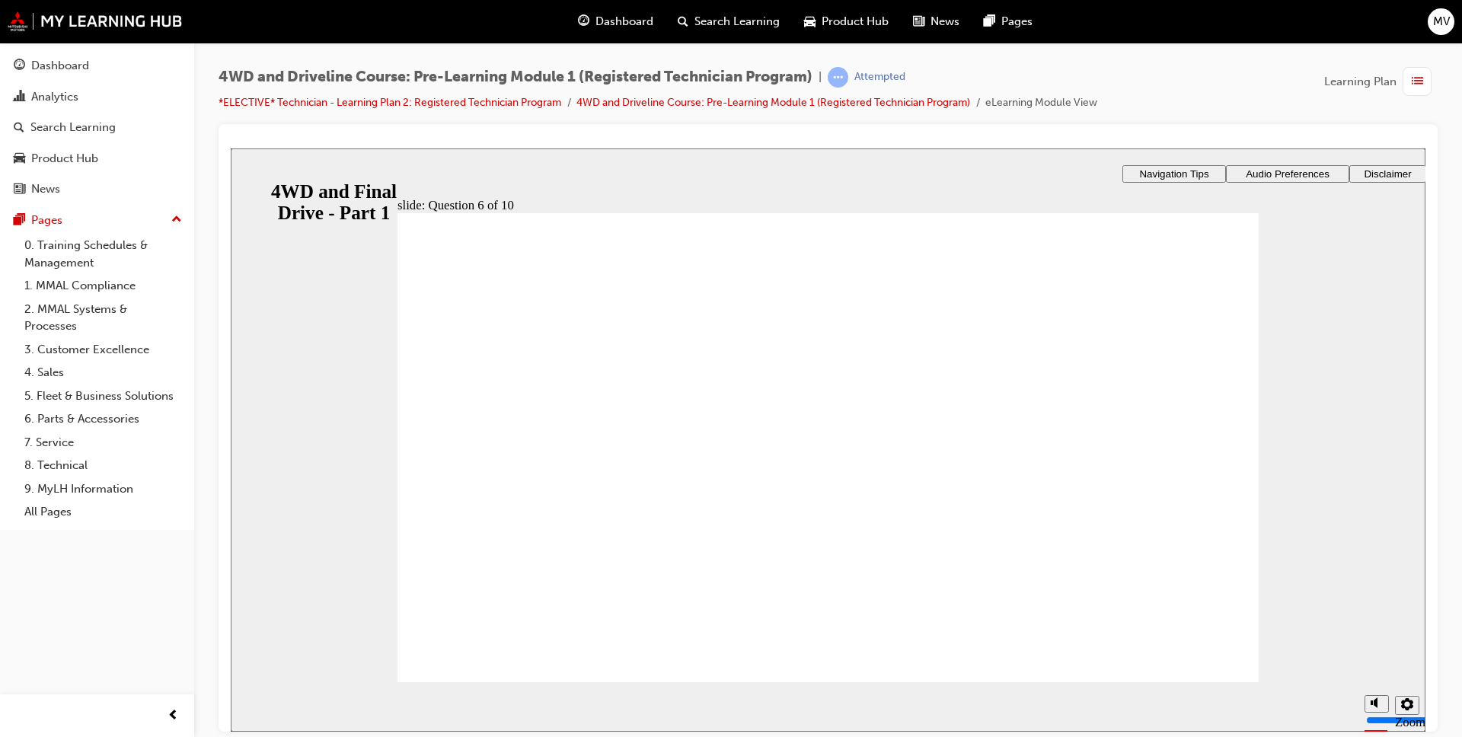
radio input "true"
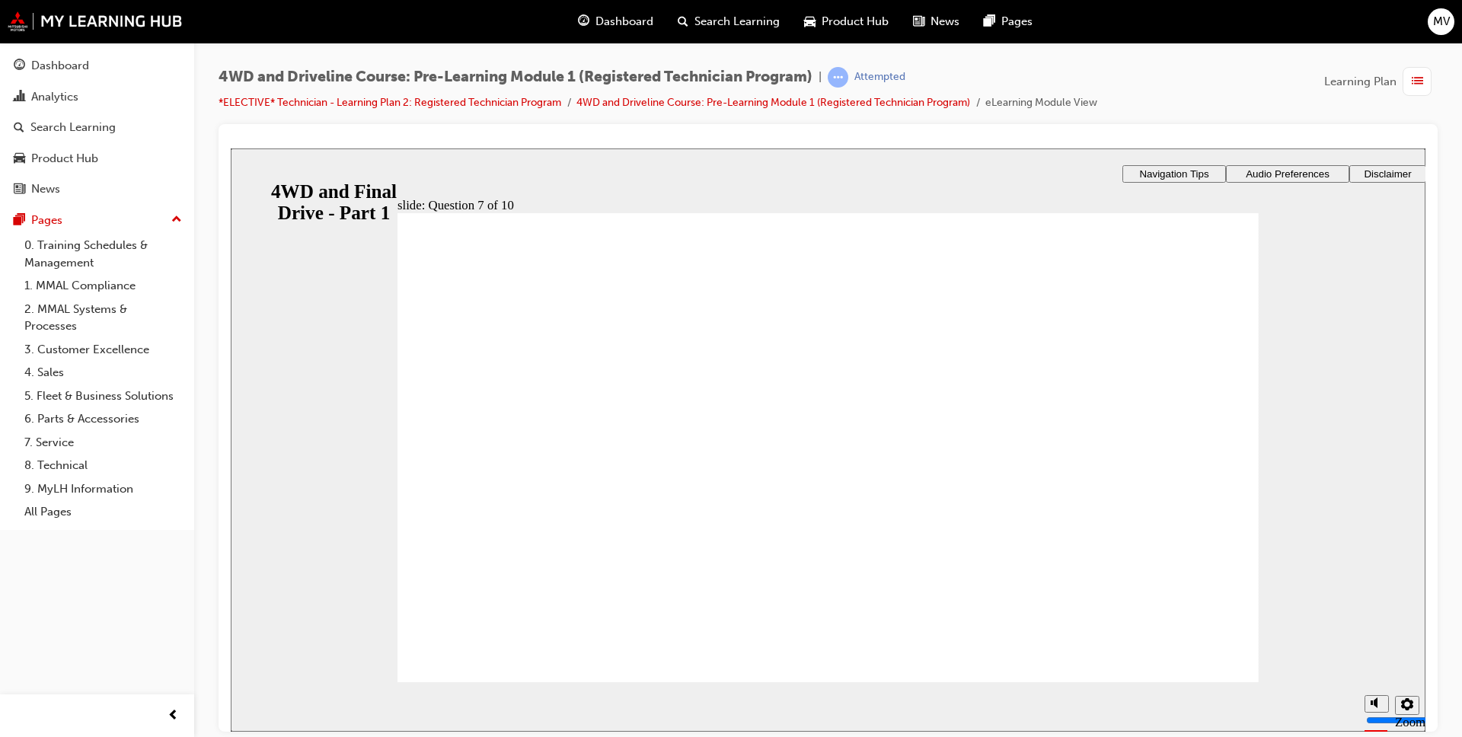
checkbox input "true"
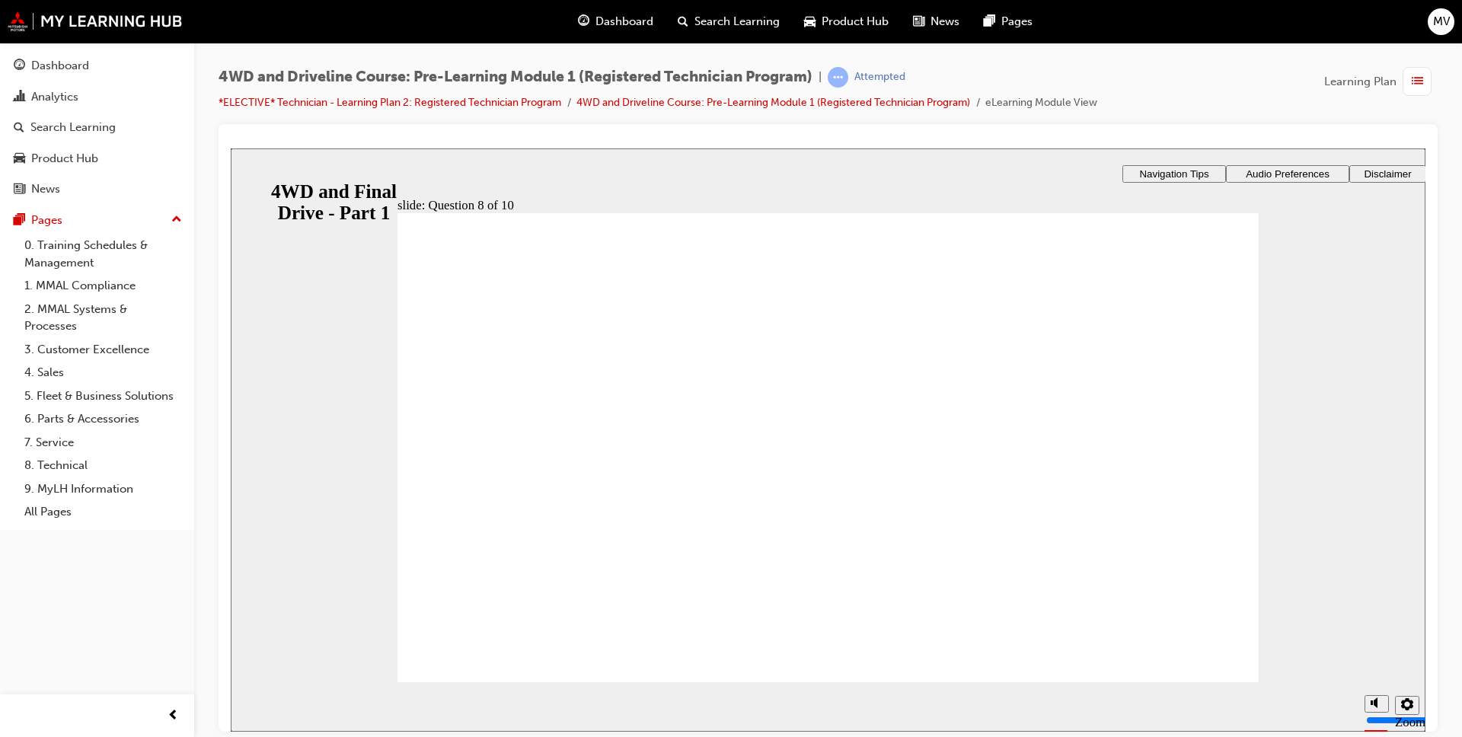
radio input "true"
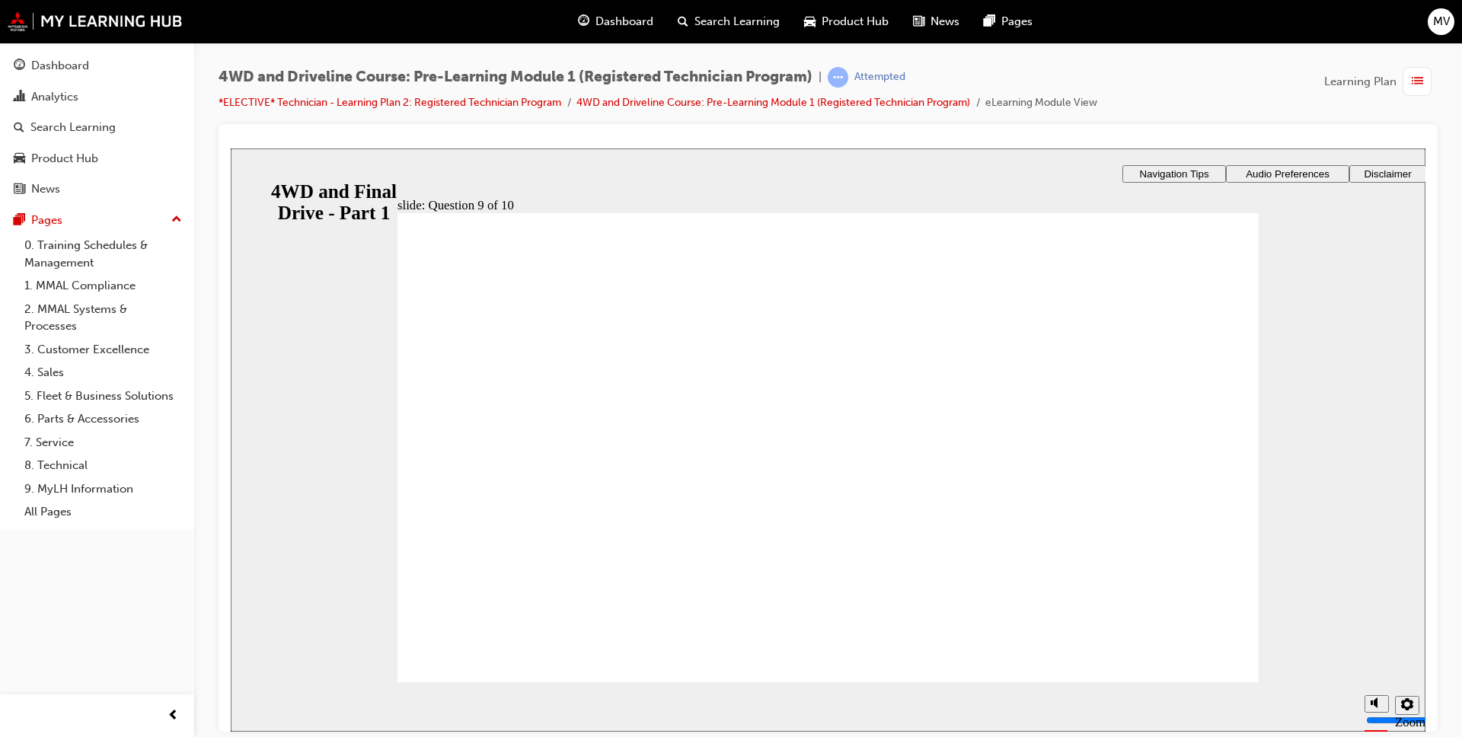
checkbox input "true"
drag, startPoint x: 436, startPoint y: 427, endPoint x: 439, endPoint y: 468, distance: 41.3
checkbox input "true"
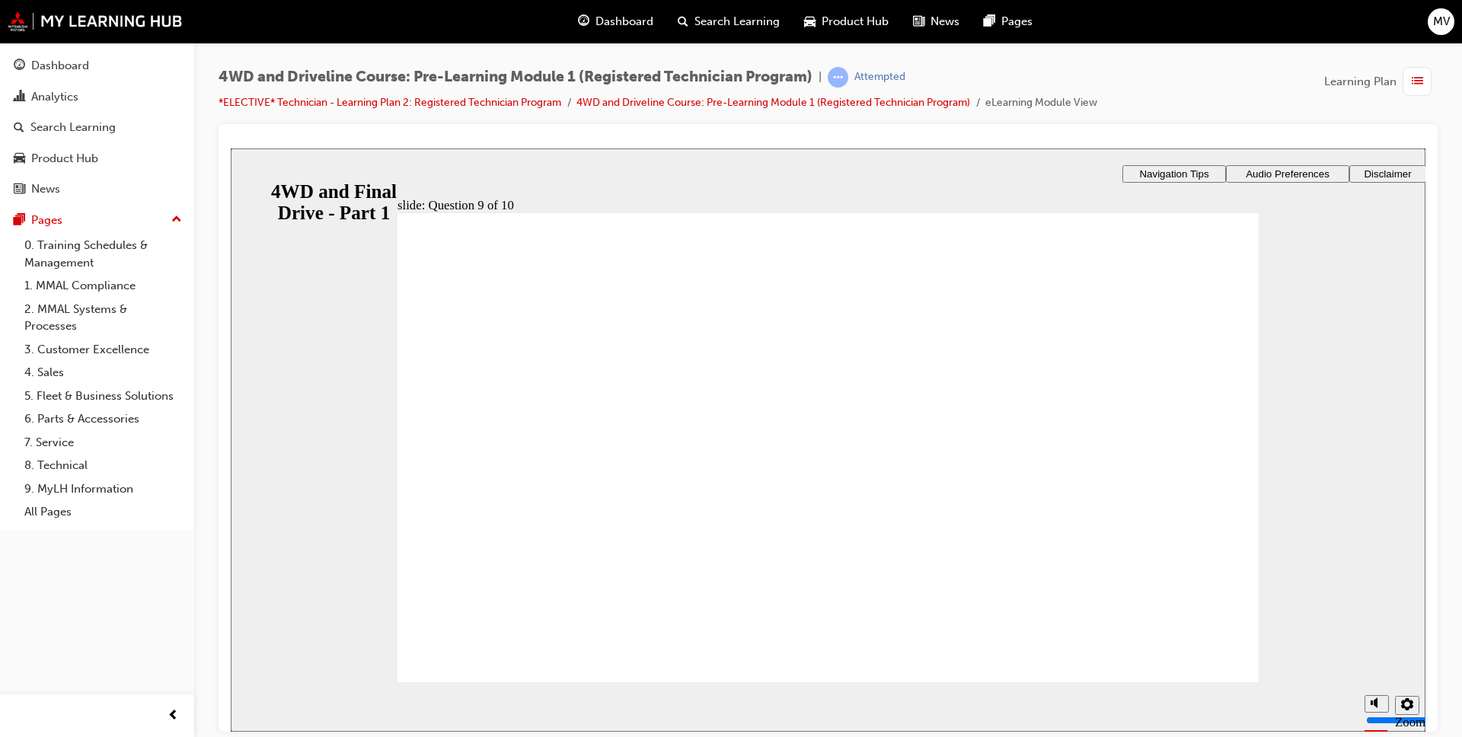
checkbox input "true"
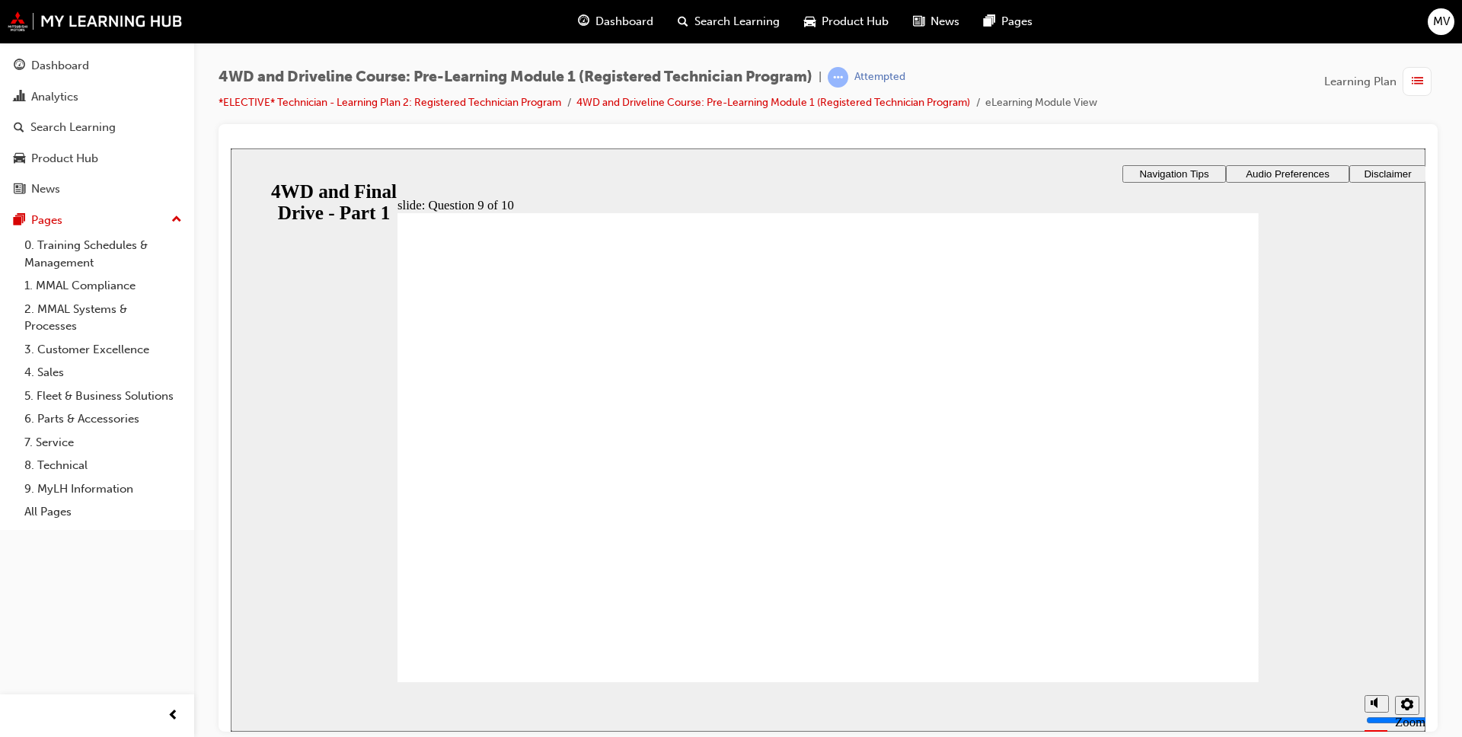
radio input "true"
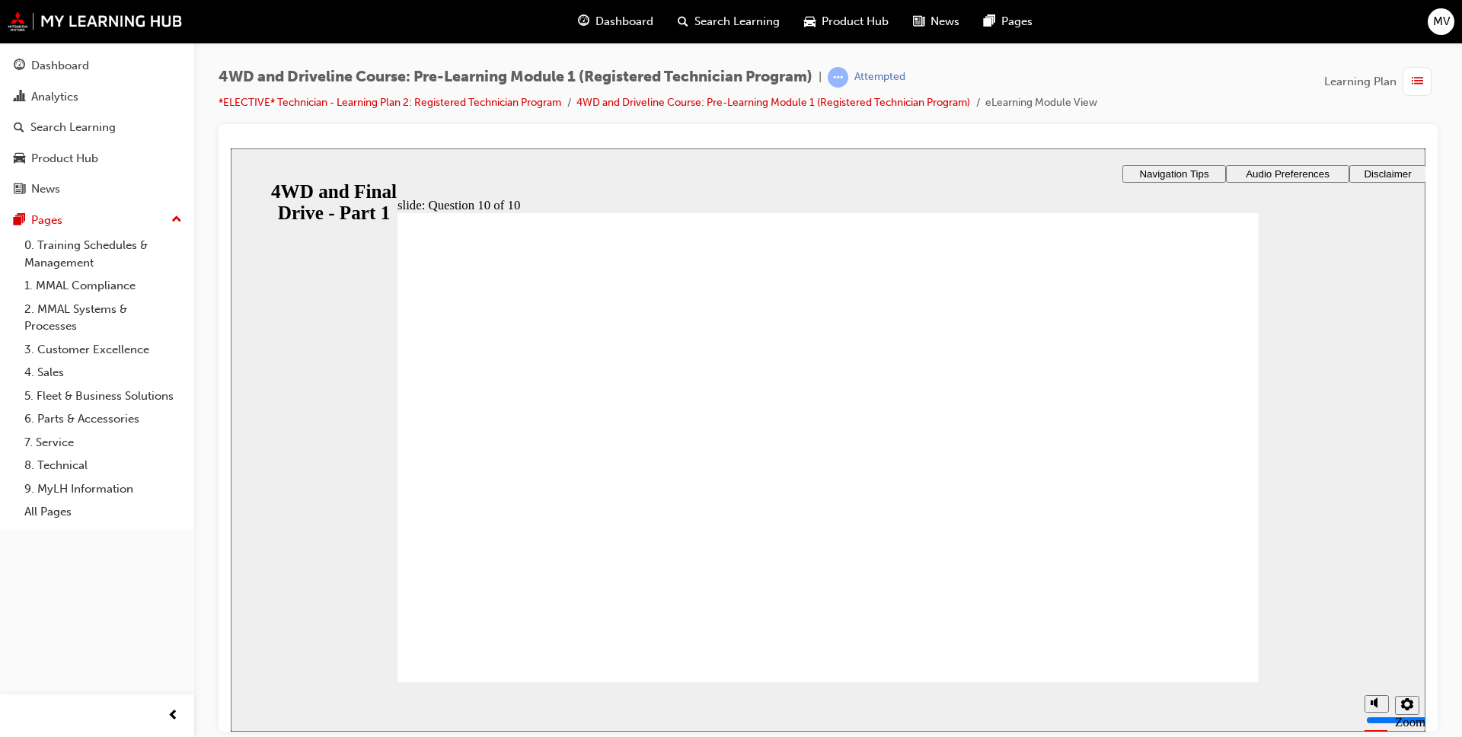
click at [251, 172] on icon "Sidebar Toggle" at bounding box center [244, 172] width 13 height 8
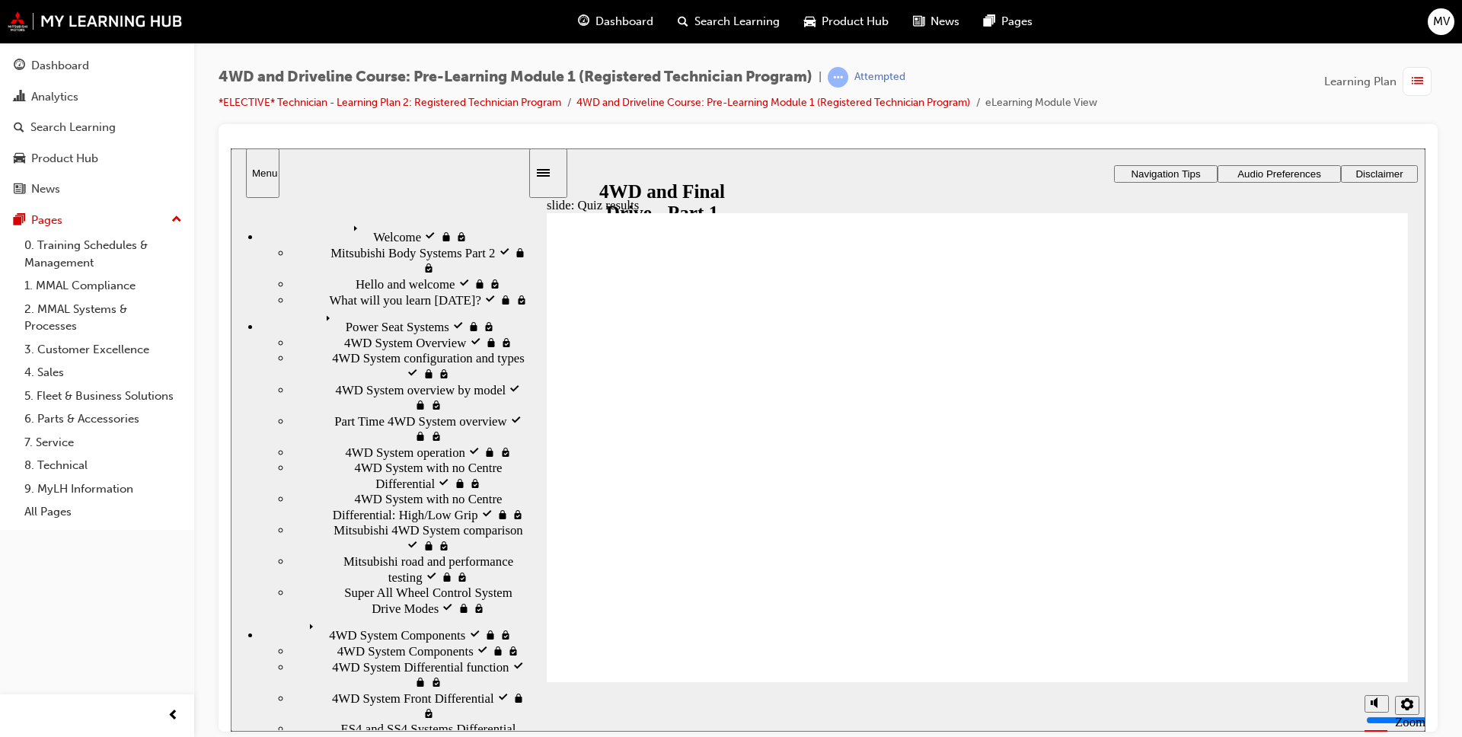
click at [352, 308] on div "Power Seat Systems visited Power Seat Systems" at bounding box center [394, 321] width 267 height 27
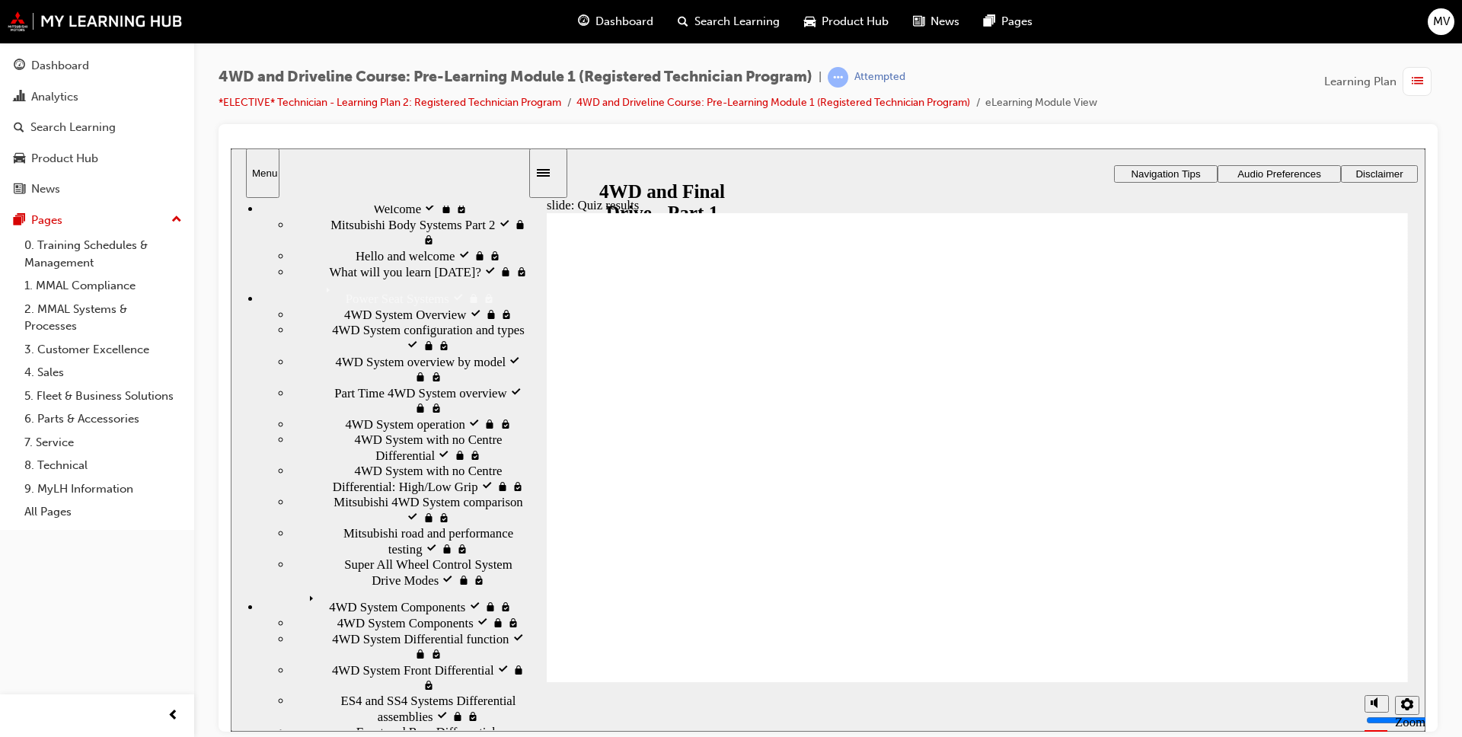
scroll to position [44, 0]
